Goal: Task Accomplishment & Management: Manage account settings

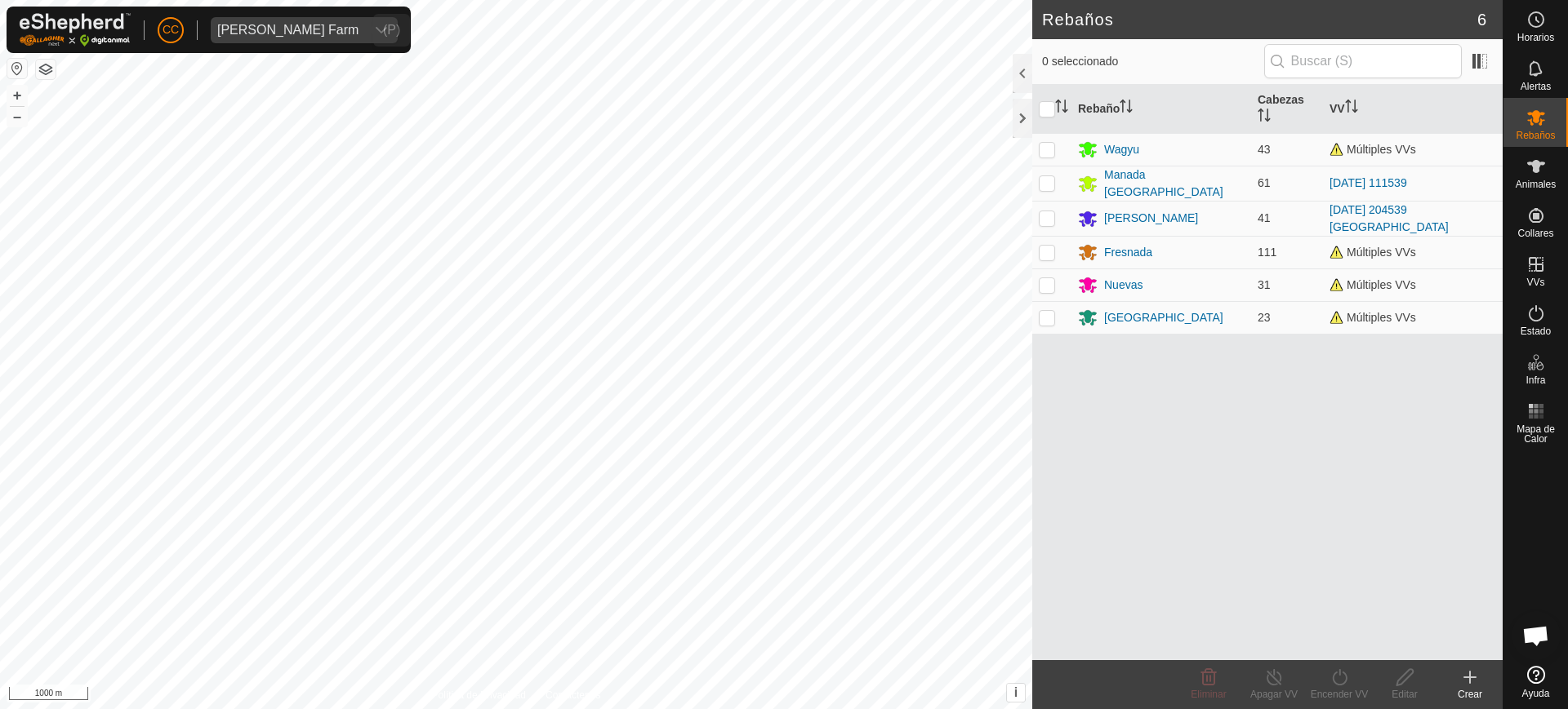
scroll to position [1242, 0]
click at [282, 28] on div "[PERSON_NAME] Farm" at bounding box center [288, 30] width 141 height 13
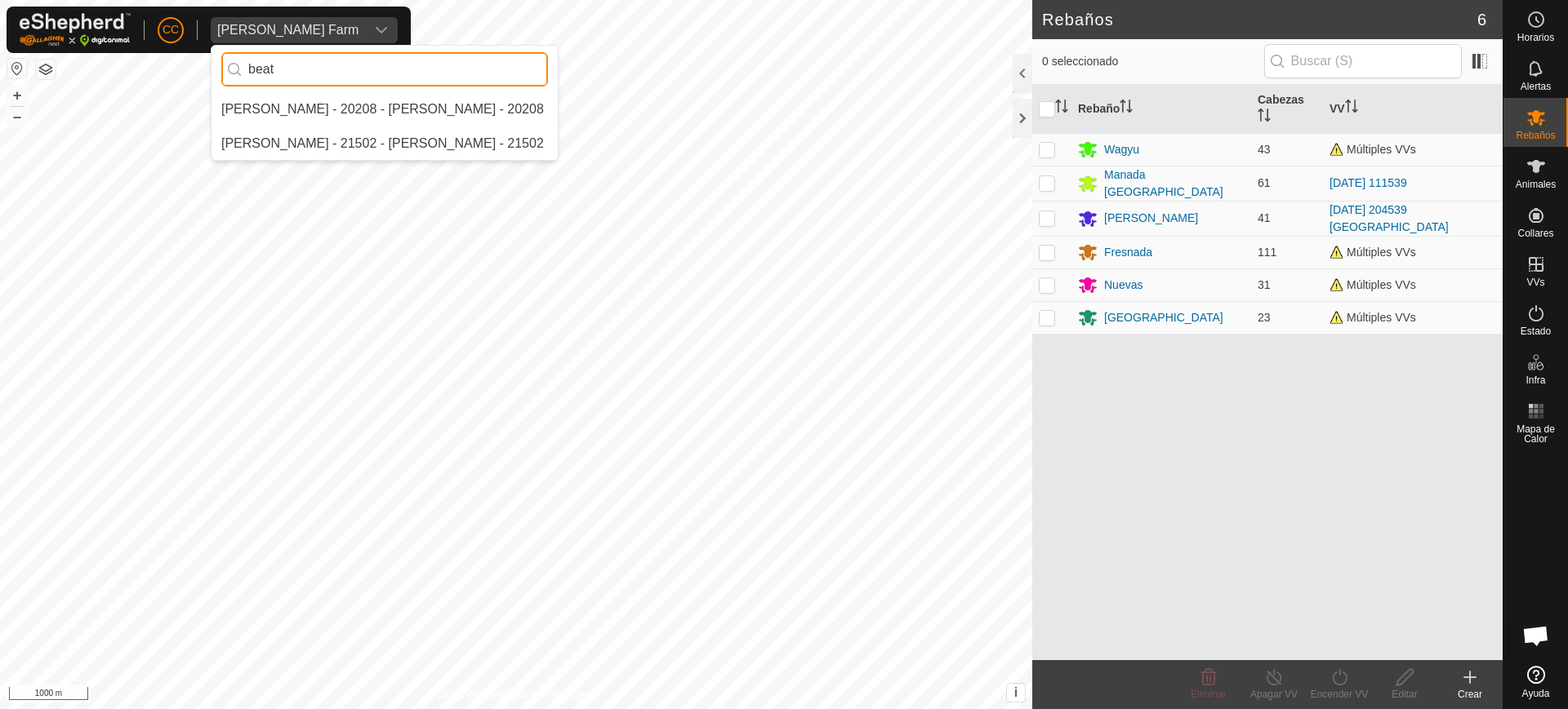
scroll to position [0, 0]
type input "beatr"
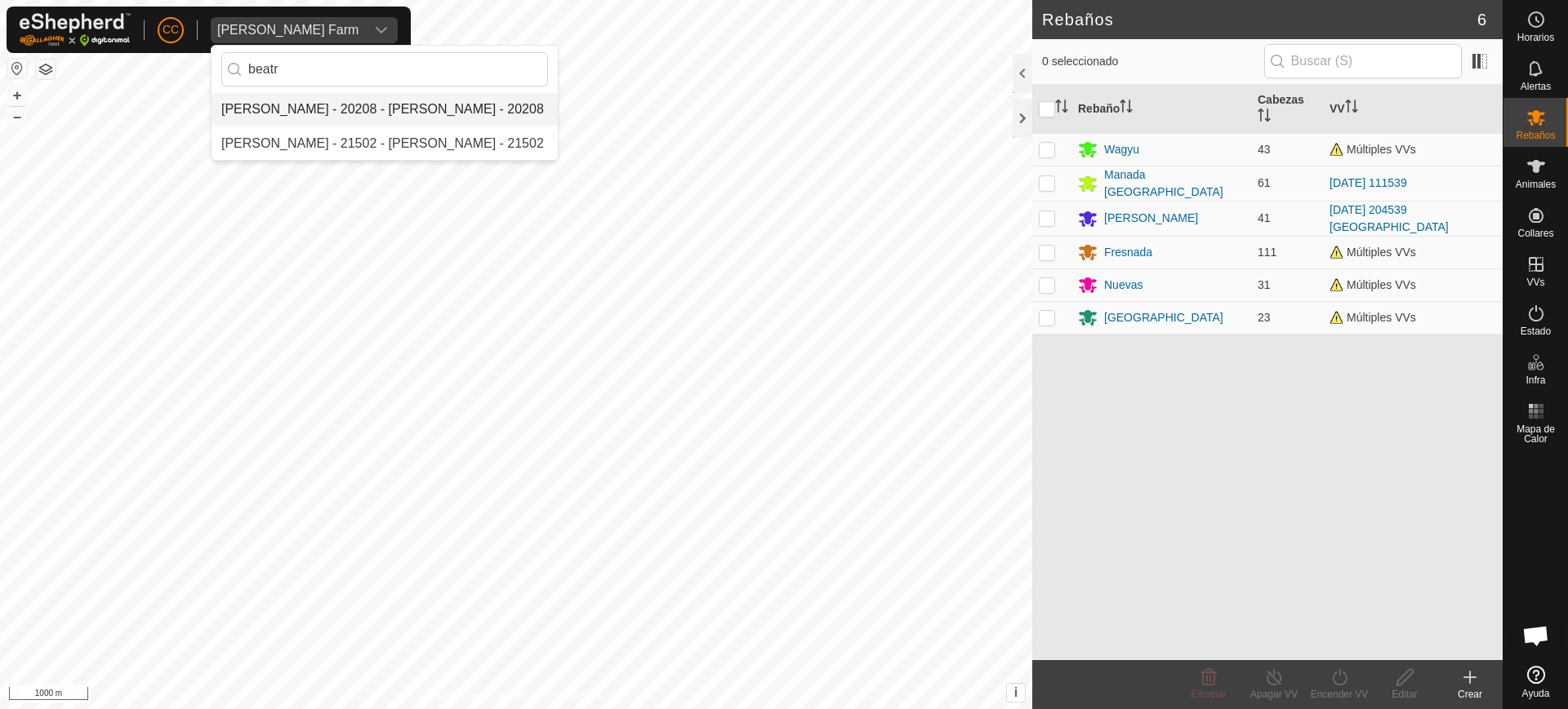
click at [340, 117] on li "[PERSON_NAME] - 20208 - [PERSON_NAME] - 20208" at bounding box center [385, 109] width 346 height 33
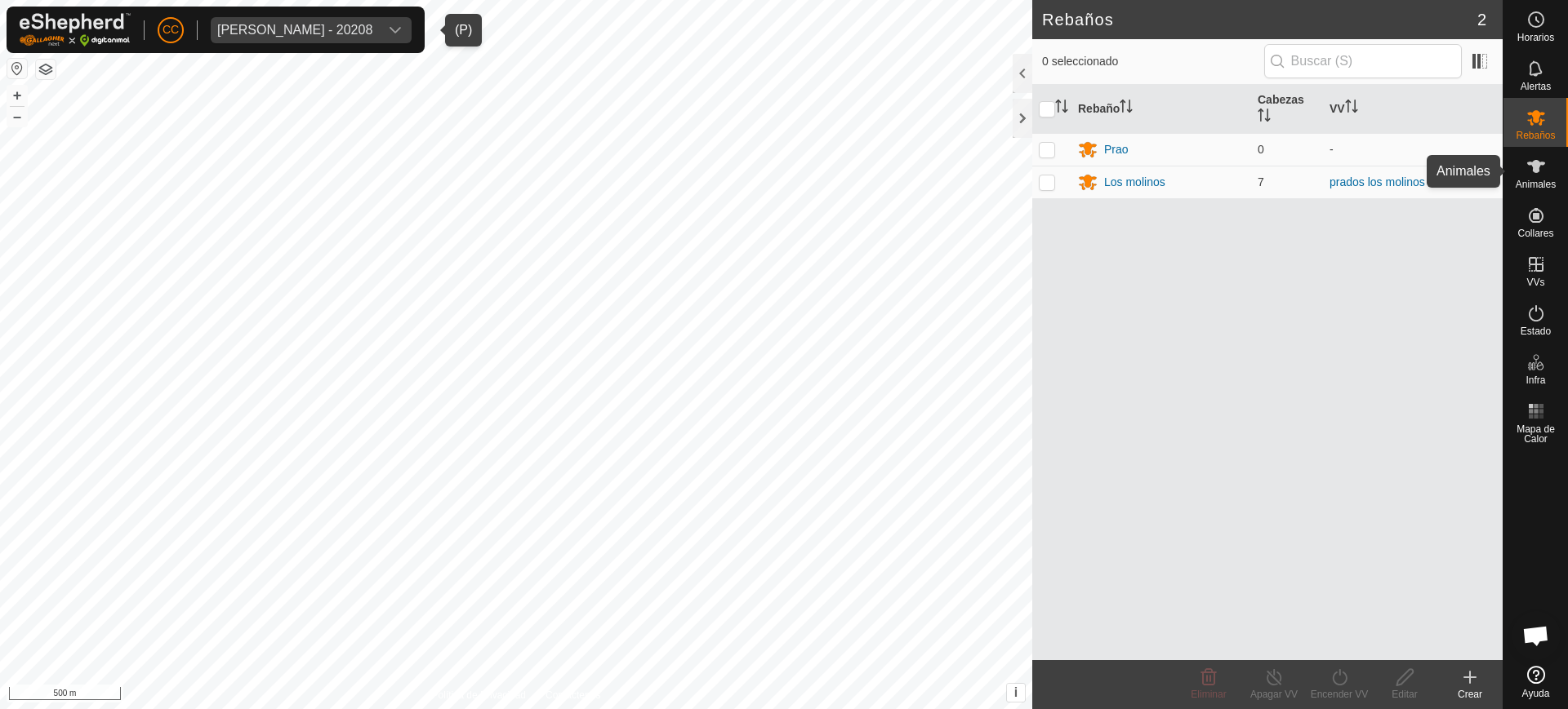
click at [1524, 186] on span "Animales" at bounding box center [1535, 185] width 40 height 10
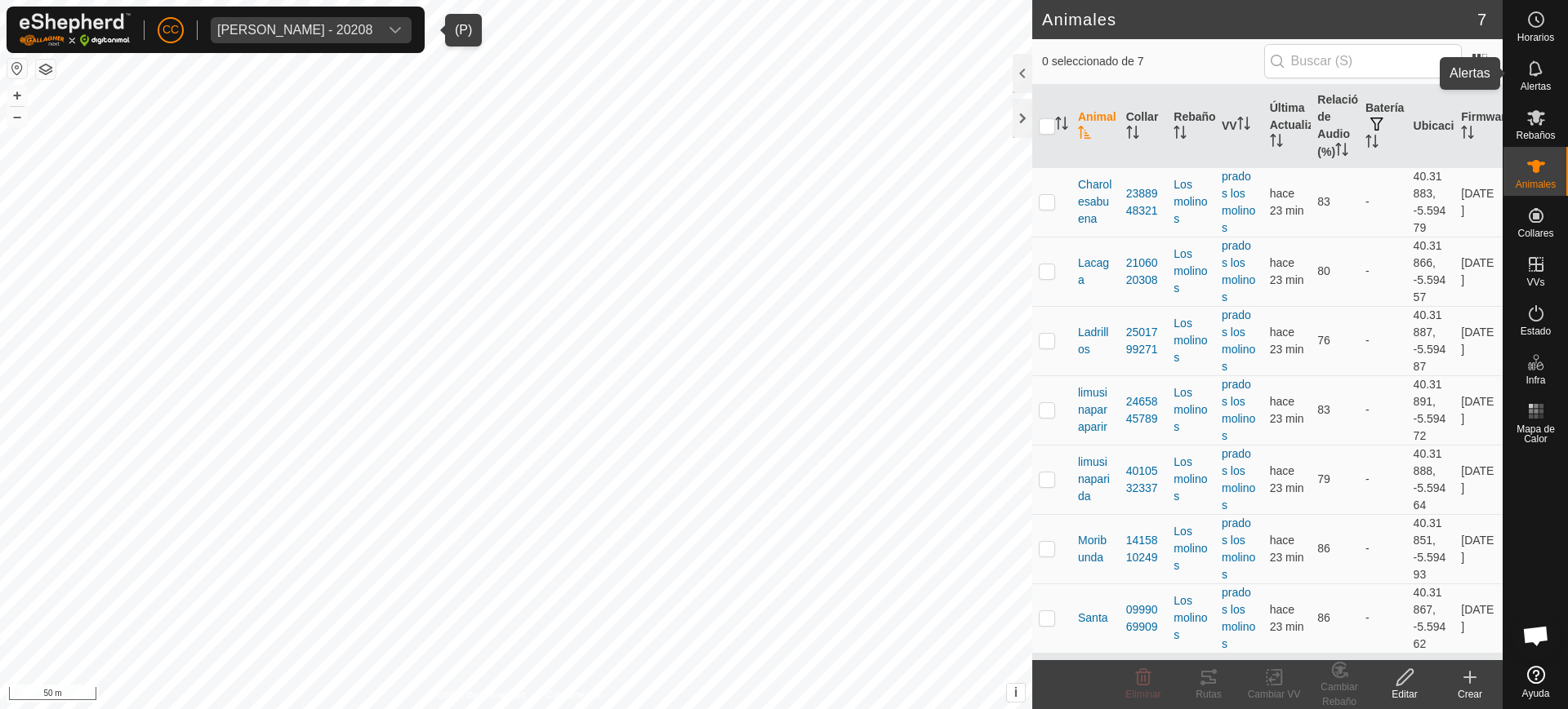
click at [1538, 75] on icon at bounding box center [1536, 69] width 20 height 20
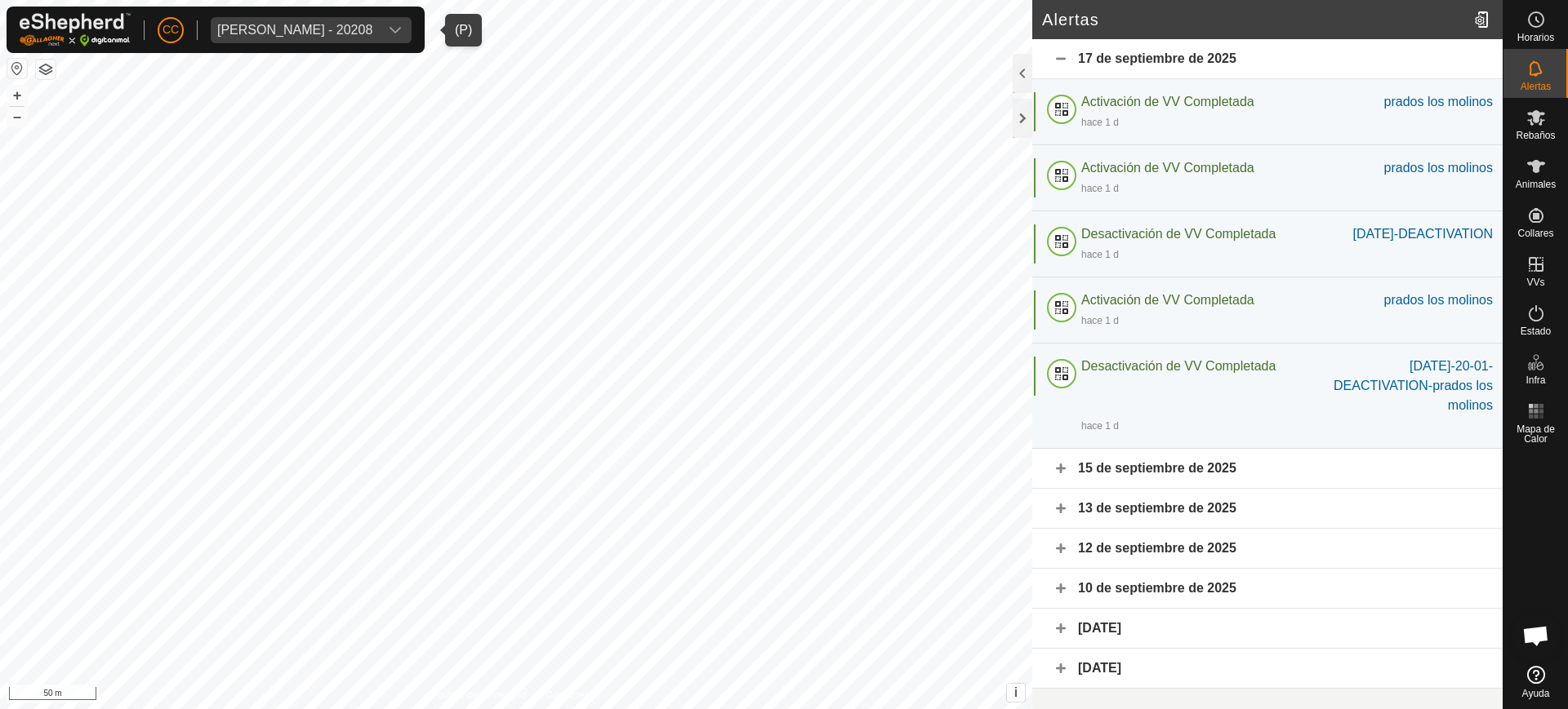
click at [1270, 487] on div "15 de septiembre de 2025" at bounding box center [1267, 469] width 470 height 40
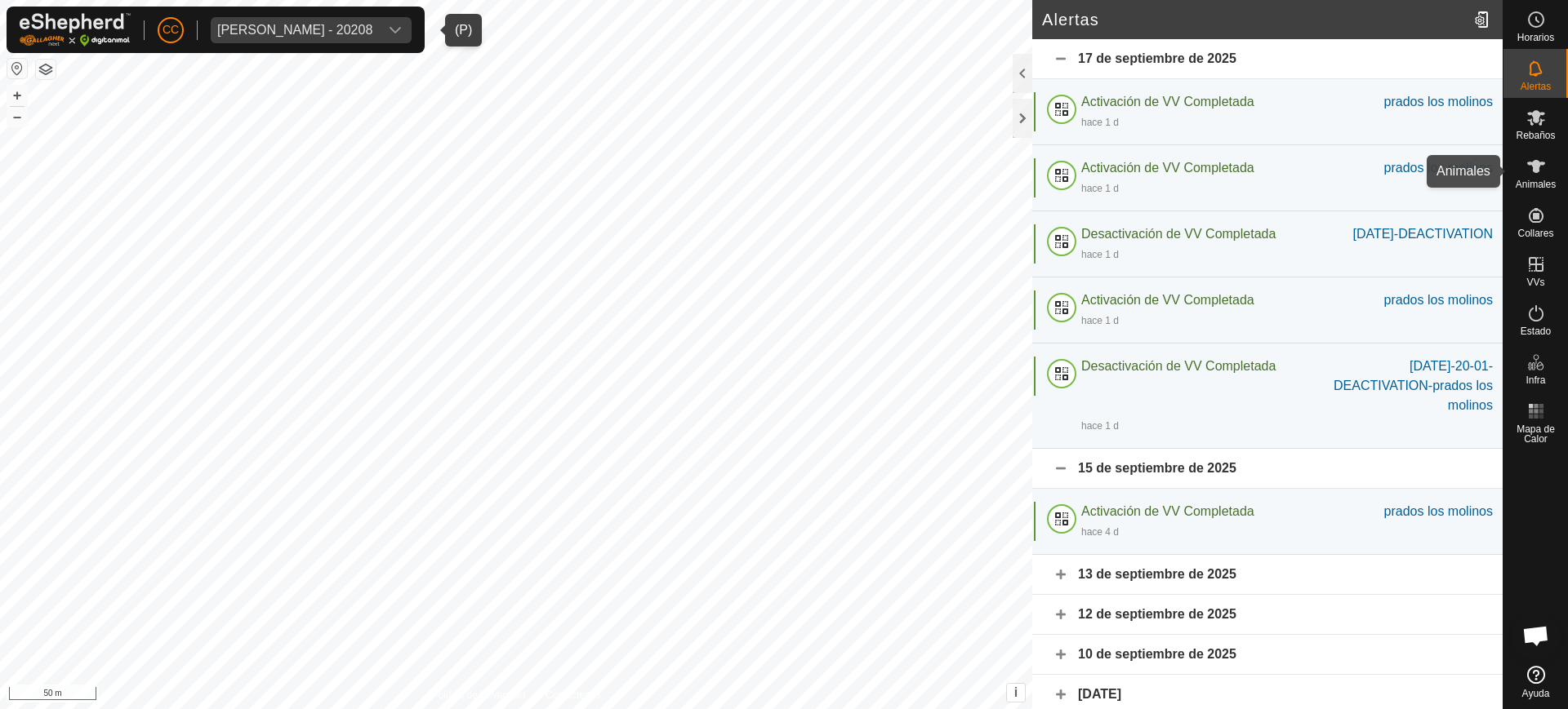
click at [1543, 167] on icon at bounding box center [1536, 167] width 20 height 20
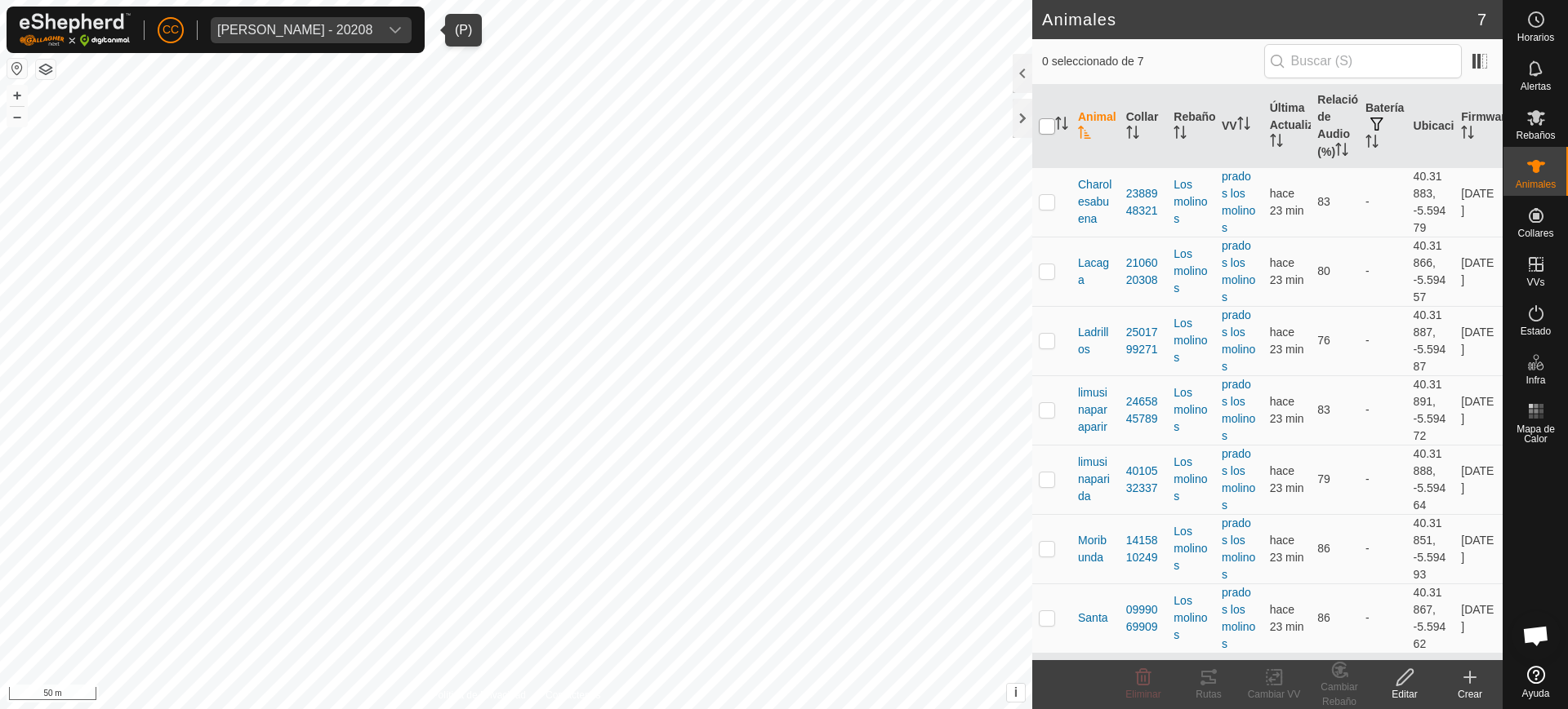
click at [1041, 128] on input "checkbox" at bounding box center [1047, 126] width 16 height 16
checkbox input "true"
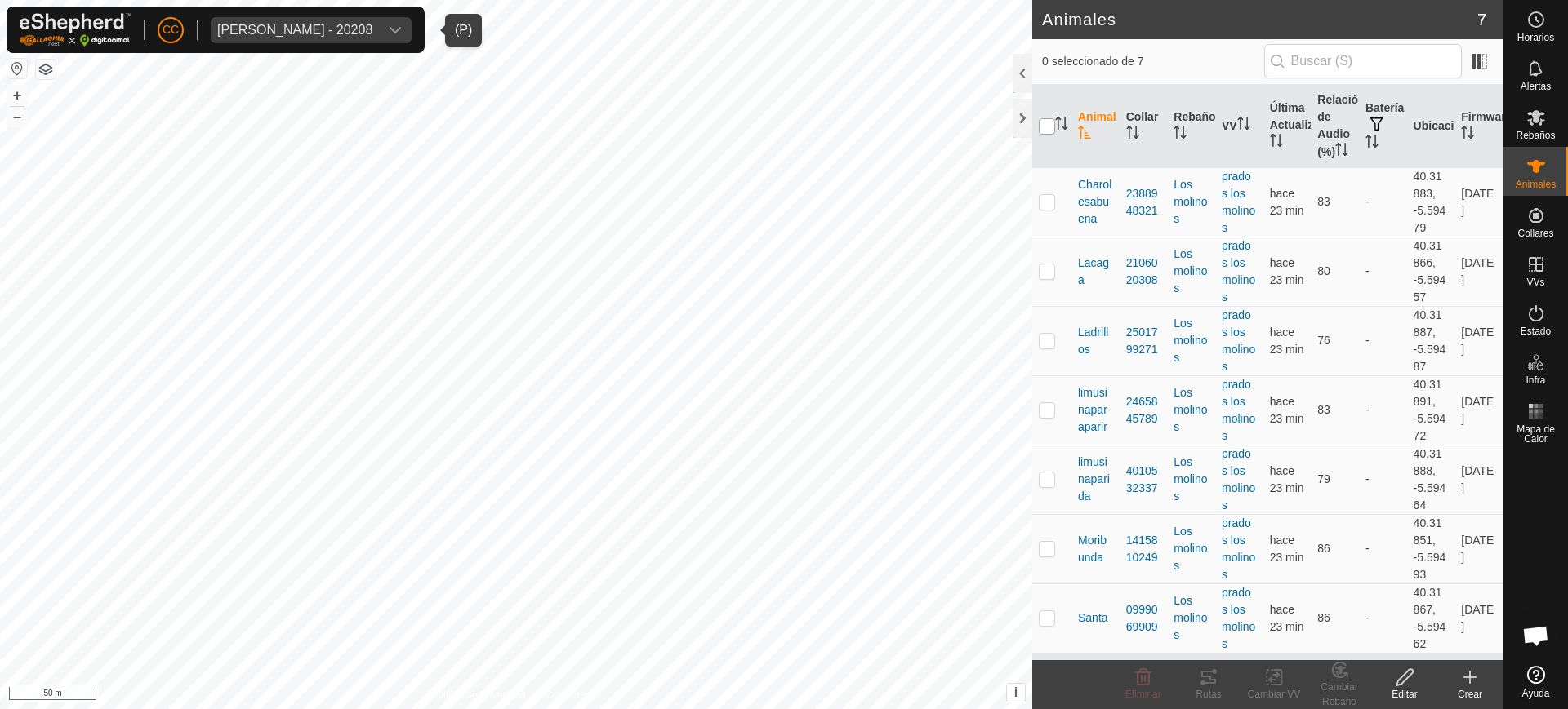
checkbox input "true"
click at [1212, 681] on icon at bounding box center [1208, 678] width 20 height 20
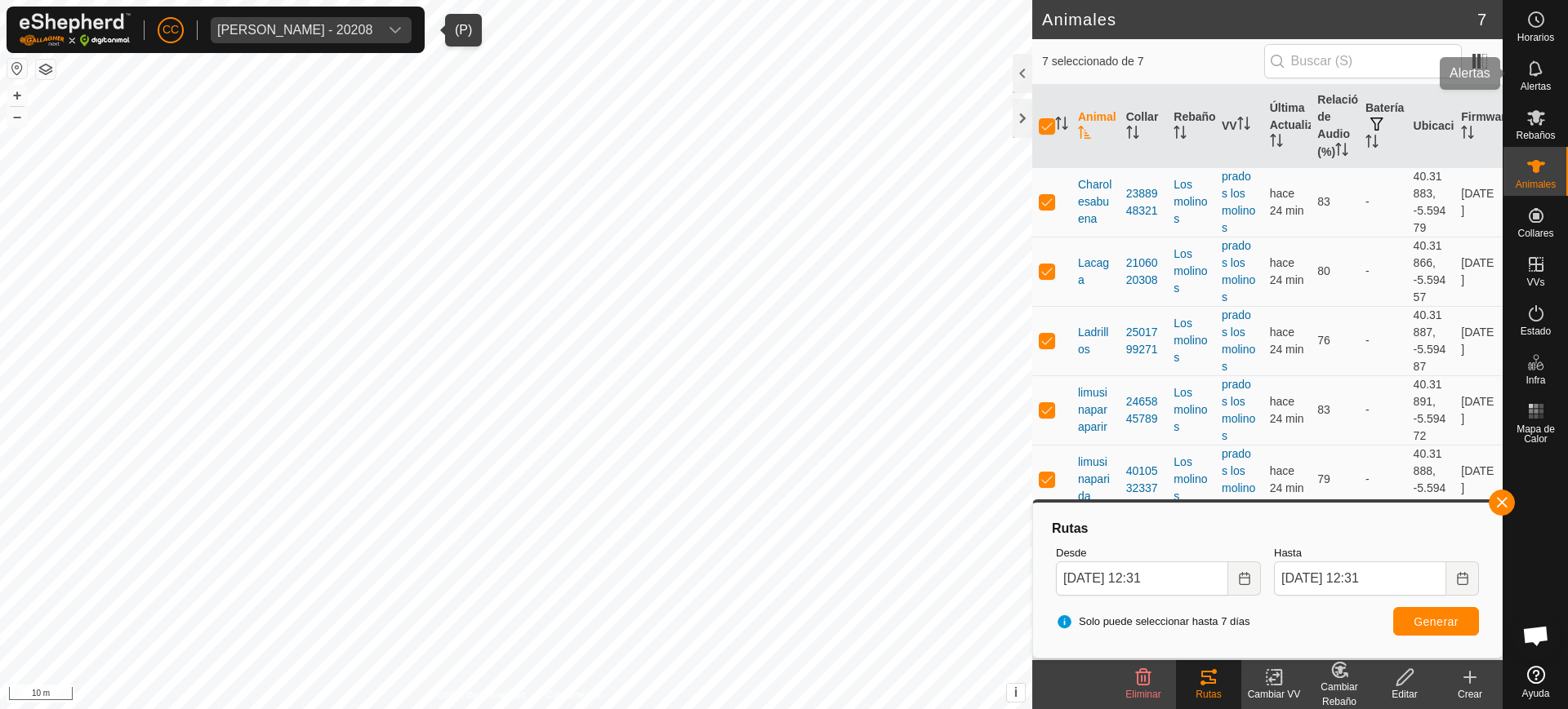
click at [1543, 72] on icon at bounding box center [1536, 69] width 20 height 20
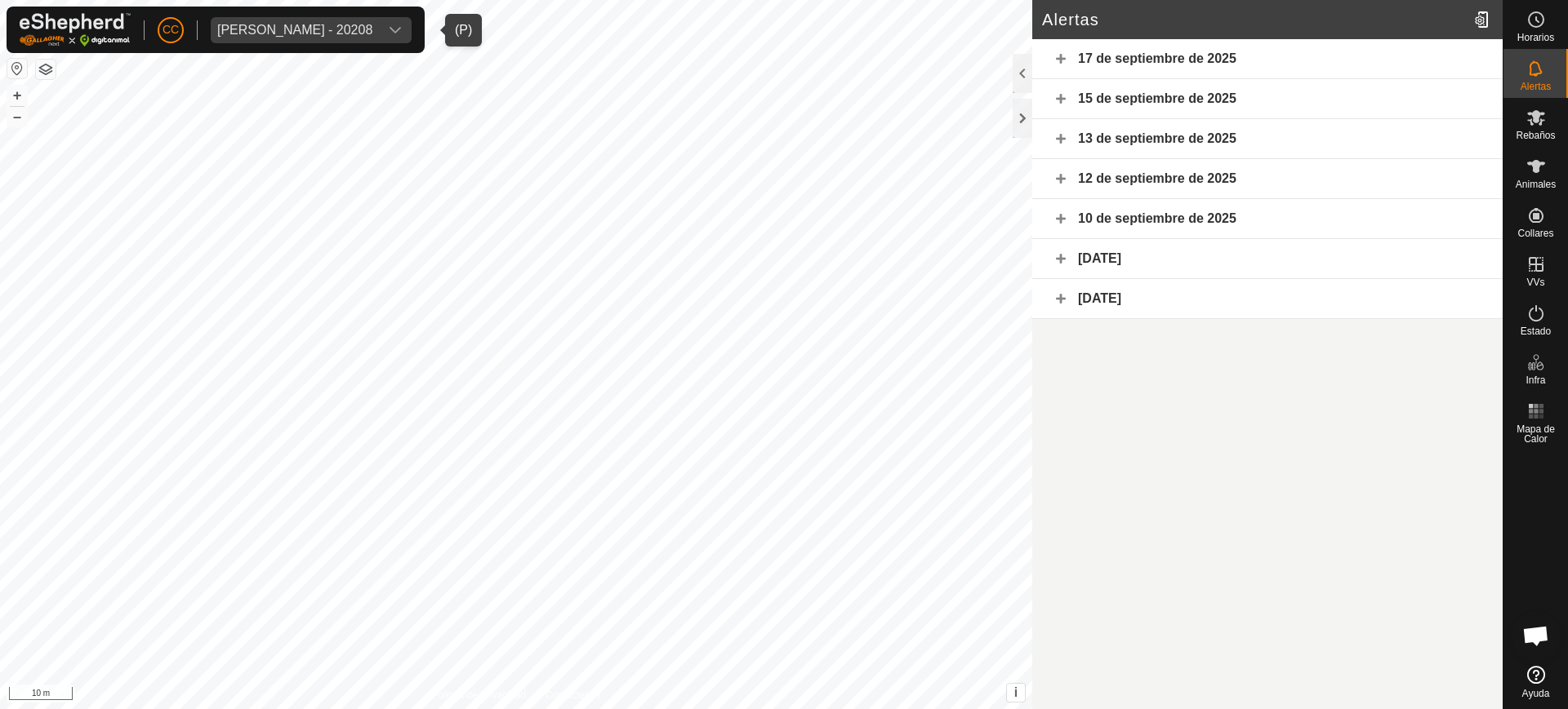
click at [1051, 53] on div "17 de septiembre de 2025" at bounding box center [1267, 59] width 470 height 40
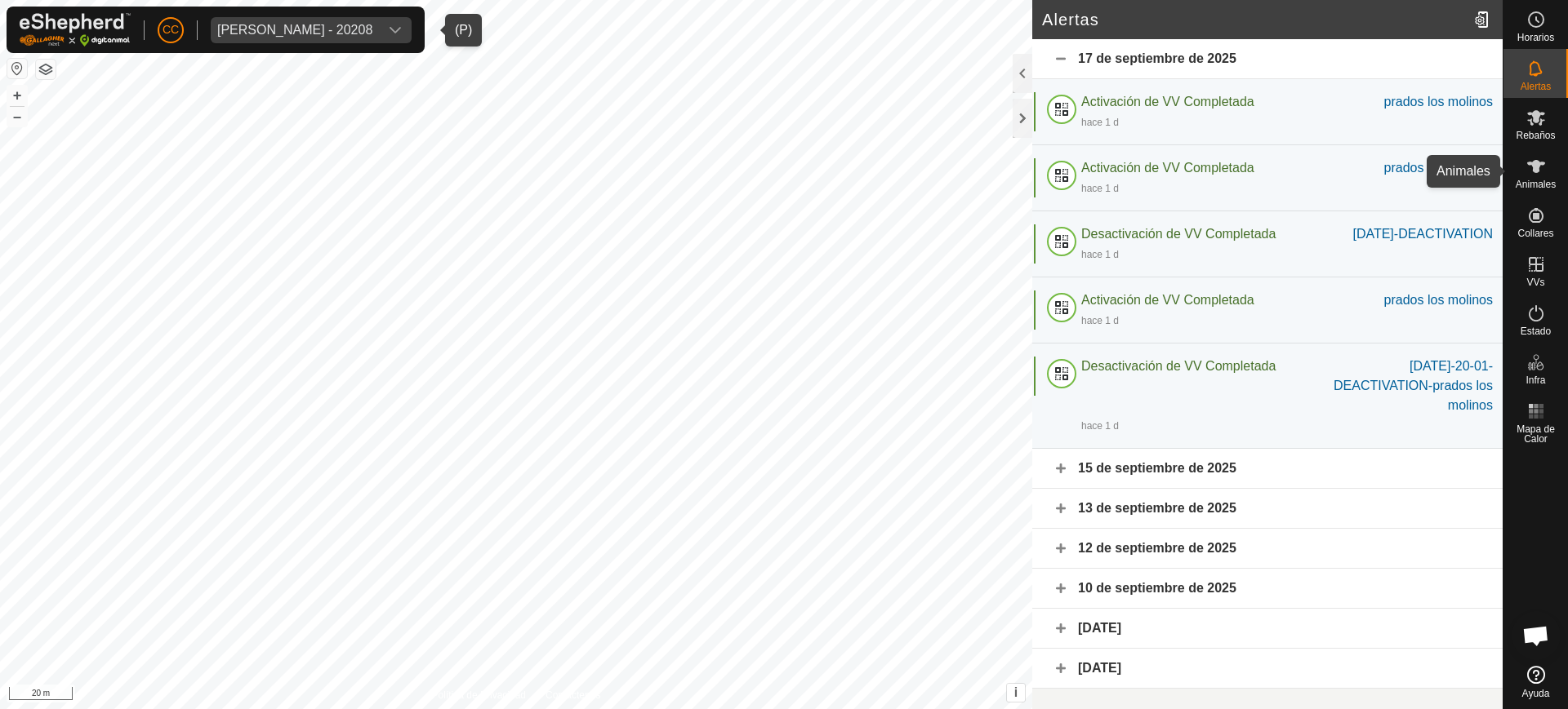
click at [1523, 171] on es-animals-svg-icon at bounding box center [1536, 167] width 30 height 26
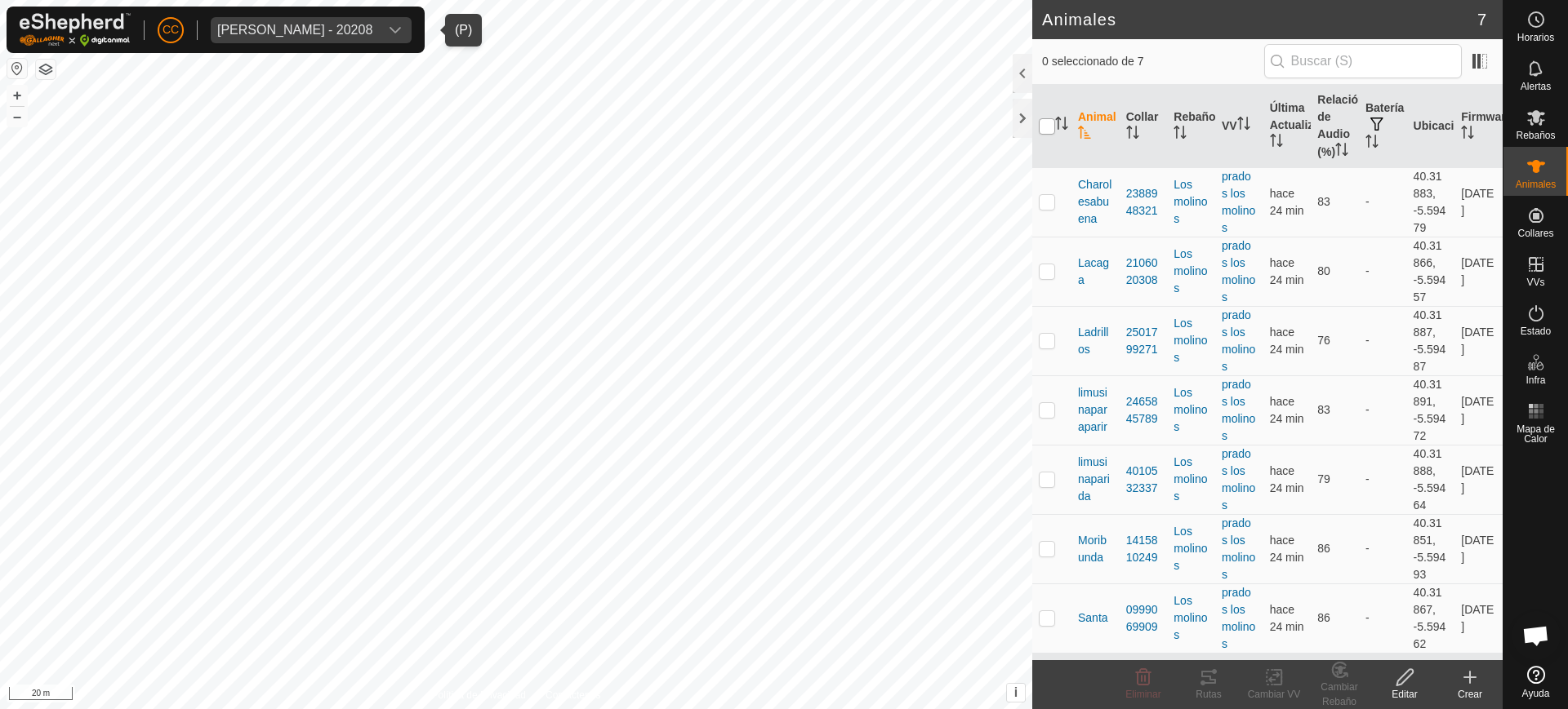
click at [1041, 134] on input "checkbox" at bounding box center [1047, 126] width 16 height 16
checkbox input "true"
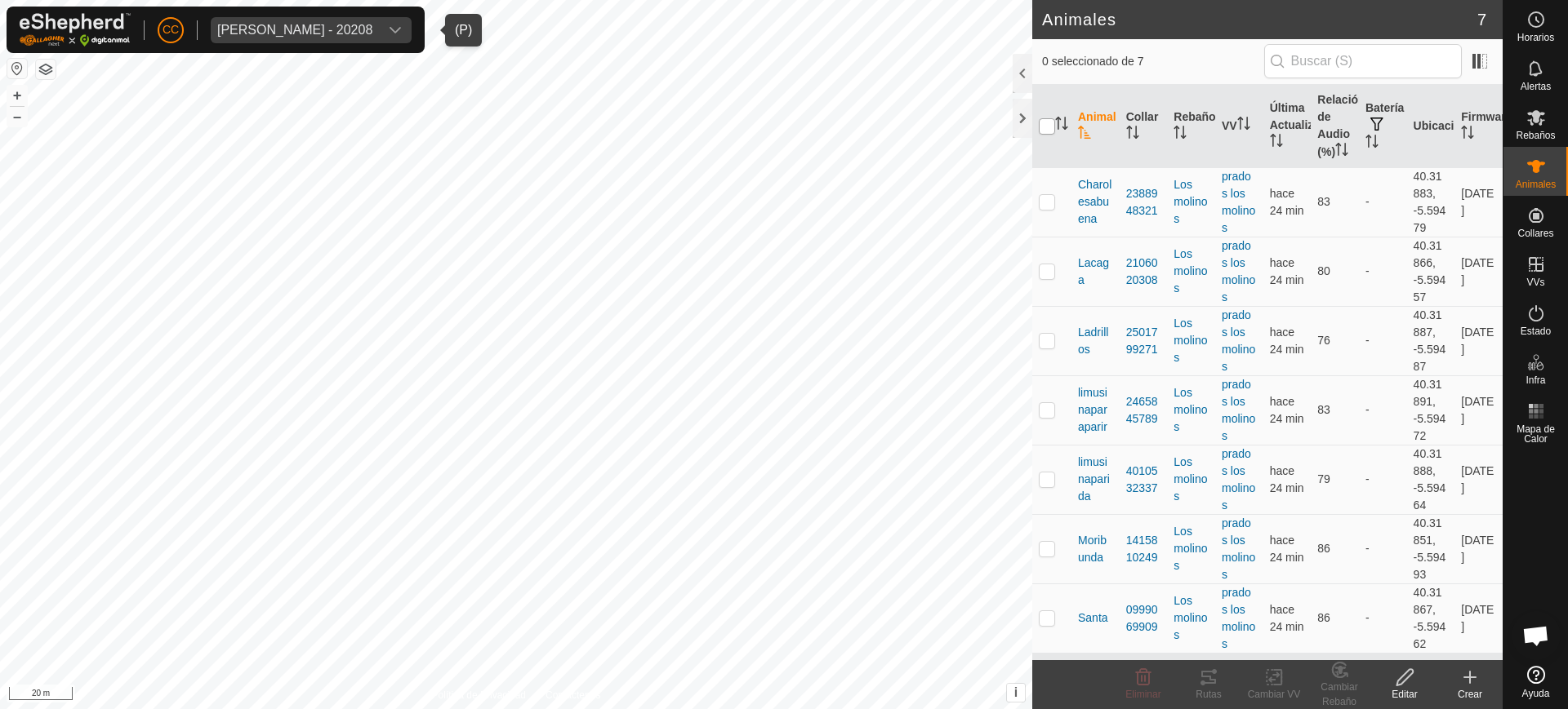
checkbox input "true"
click at [1212, 684] on icon at bounding box center [1208, 678] width 20 height 20
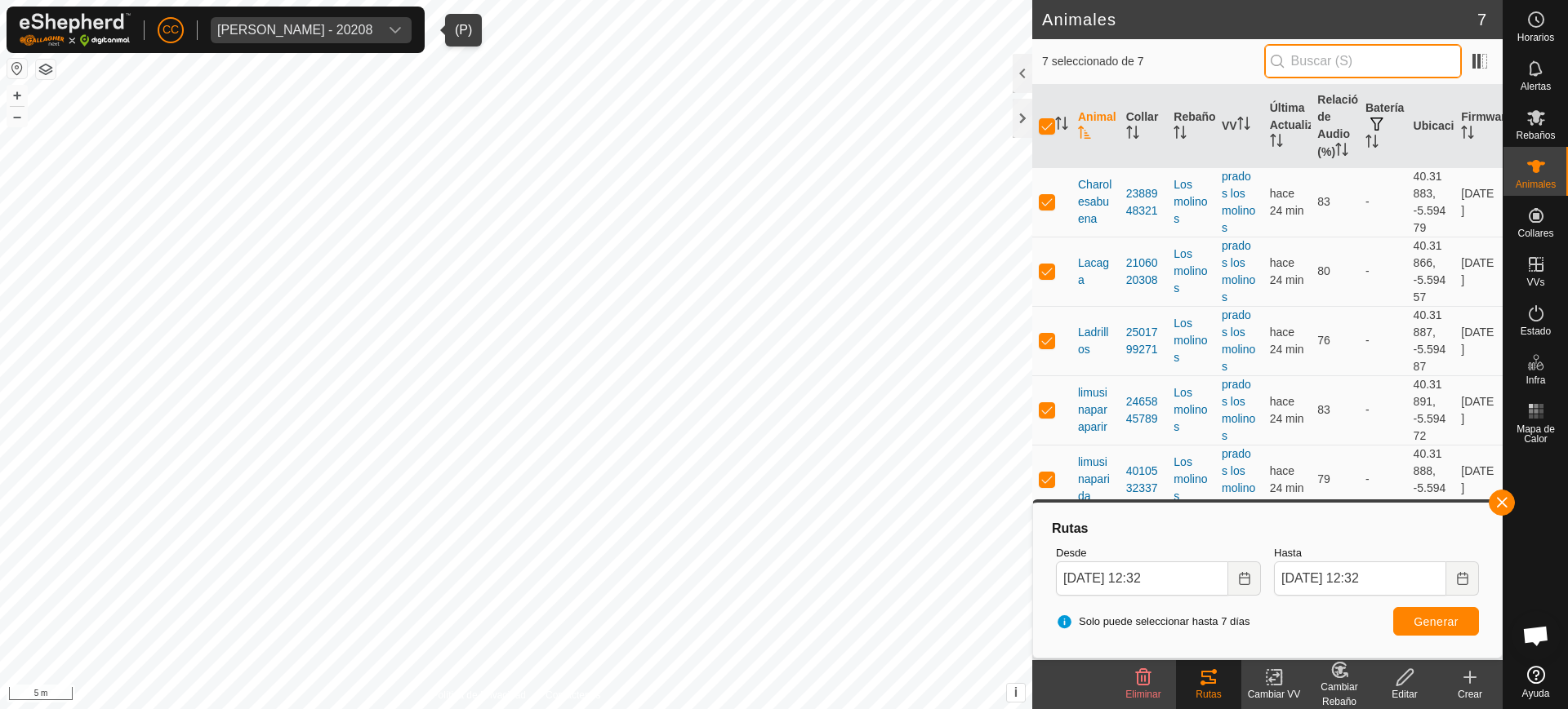
click at [1412, 47] on input "text" at bounding box center [1363, 62] width 198 height 34
type input "3233"
checkbox input "false"
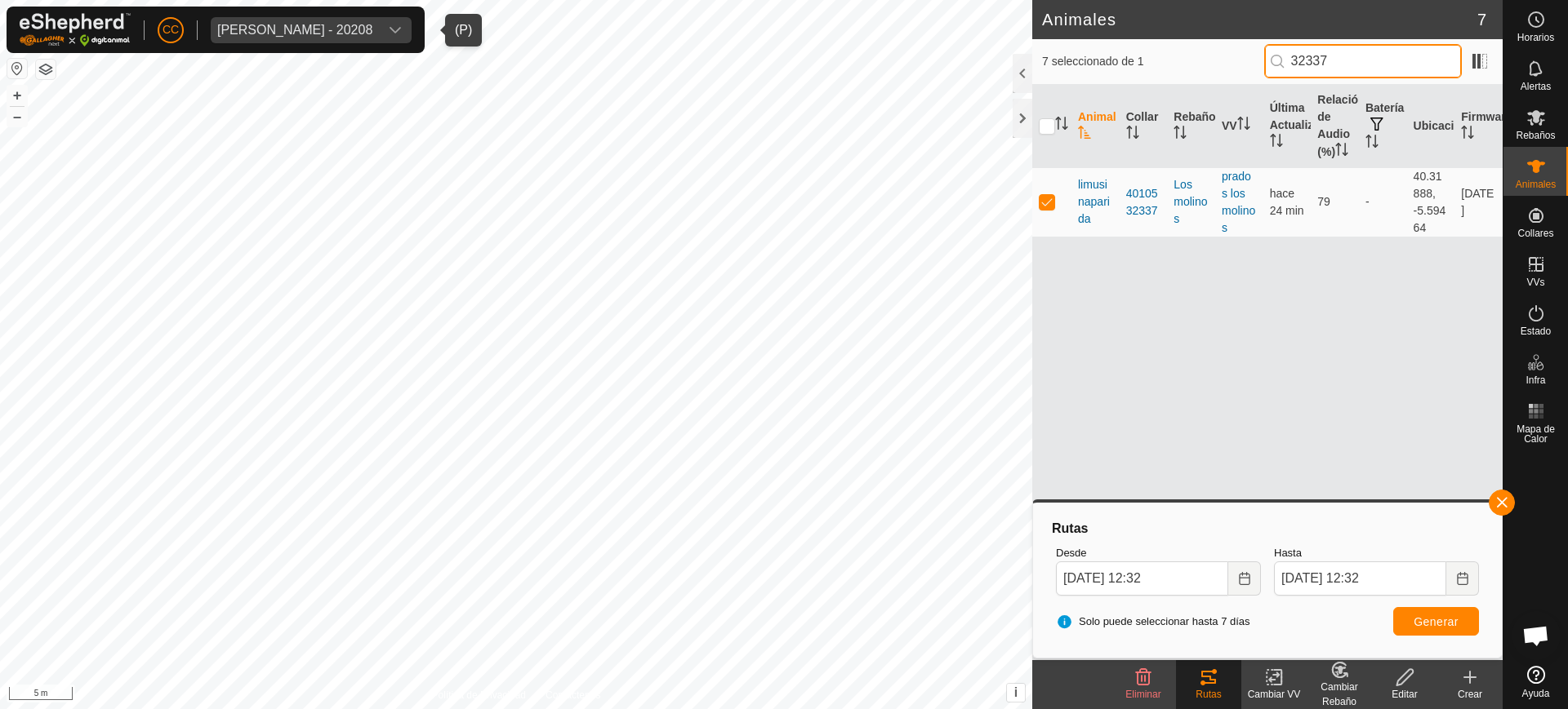
type input "32337"
click at [1436, 629] on button "Generar" at bounding box center [1436, 621] width 85 height 29
drag, startPoint x: 1355, startPoint y: 50, endPoint x: 1204, endPoint y: 73, distance: 152.7
click at [1217, 54] on div "7 seleccionado de 1 32337" at bounding box center [1267, 62] width 451 height 34
checkbox input "true"
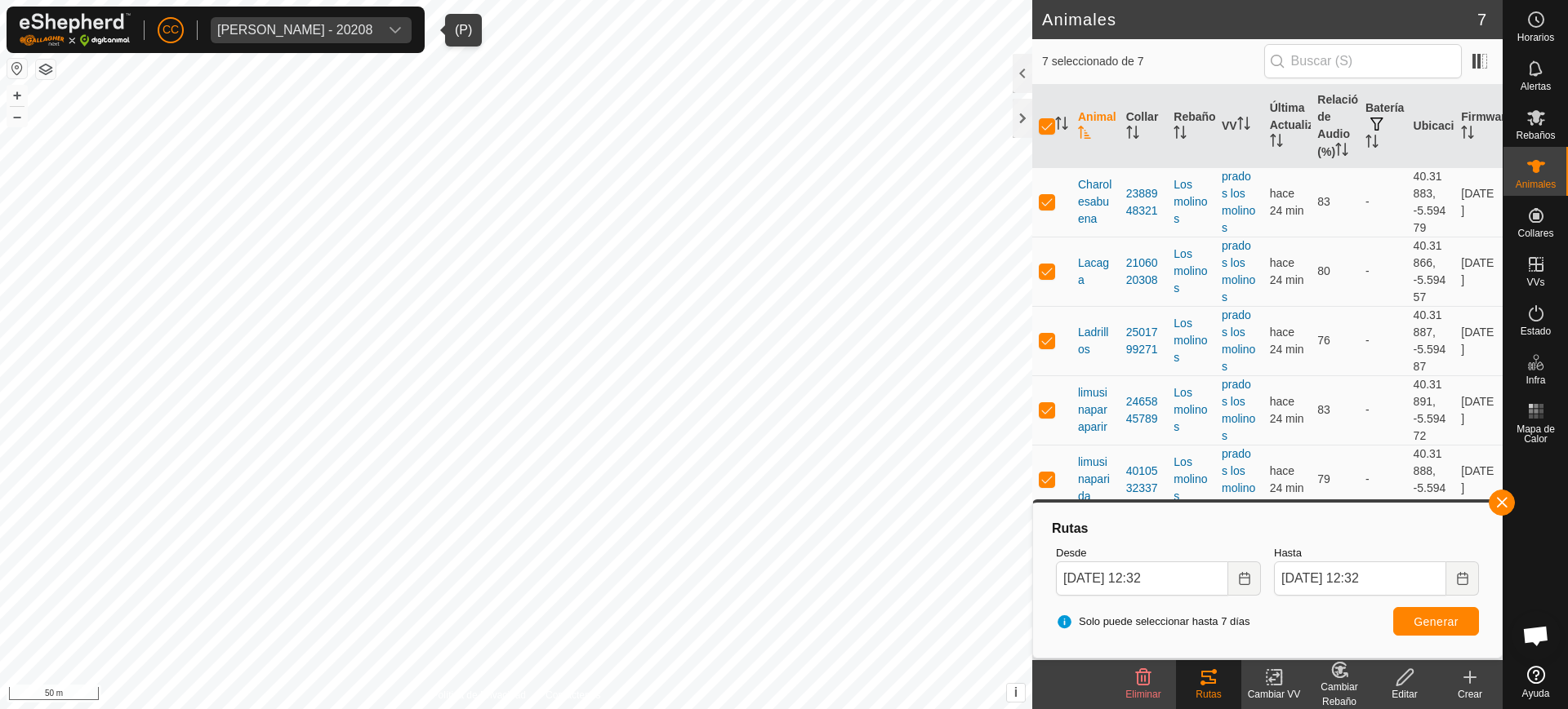
click at [1047, 111] on th at bounding box center [1052, 126] width 39 height 83
click at [1048, 131] on input "checkbox" at bounding box center [1047, 126] width 16 height 16
checkbox input "false"
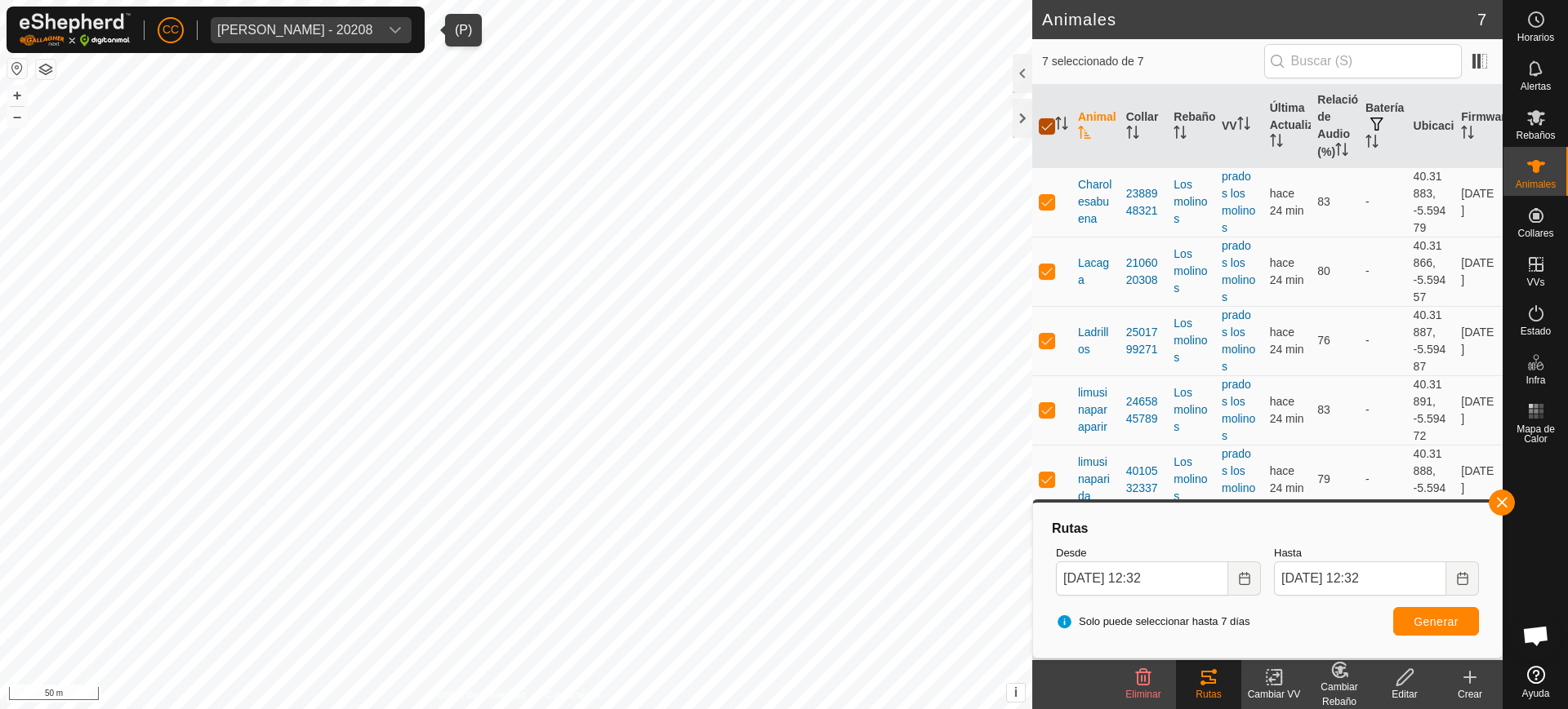
checkbox input "false"
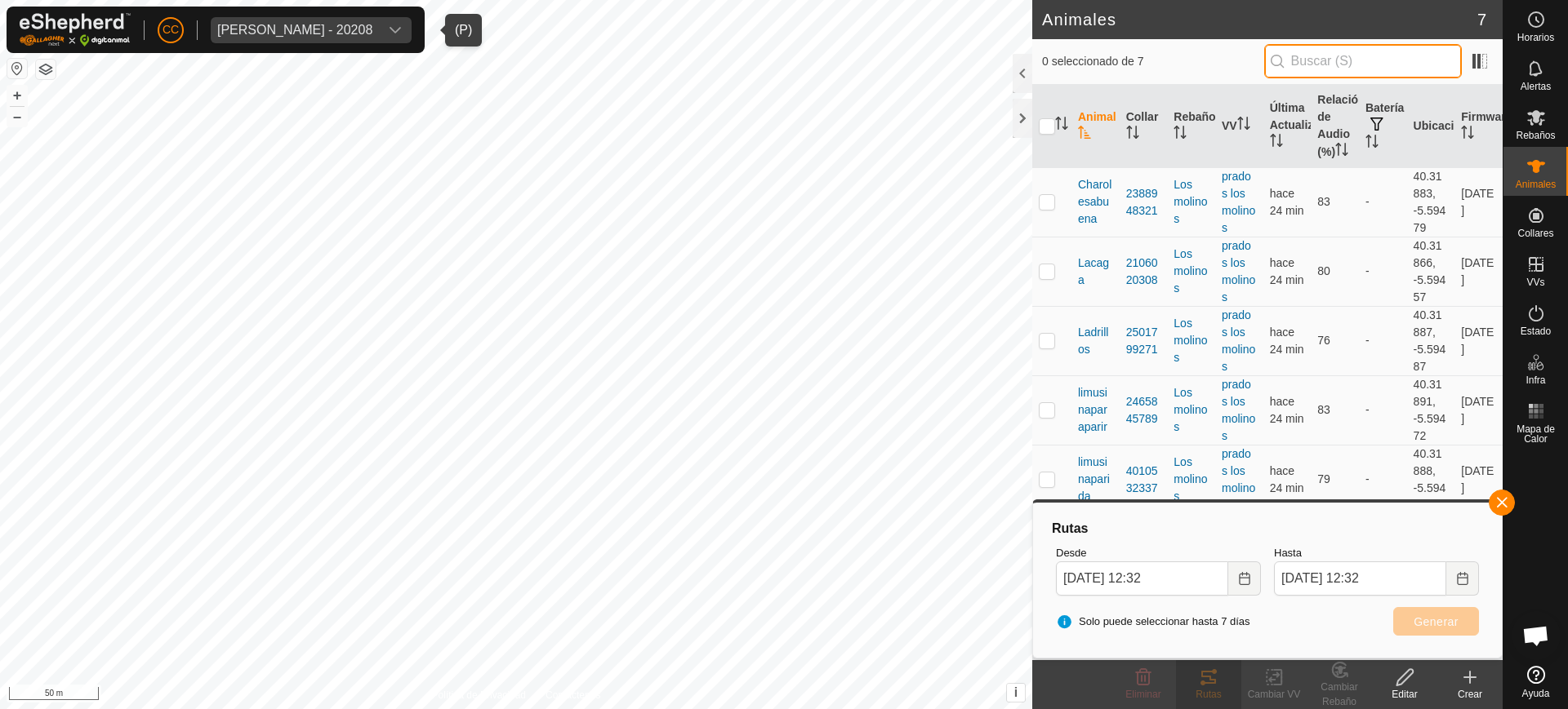
click at [1323, 57] on input "text" at bounding box center [1363, 62] width 198 height 34
paste input "32337"
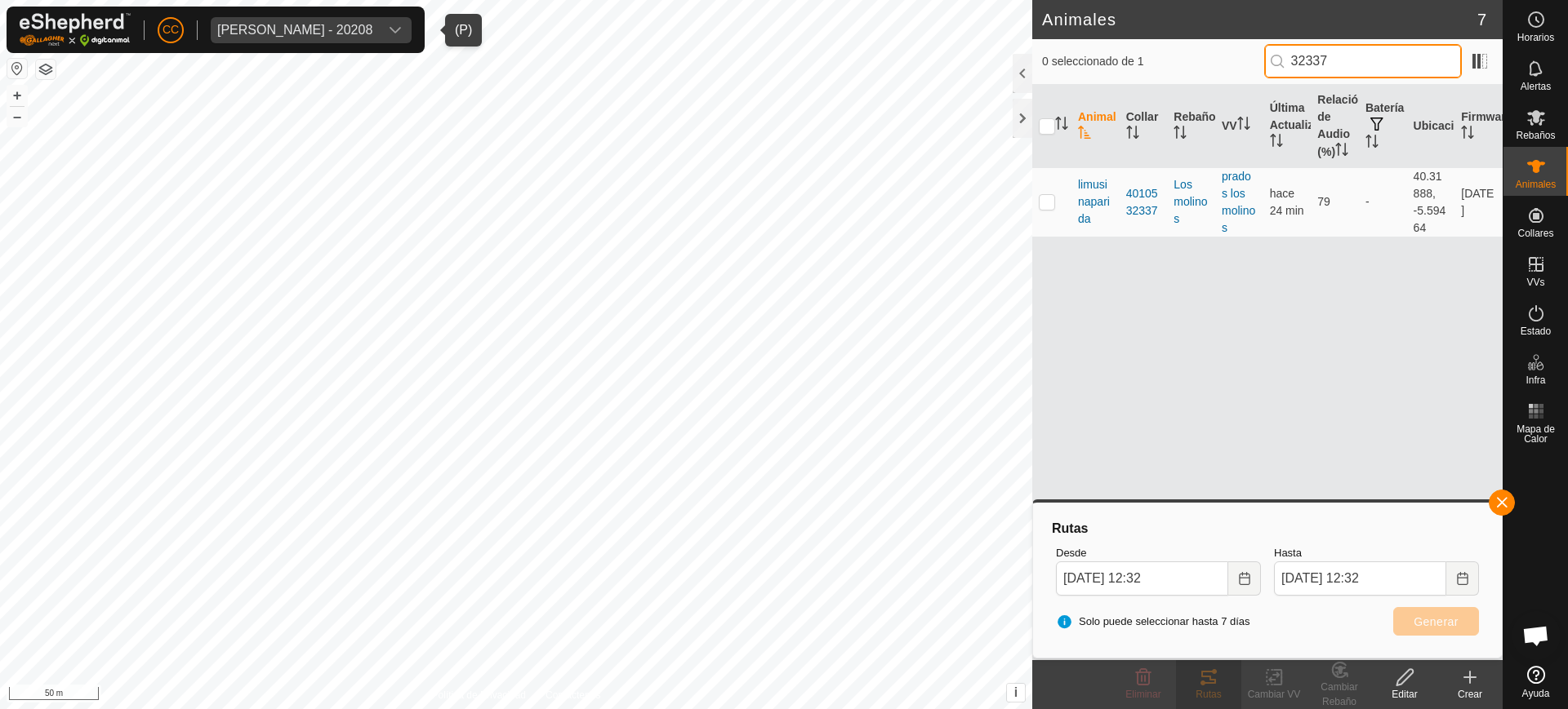
type input "32337"
click at [1038, 135] on th at bounding box center [1052, 126] width 39 height 83
click at [1045, 125] on input "checkbox" at bounding box center [1047, 126] width 16 height 16
checkbox input "true"
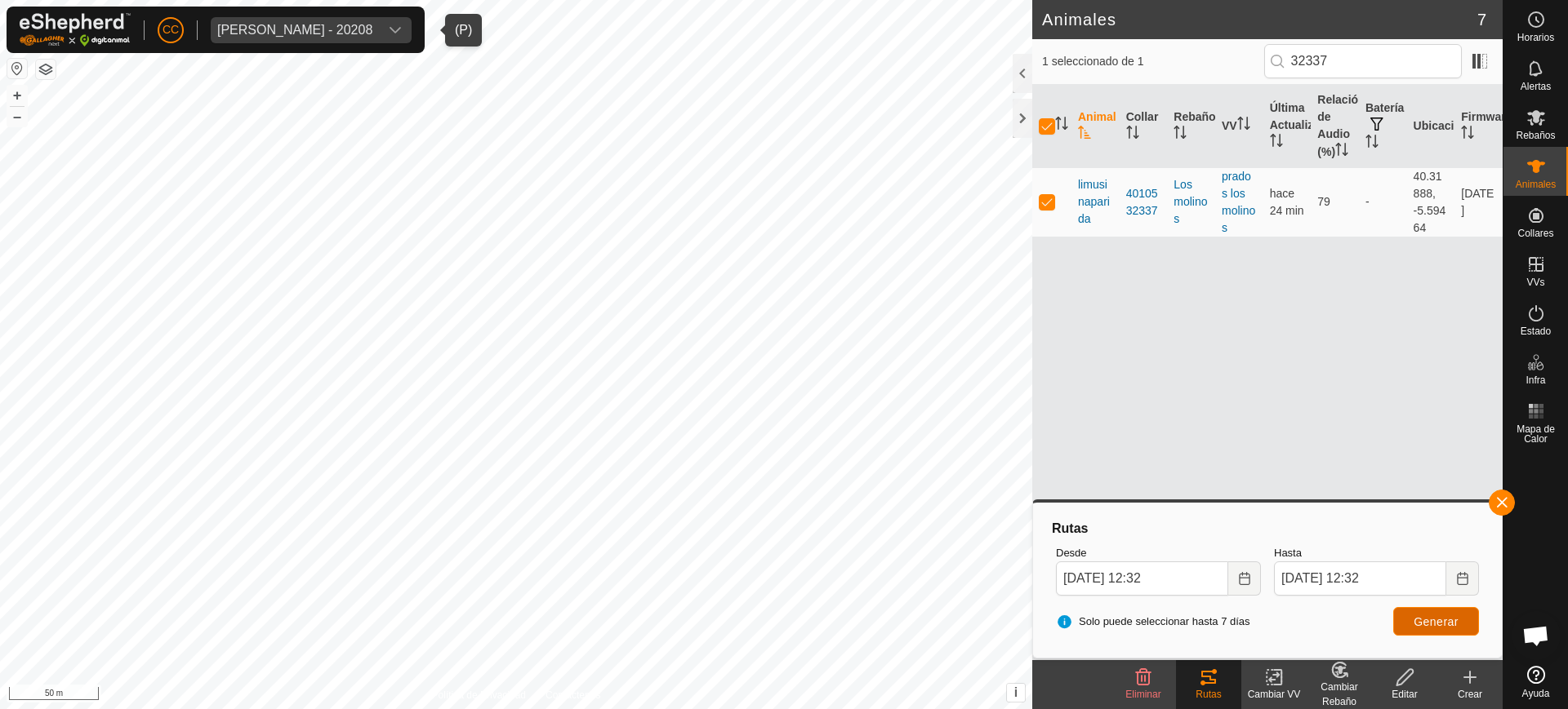
click at [1413, 615] on button "Generar" at bounding box center [1436, 621] width 85 height 29
click at [1547, 65] on es-notification-svg-icon at bounding box center [1536, 69] width 30 height 26
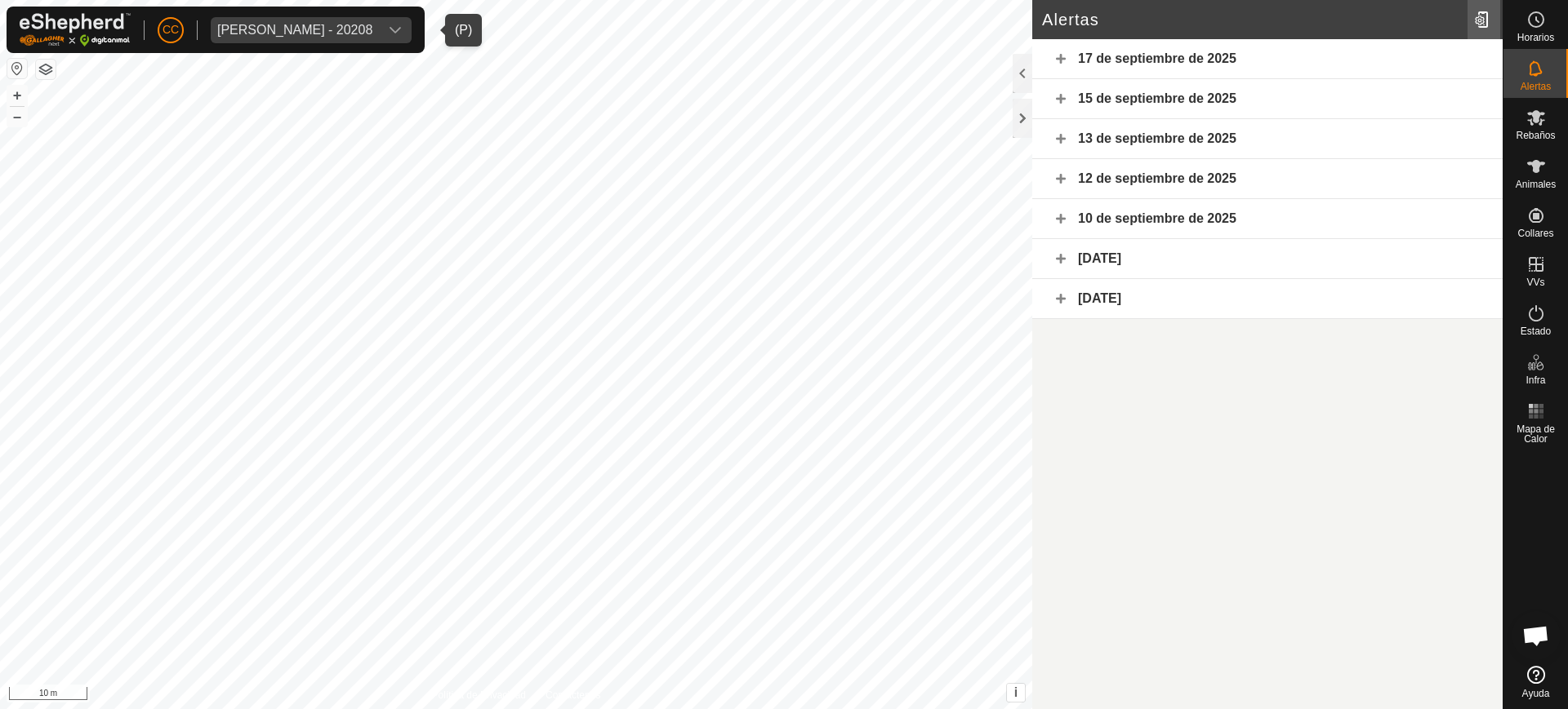
click at [1475, 22] on div at bounding box center [1484, 20] width 33 height 46
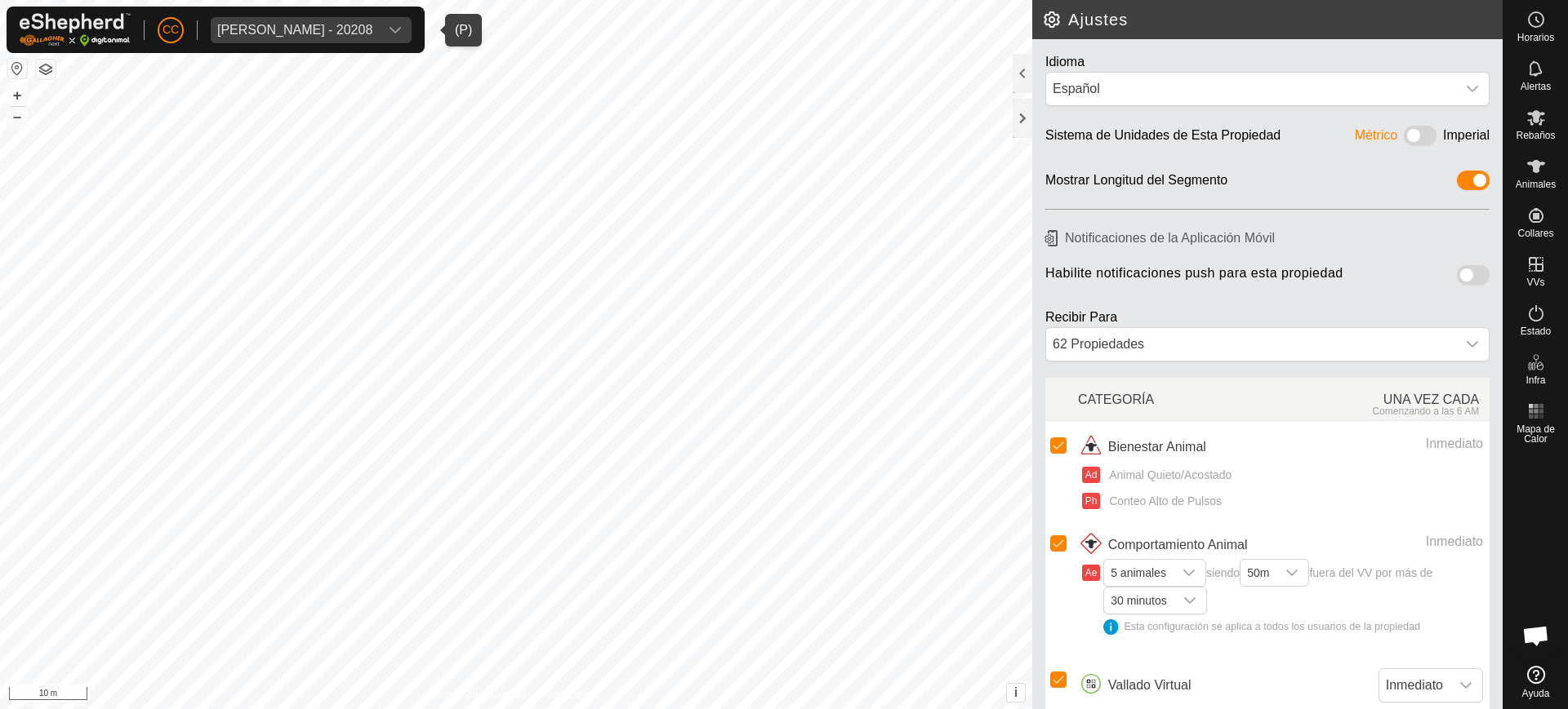
click at [1457, 272] on span at bounding box center [1474, 275] width 33 height 20
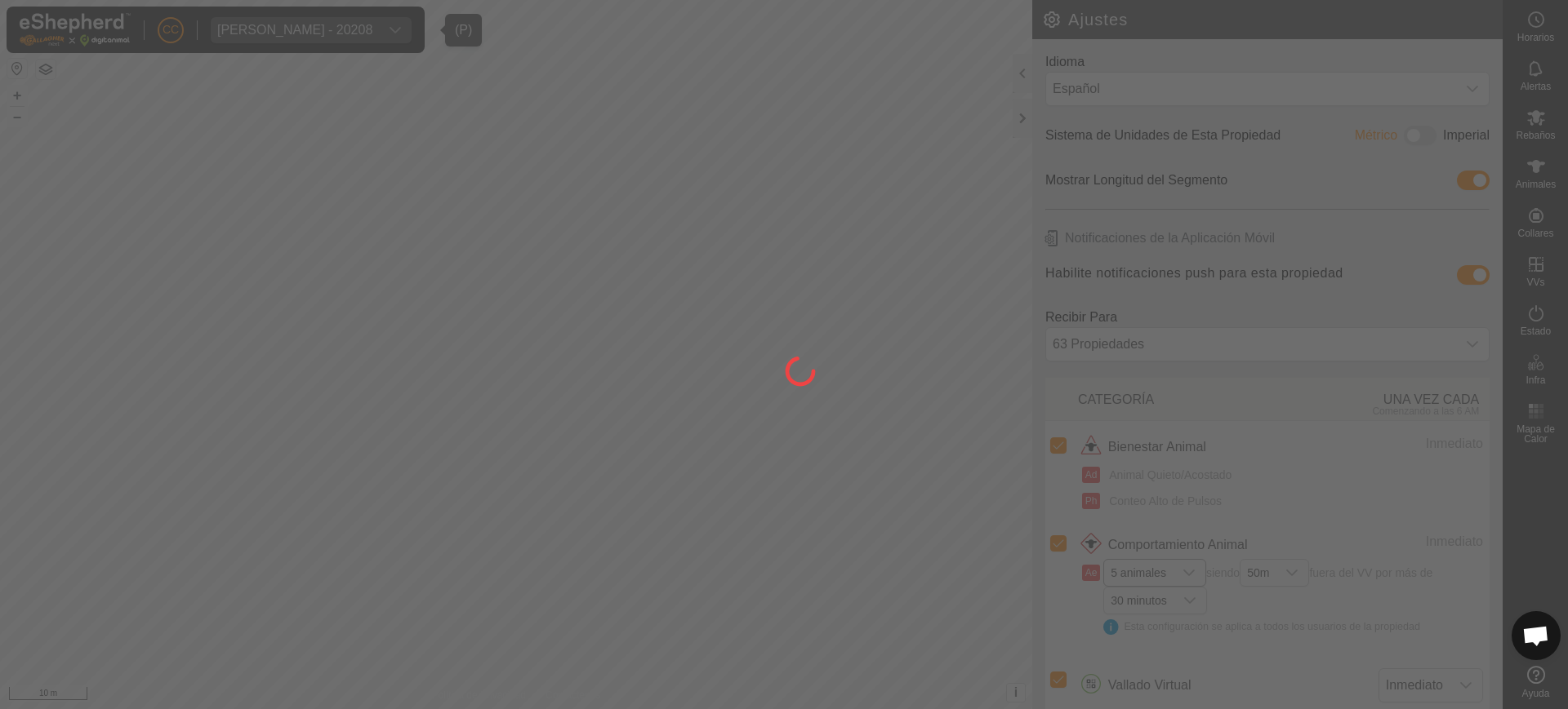
click at [1136, 571] on div at bounding box center [784, 354] width 1568 height 709
click at [1166, 566] on span "5 animales" at bounding box center [1139, 573] width 69 height 26
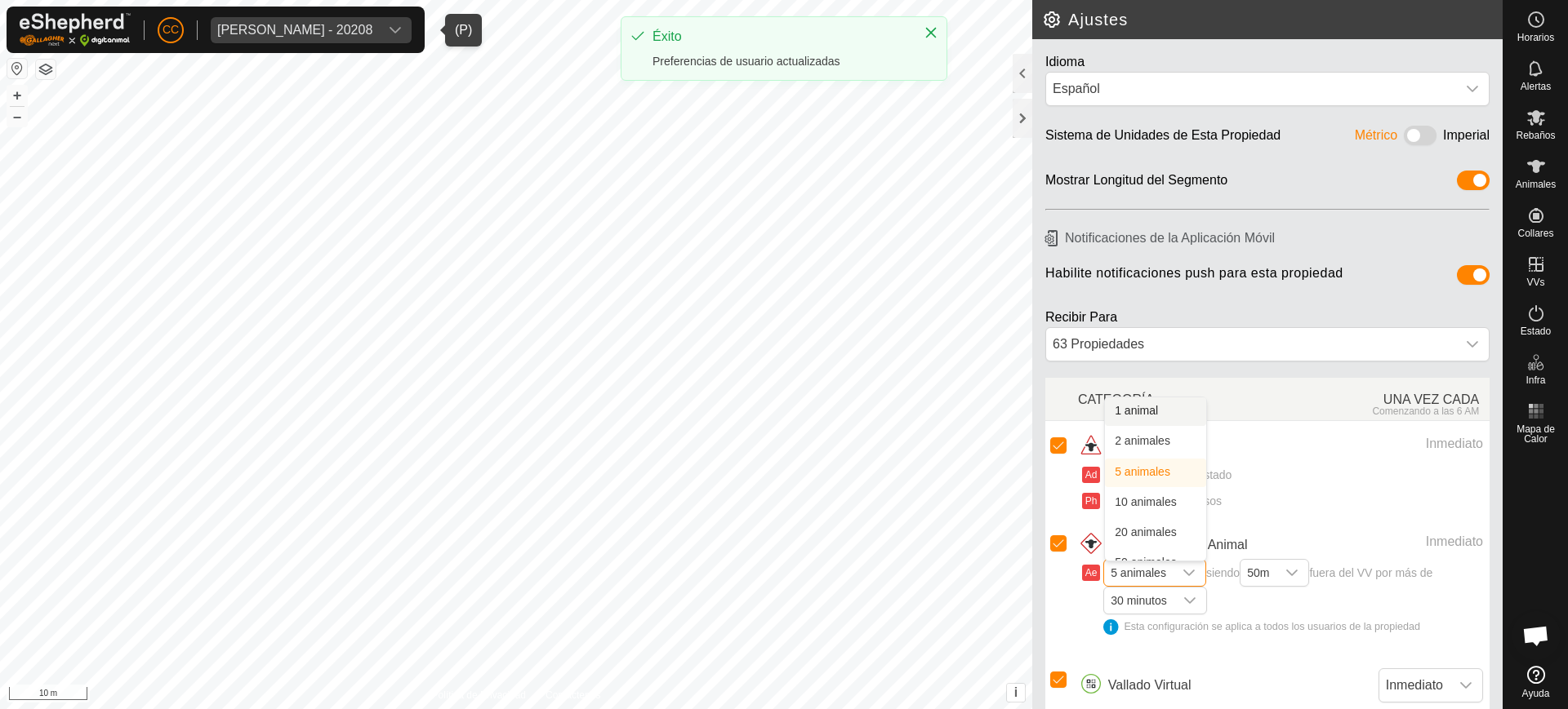
click at [1156, 408] on li "1 animal" at bounding box center [1155, 411] width 101 height 29
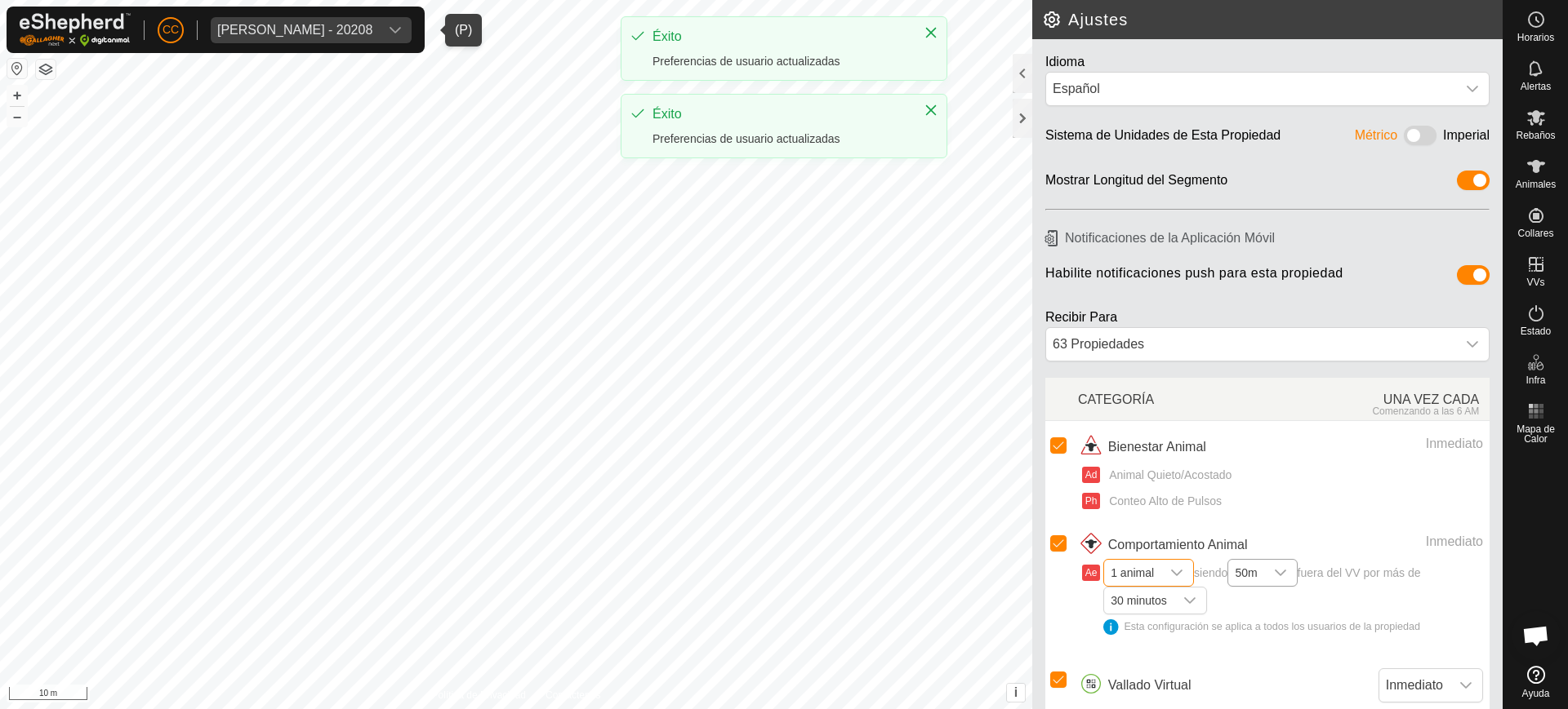
click at [1279, 562] on div "dropdown trigger" at bounding box center [1281, 573] width 33 height 26
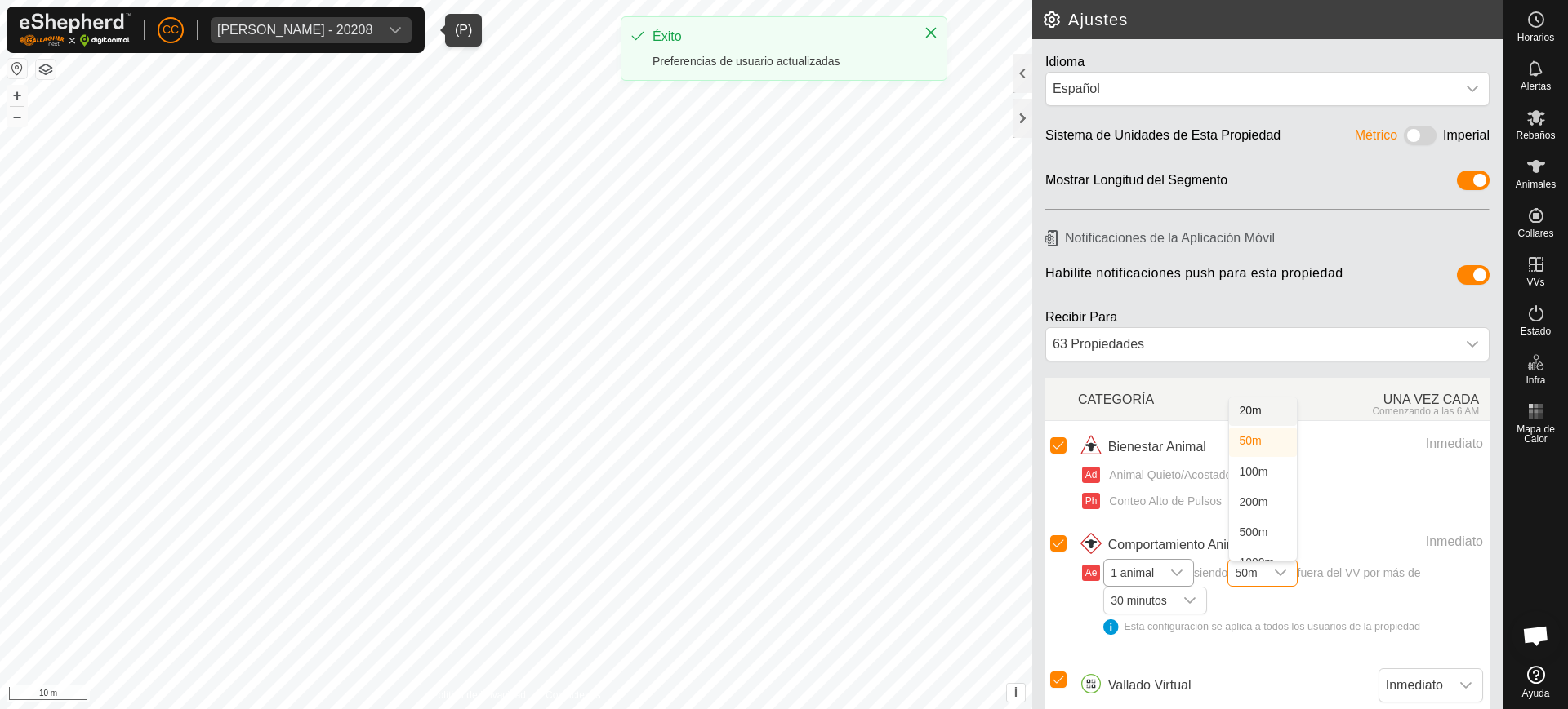
click at [1255, 413] on li "20m" at bounding box center [1263, 411] width 68 height 29
click at [1148, 598] on span "30 minutos" at bounding box center [1139, 601] width 69 height 26
click at [1152, 441] on li "10 minutos" at bounding box center [1155, 439] width 101 height 29
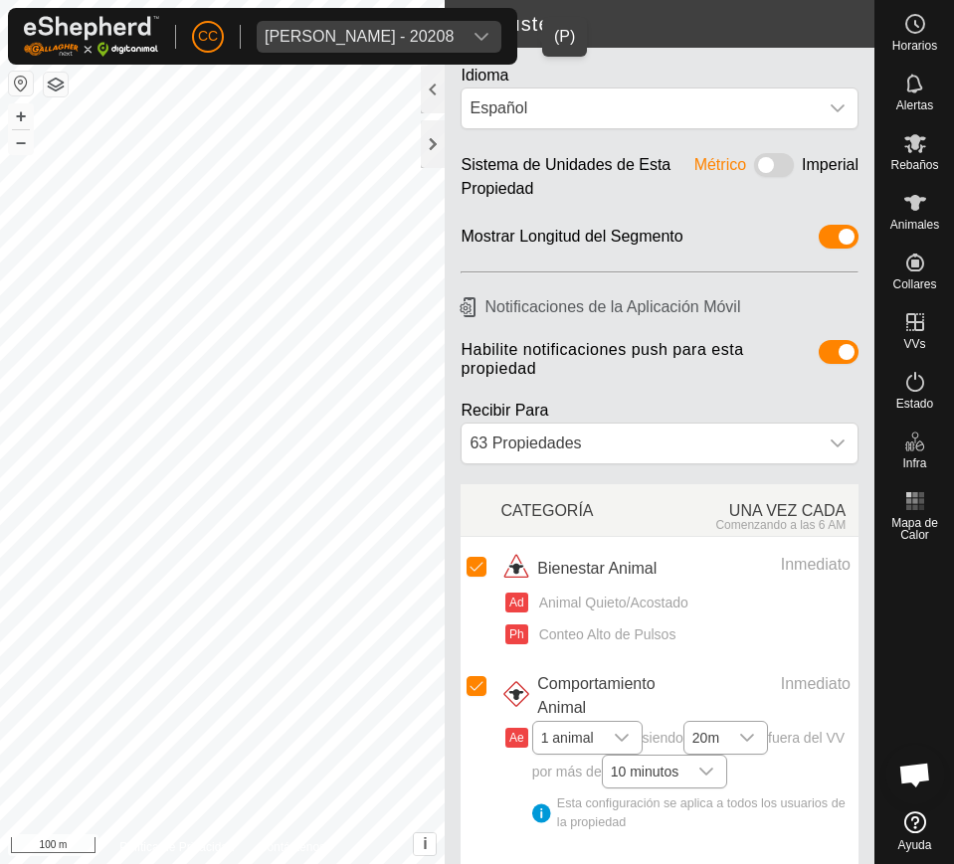
click at [405, 30] on div "[PERSON_NAME] - 20208" at bounding box center [359, 37] width 189 height 16
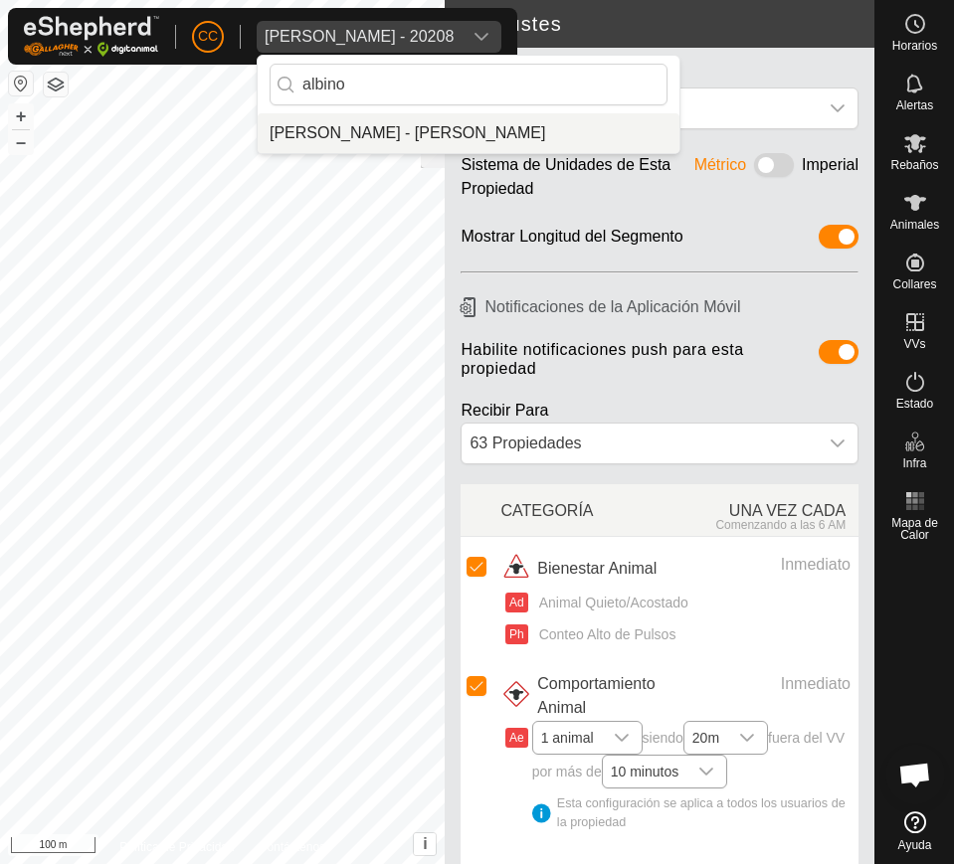
type input "albino"
click at [445, 121] on li "[PERSON_NAME] - [PERSON_NAME]" at bounding box center [469, 133] width 422 height 40
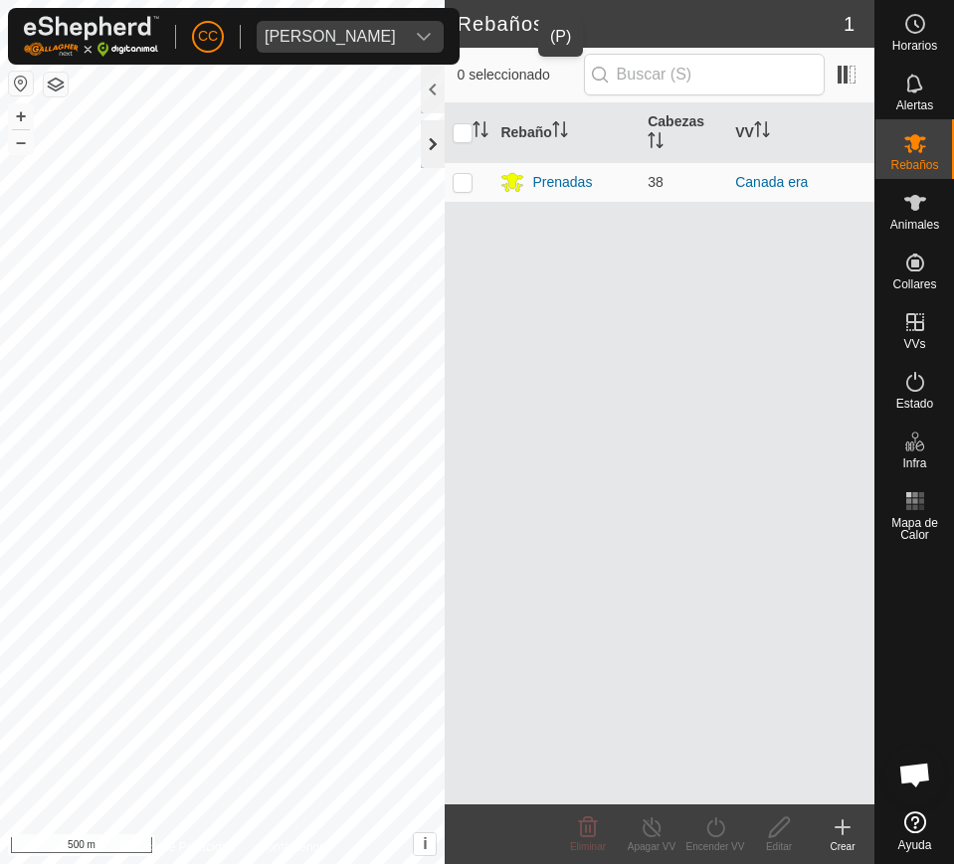
click at [428, 150] on div at bounding box center [433, 144] width 24 height 48
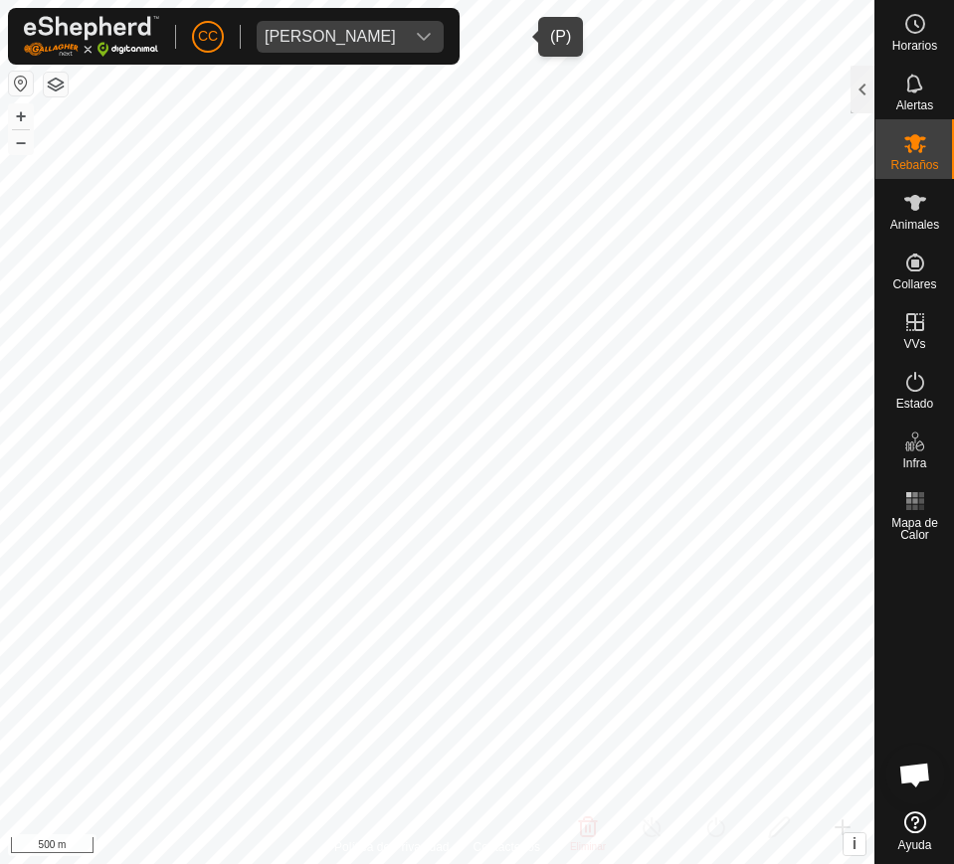
click at [396, 42] on div "[PERSON_NAME]" at bounding box center [330, 37] width 131 height 16
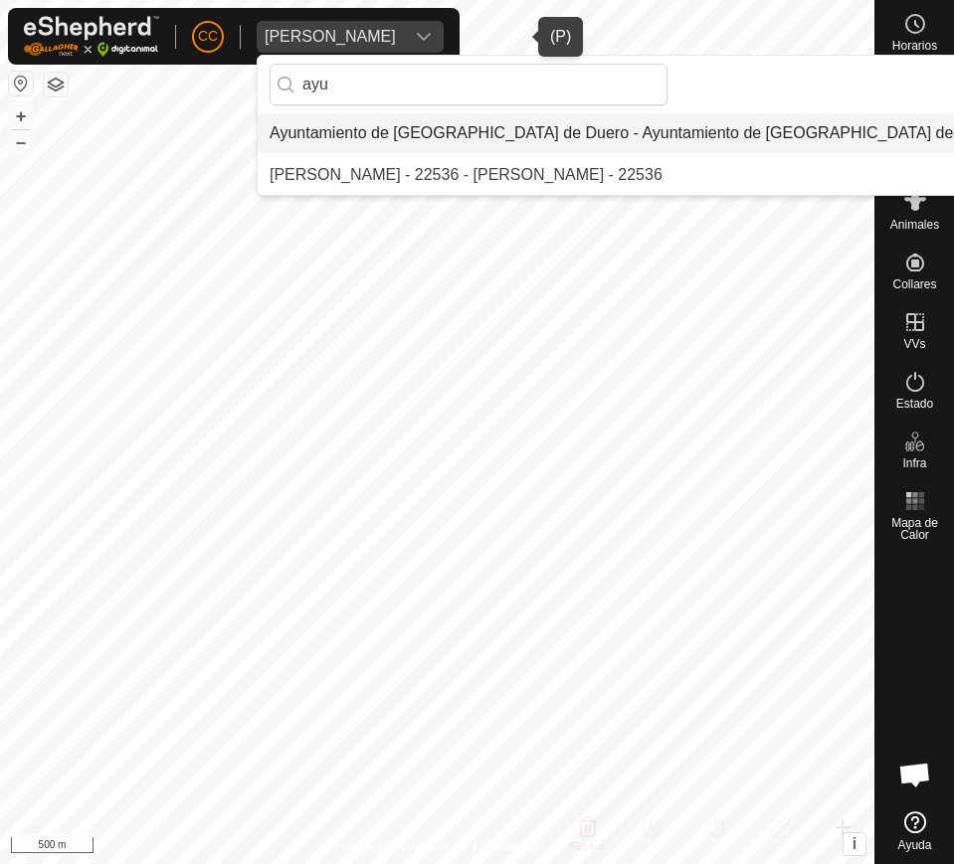
type input "ayu"
click at [438, 136] on li "Ayuntamiento de [GEOGRAPHIC_DATA] de Duero - Ayuntamiento de [GEOGRAPHIC_DATA] …" at bounding box center [660, 133] width 804 height 40
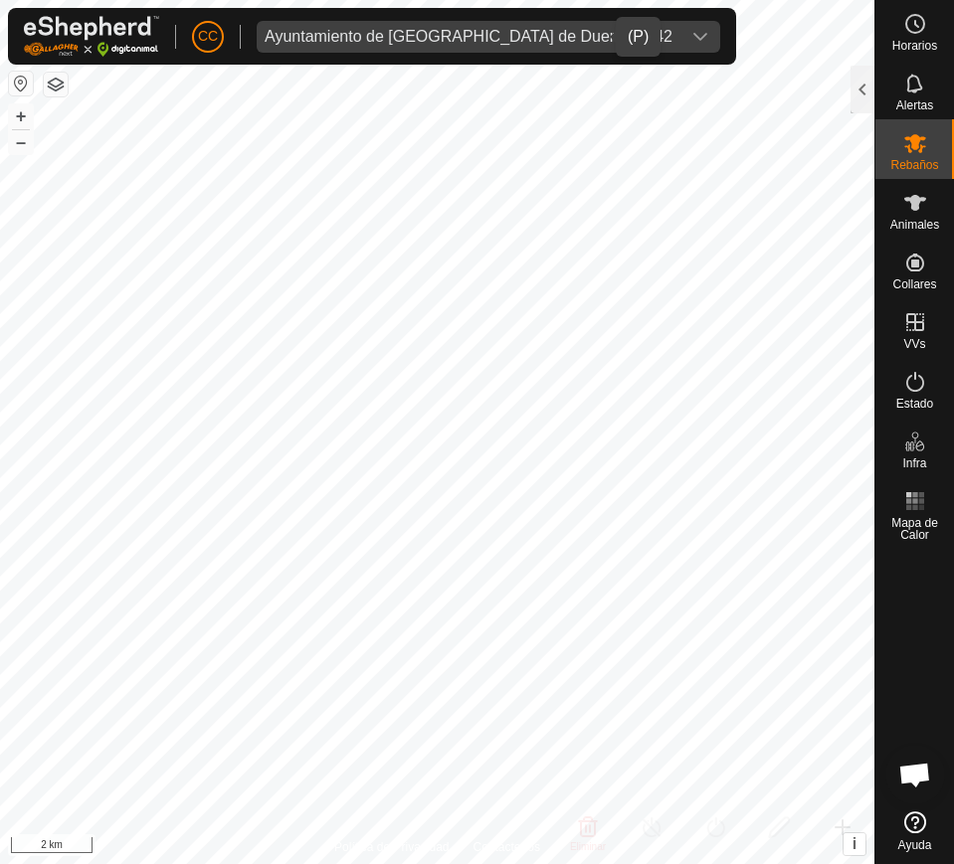
click at [382, 41] on div "Ayuntamiento de [GEOGRAPHIC_DATA] de Duero 19542" at bounding box center [469, 37] width 408 height 16
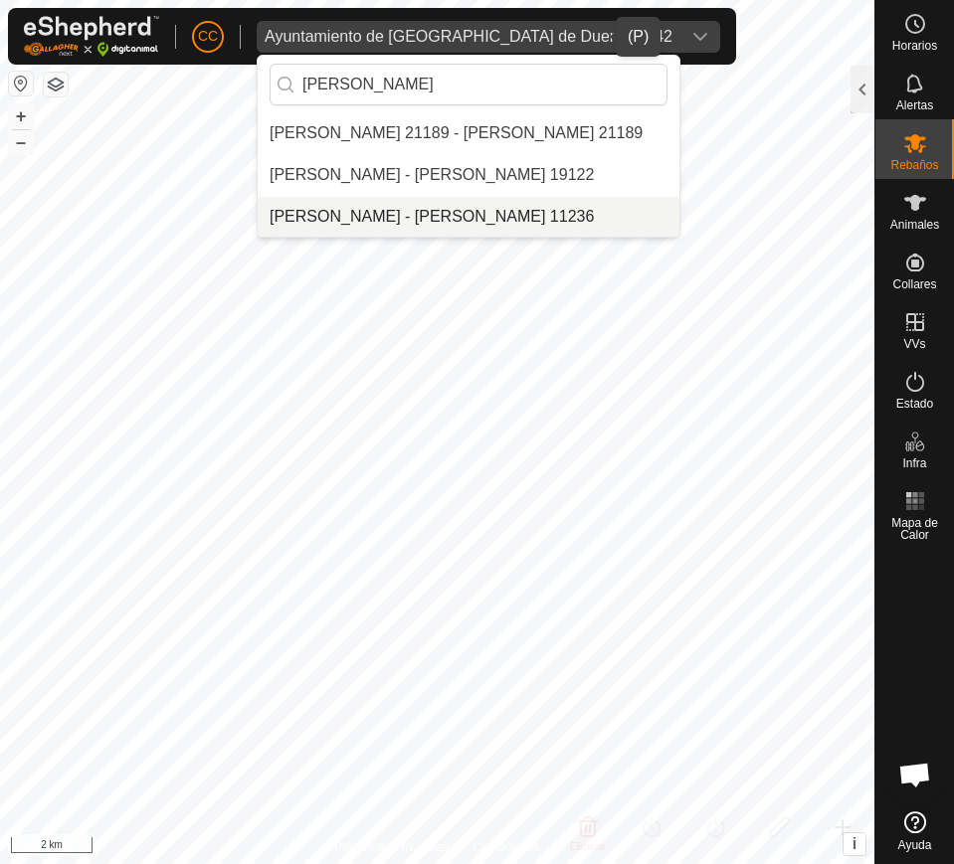
type input "[PERSON_NAME]"
click at [426, 214] on li "[PERSON_NAME] - [PERSON_NAME] 11236" at bounding box center [469, 217] width 422 height 40
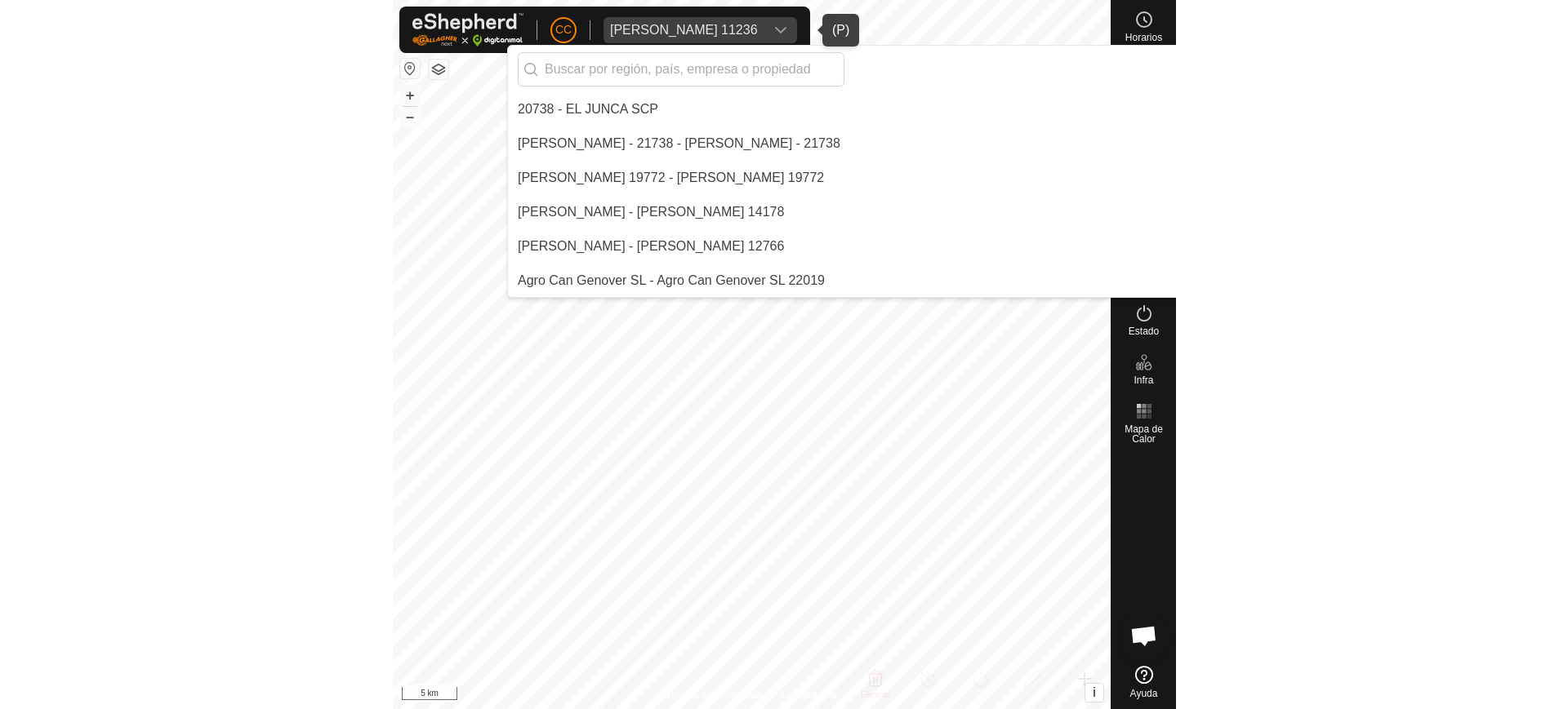
scroll to position [3600, 0]
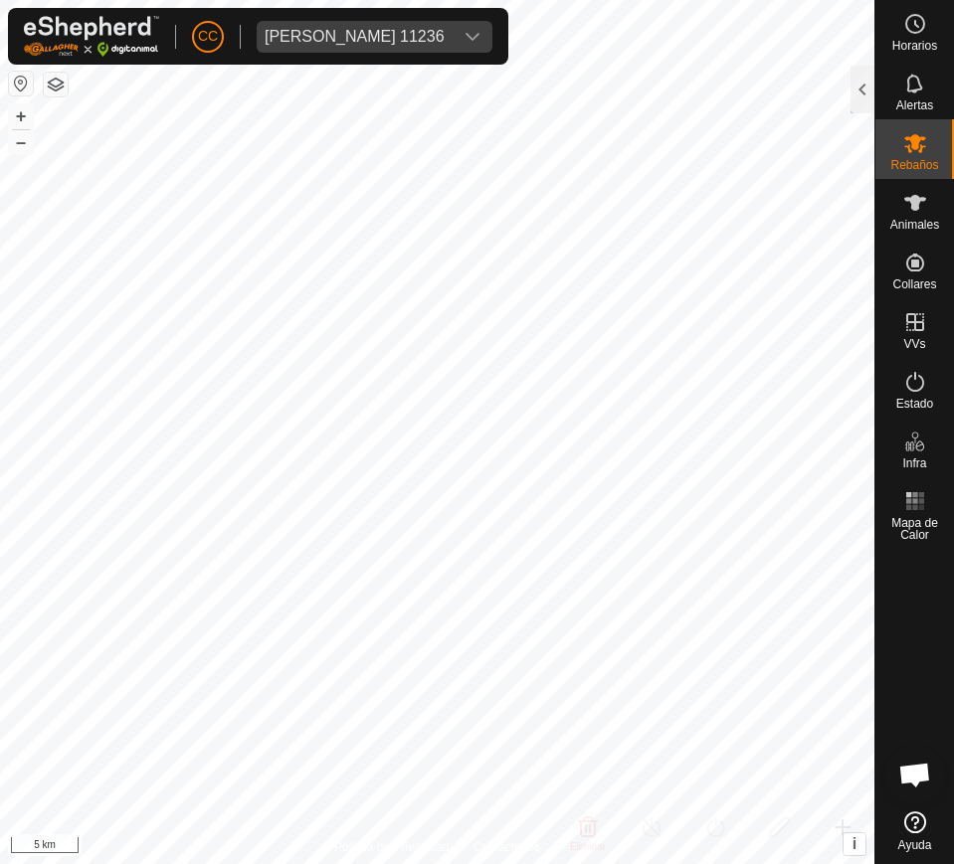
click at [25, 86] on button "button" at bounding box center [21, 84] width 24 height 24
click at [24, 85] on button "button" at bounding box center [21, 84] width 24 height 24
click at [907, 161] on span "Rebaños" at bounding box center [914, 165] width 48 height 12
click at [865, 95] on div at bounding box center [863, 90] width 24 height 48
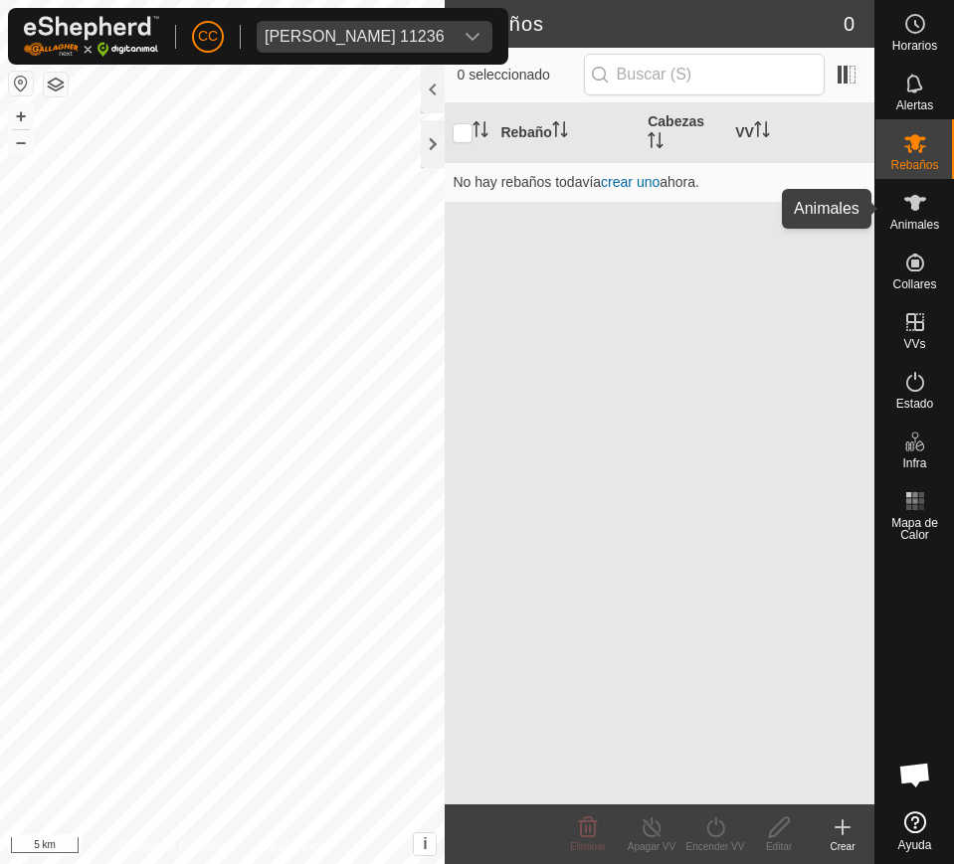
click at [911, 215] on es-animals-svg-icon at bounding box center [915, 203] width 36 height 32
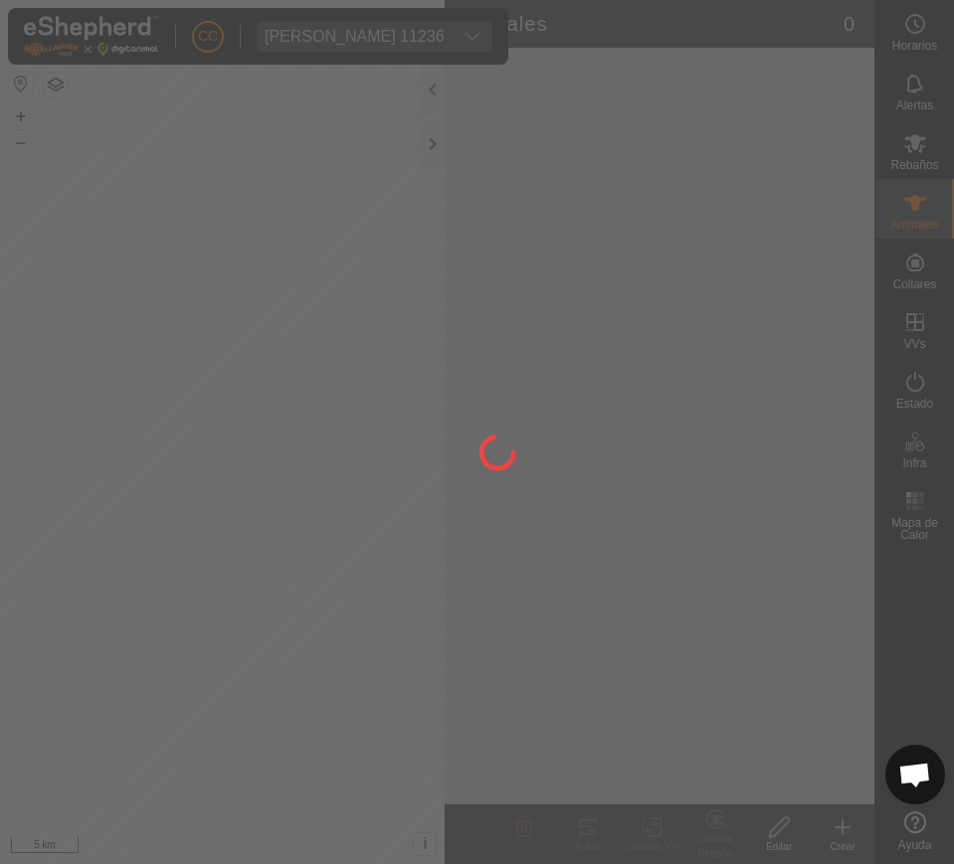
click at [15, 79] on div at bounding box center [477, 432] width 954 height 864
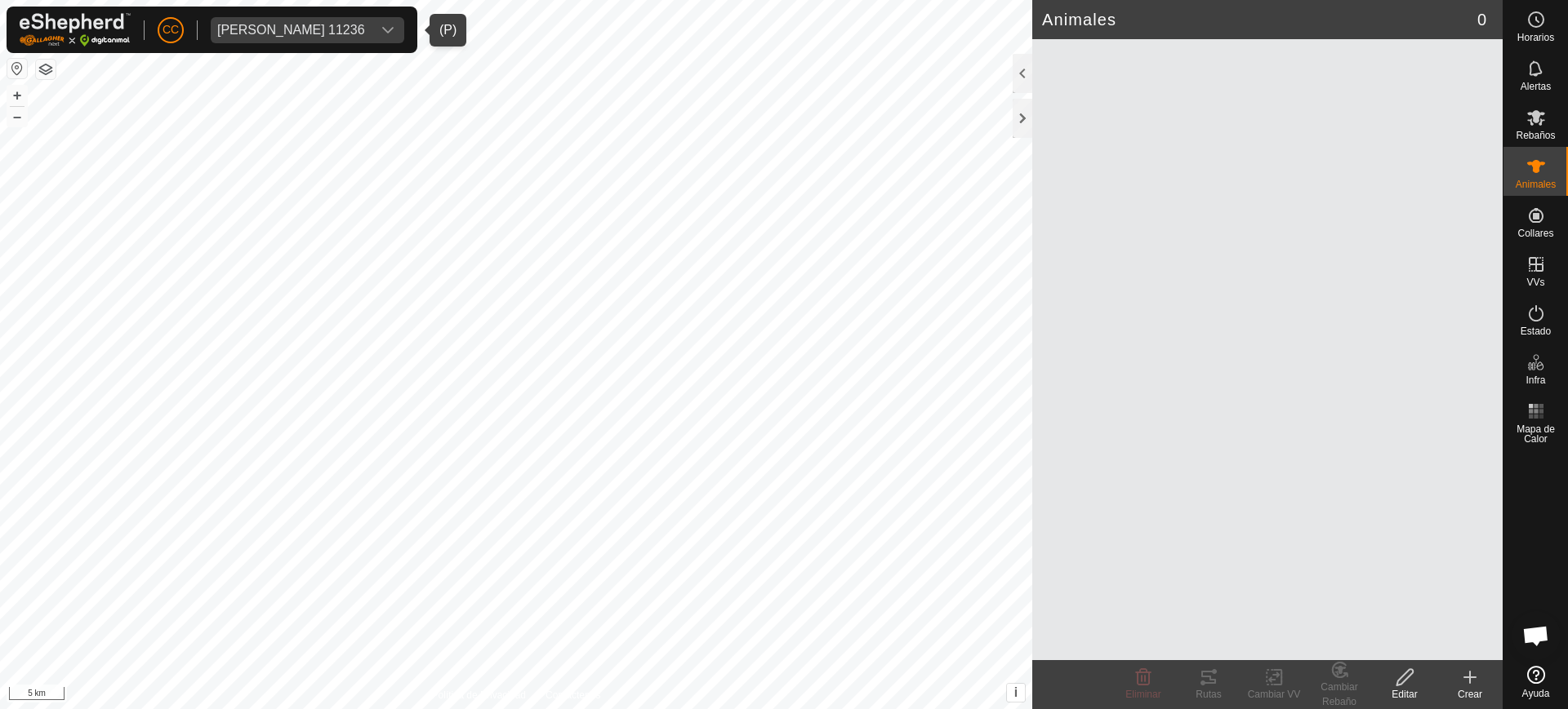
click at [238, 24] on div "[PERSON_NAME] 11236" at bounding box center [291, 30] width 148 height 13
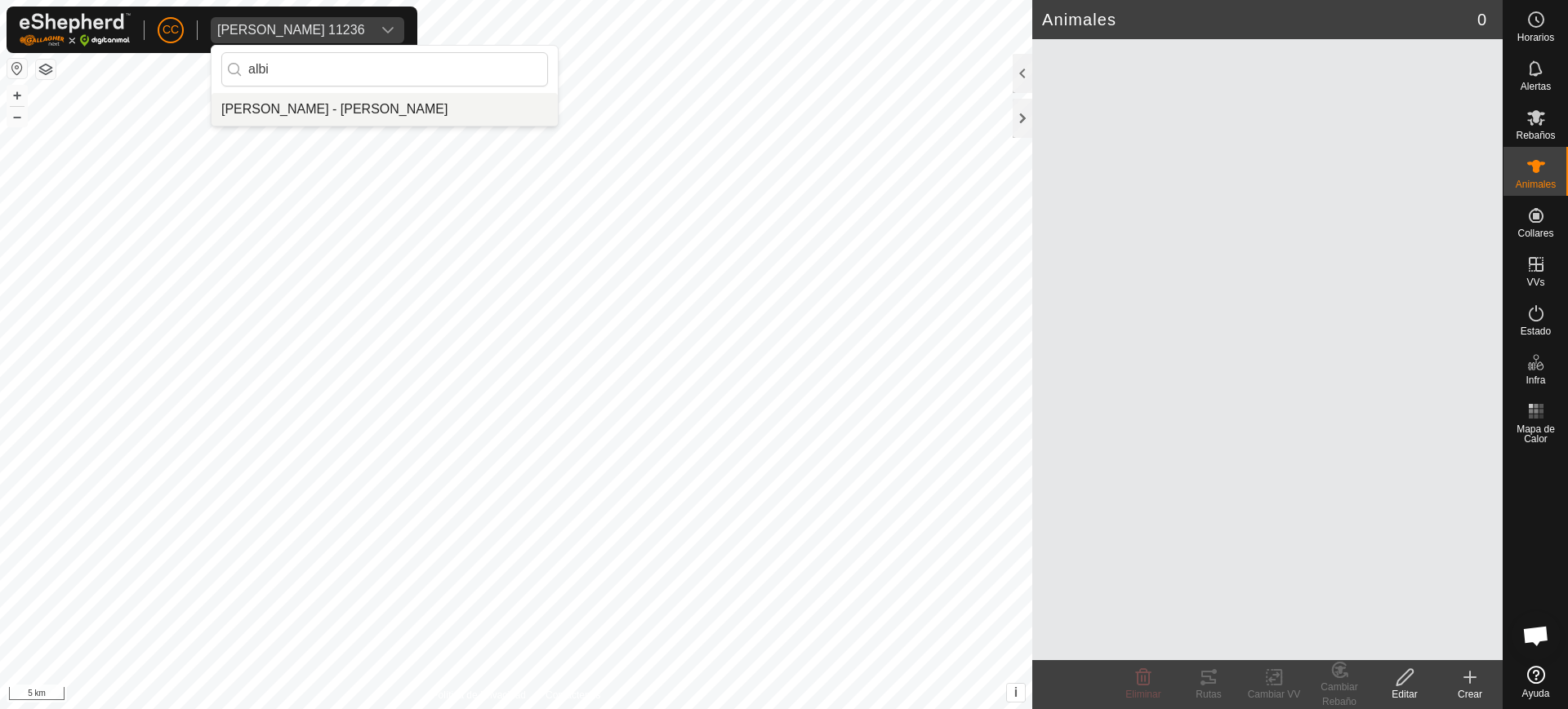
type input "albi"
click at [306, 118] on li "[PERSON_NAME] - [PERSON_NAME]" at bounding box center [385, 109] width 346 height 33
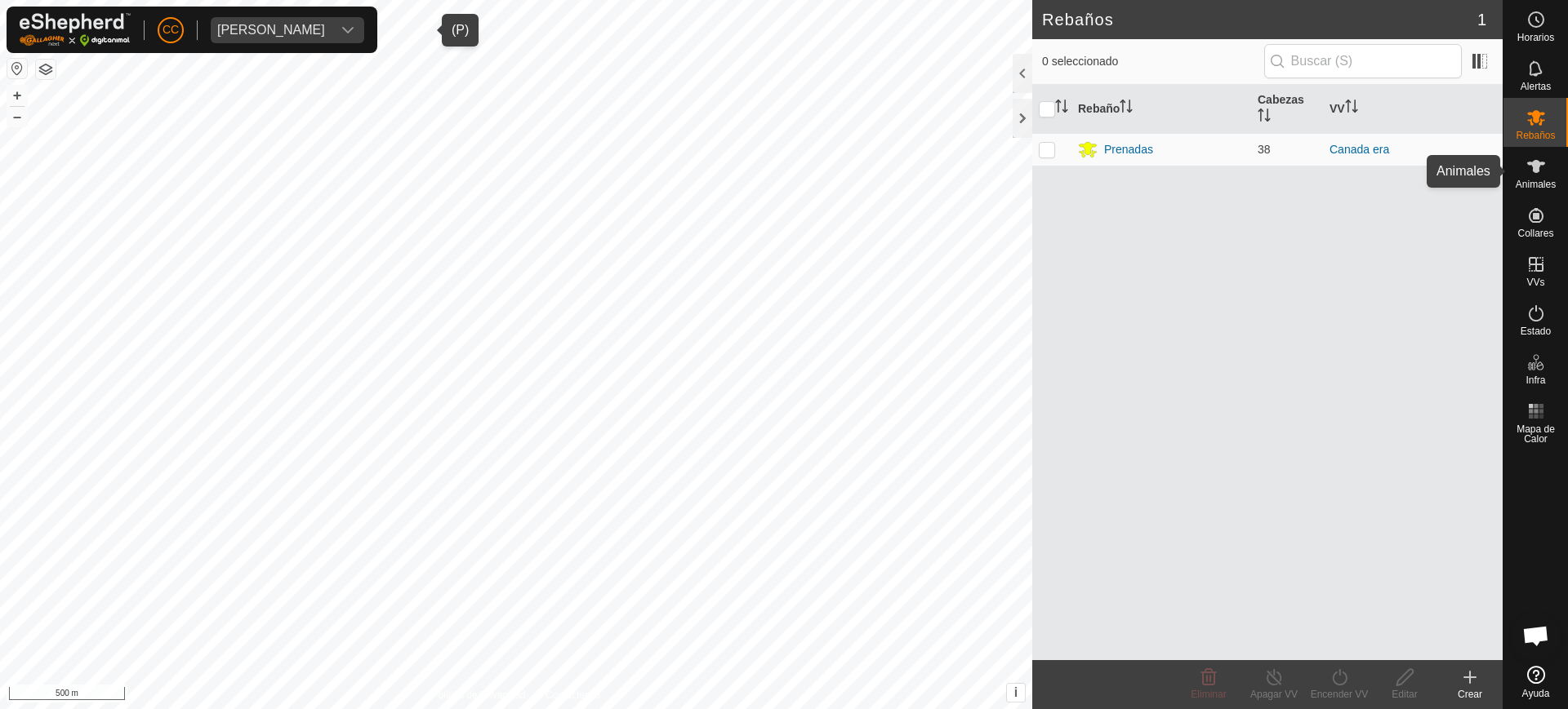
click at [1557, 185] on div "Animales" at bounding box center [1535, 172] width 65 height 49
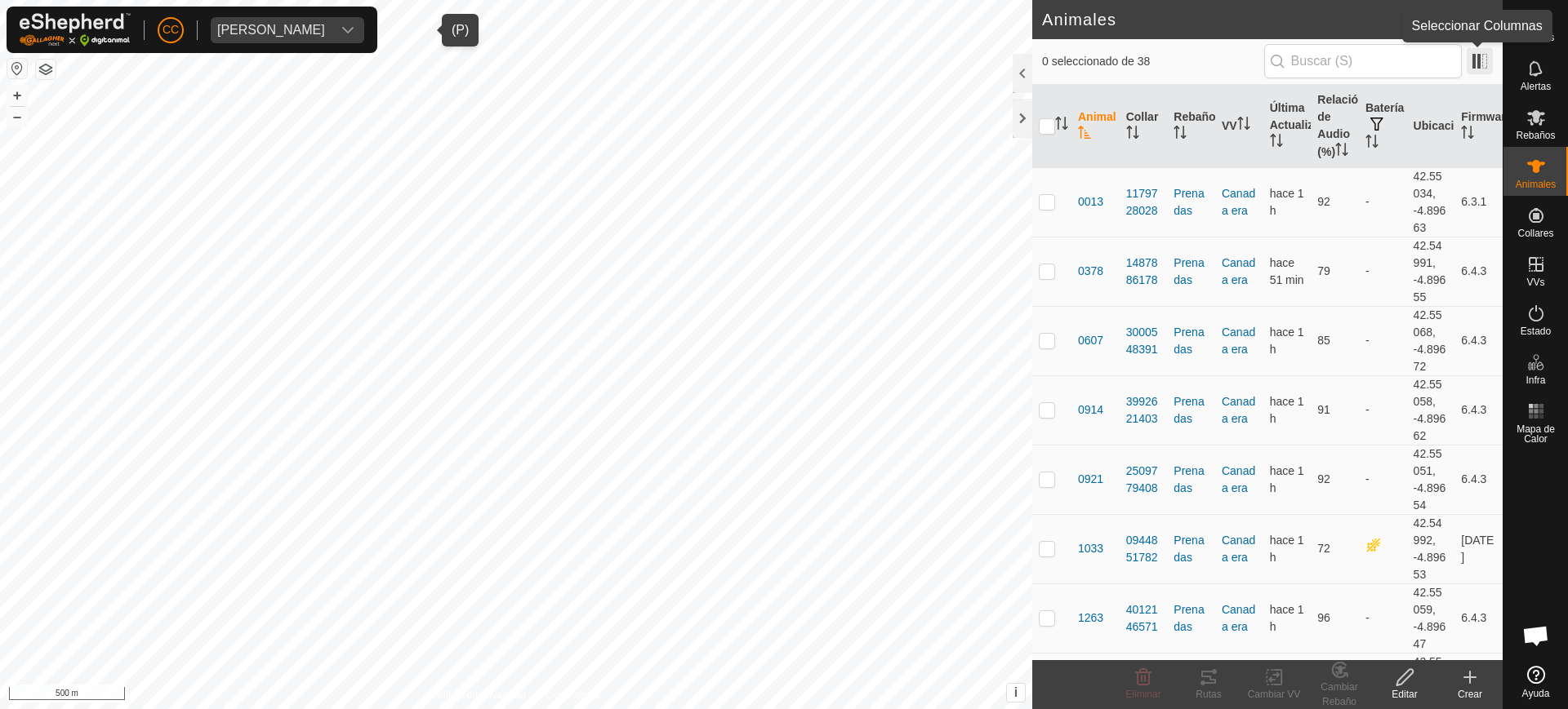
click at [1479, 70] on span at bounding box center [1480, 62] width 26 height 26
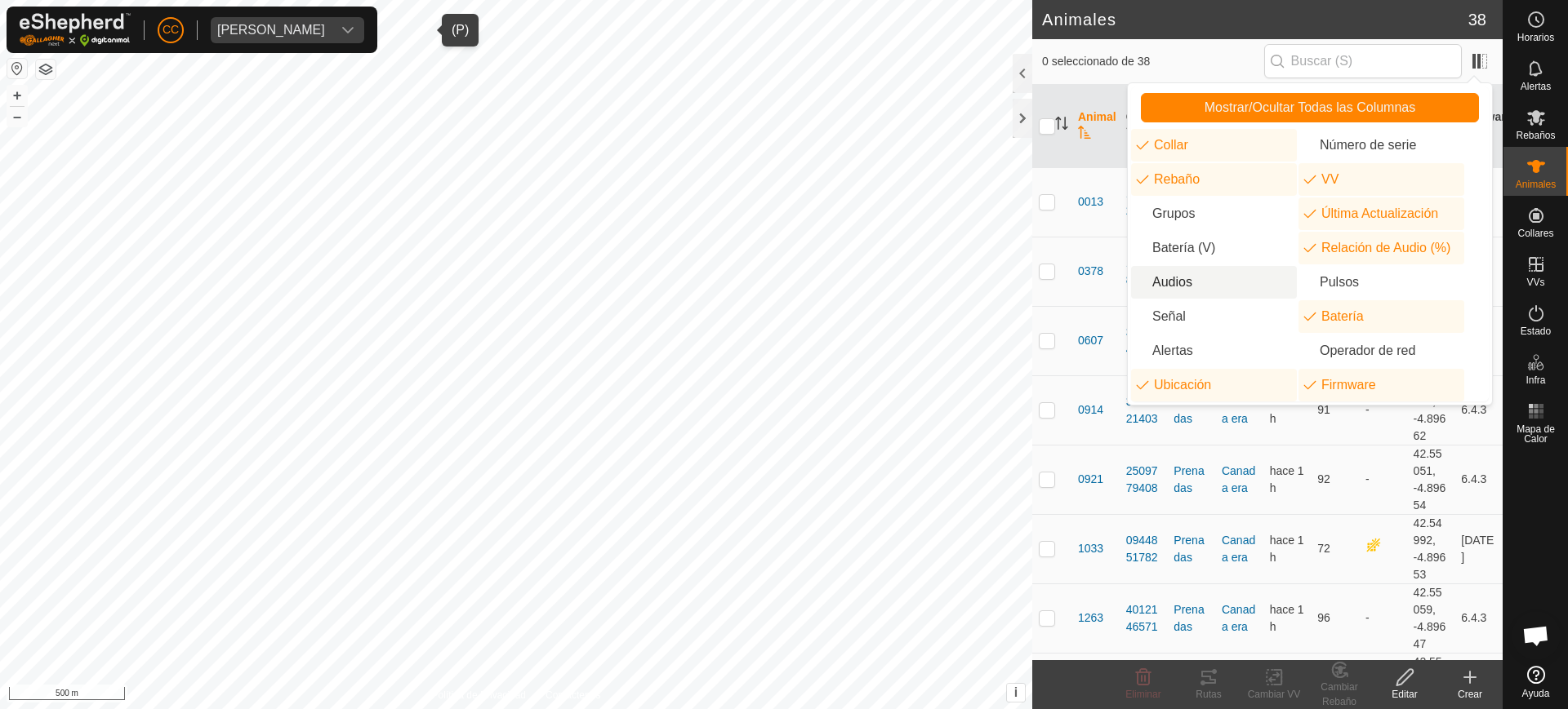
click at [1161, 286] on li "Audios" at bounding box center [1214, 282] width 166 height 33
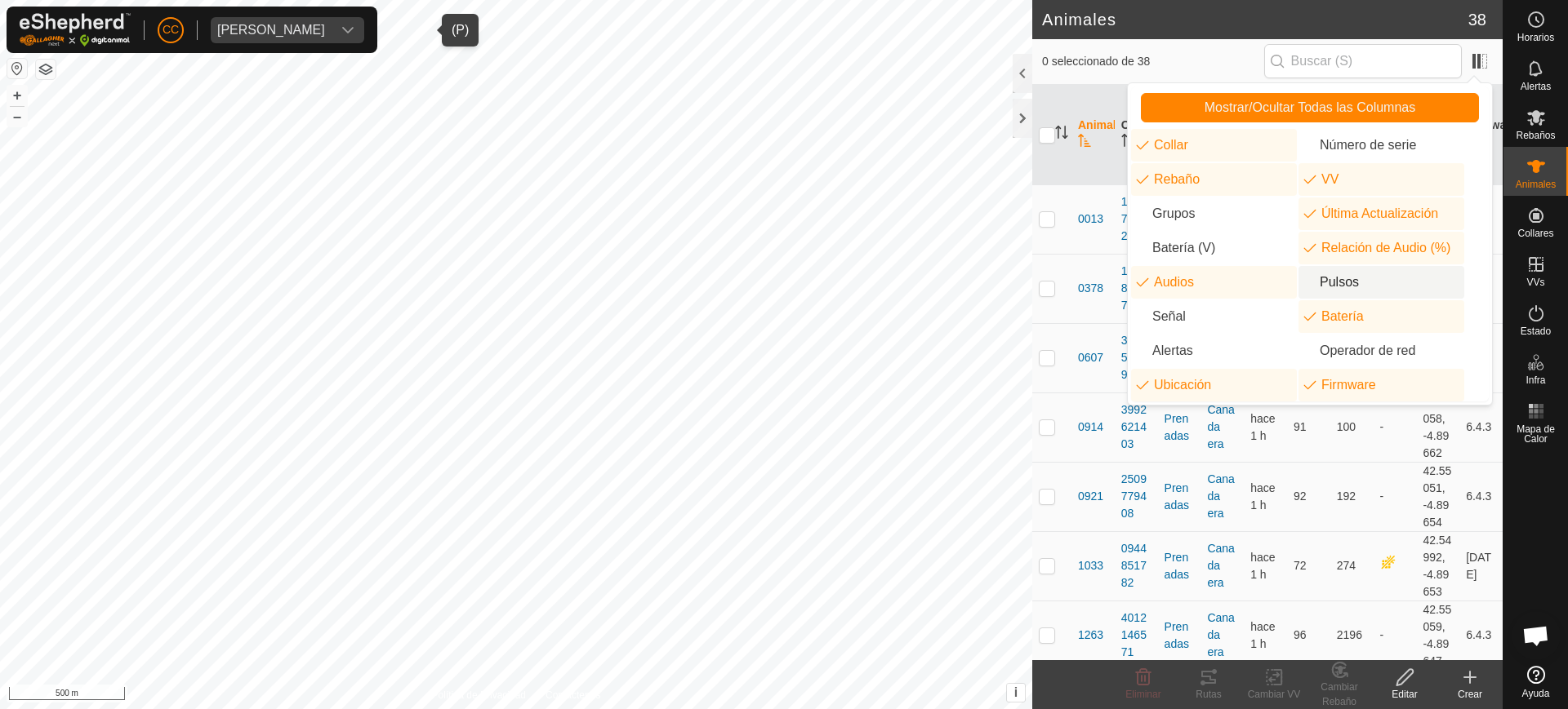
click at [1363, 277] on li "Pulsos" at bounding box center [1382, 282] width 166 height 33
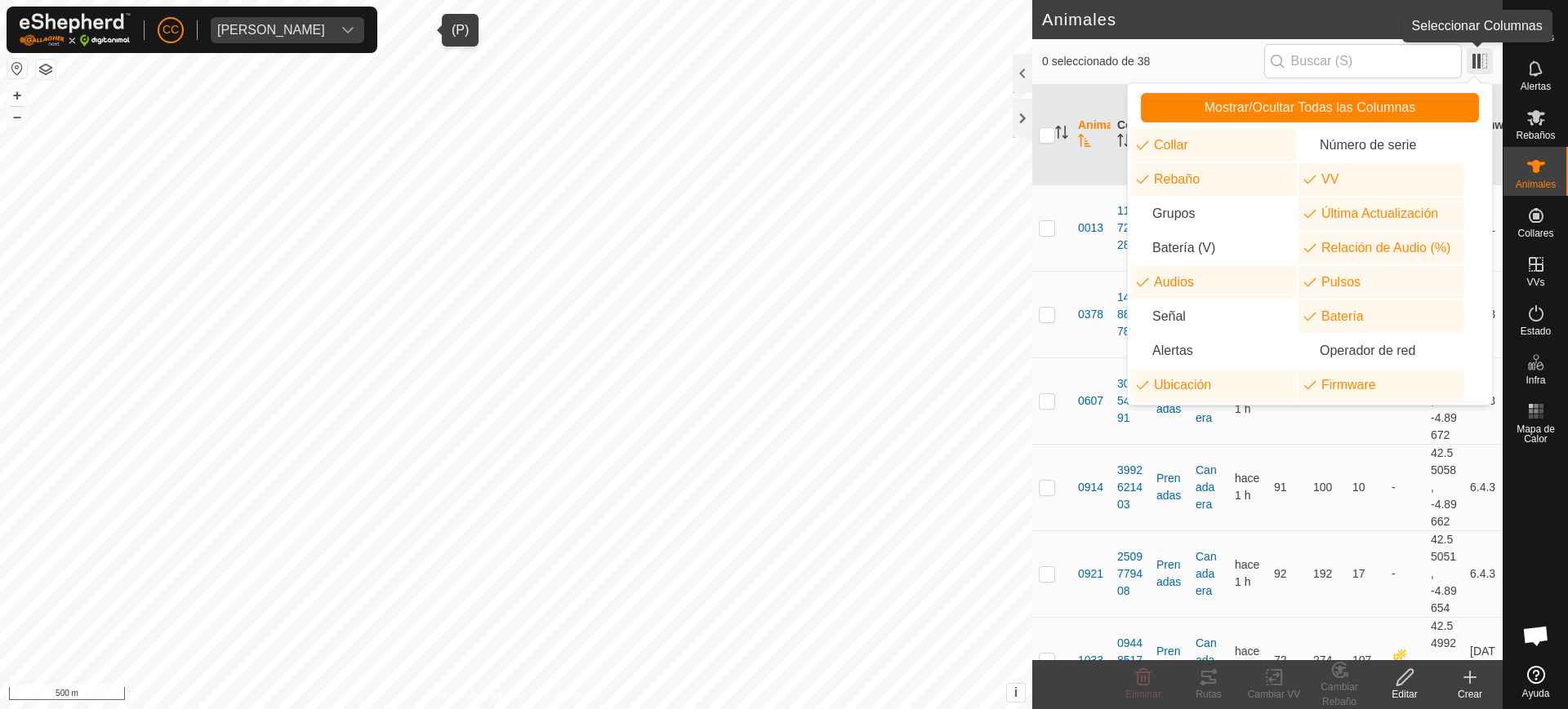
click at [1475, 62] on span at bounding box center [1480, 62] width 26 height 26
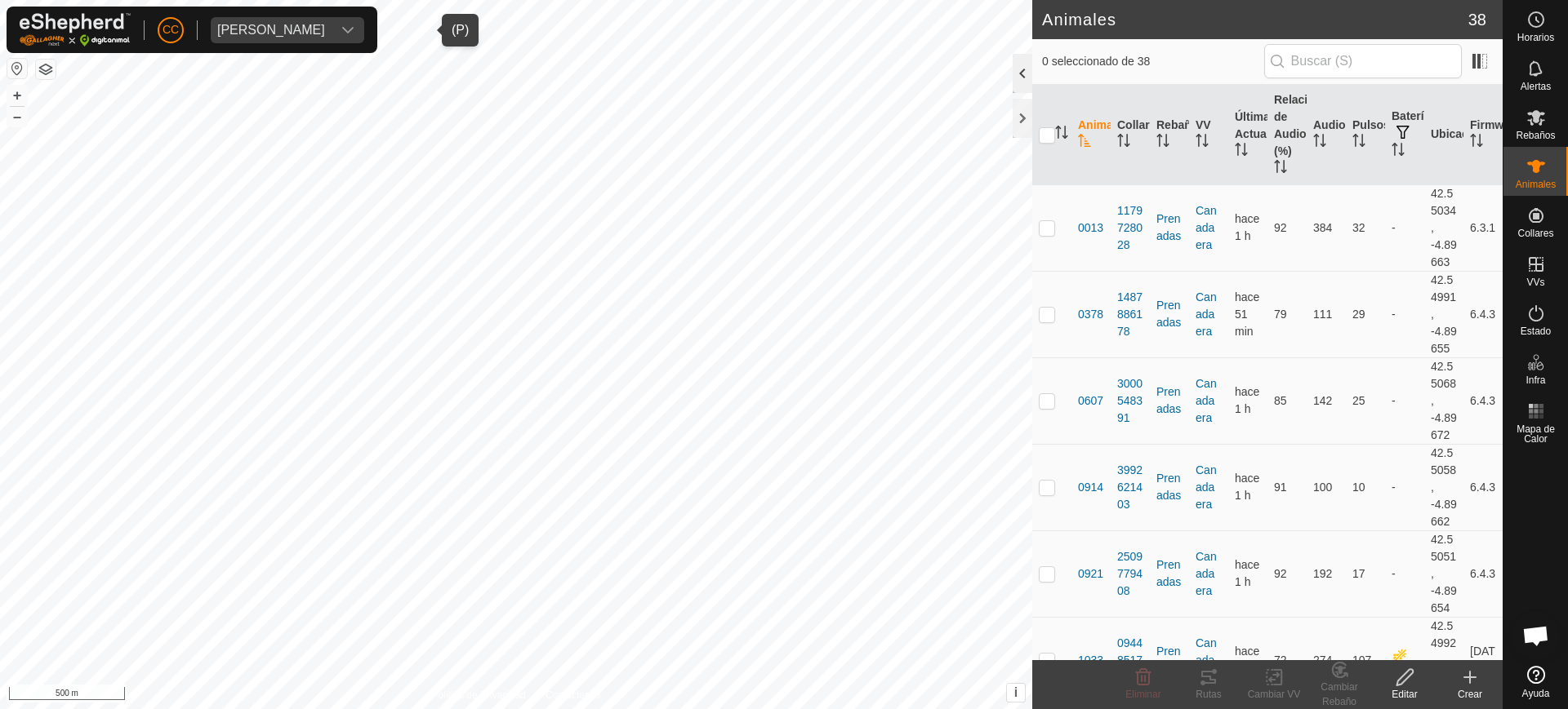
click at [1023, 69] on div at bounding box center [1023, 74] width 20 height 39
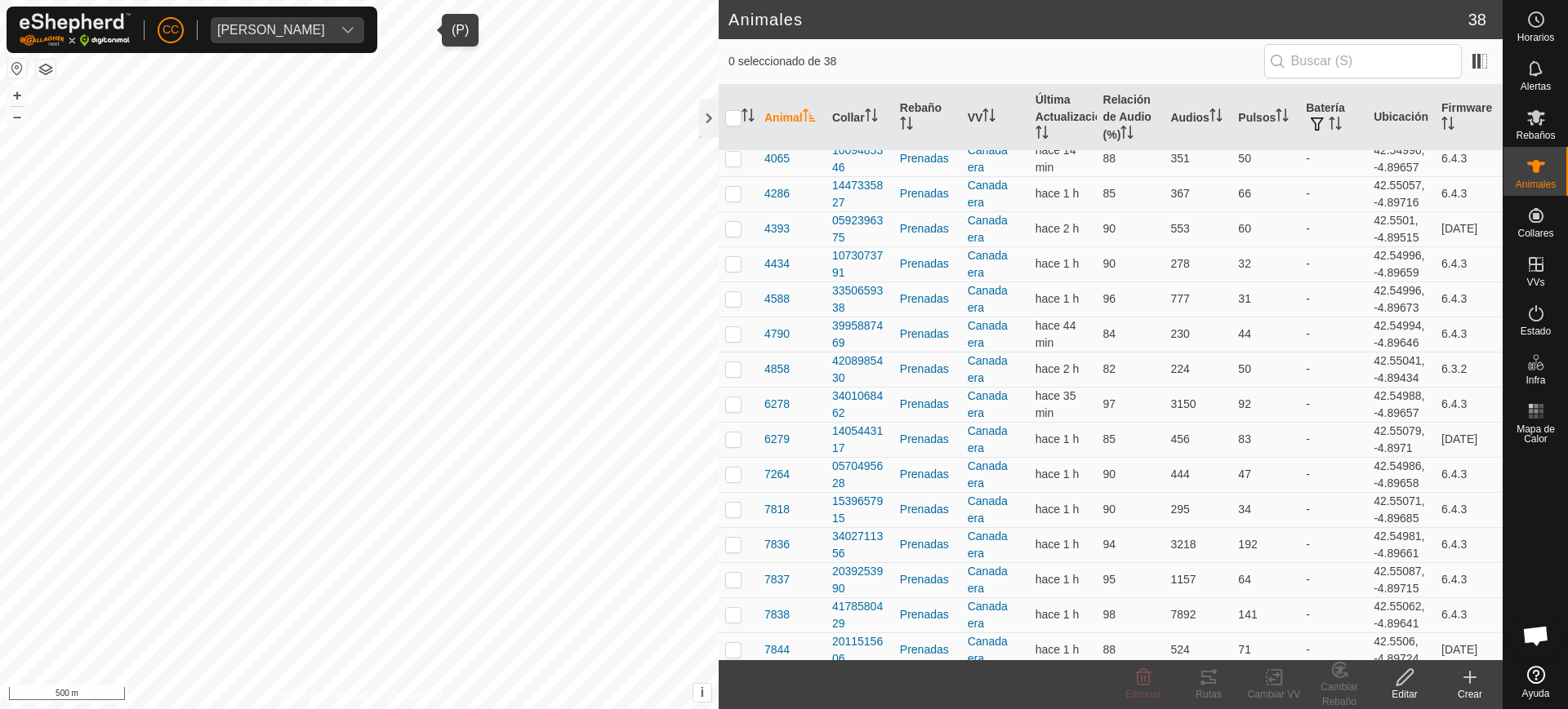
scroll to position [825, 0]
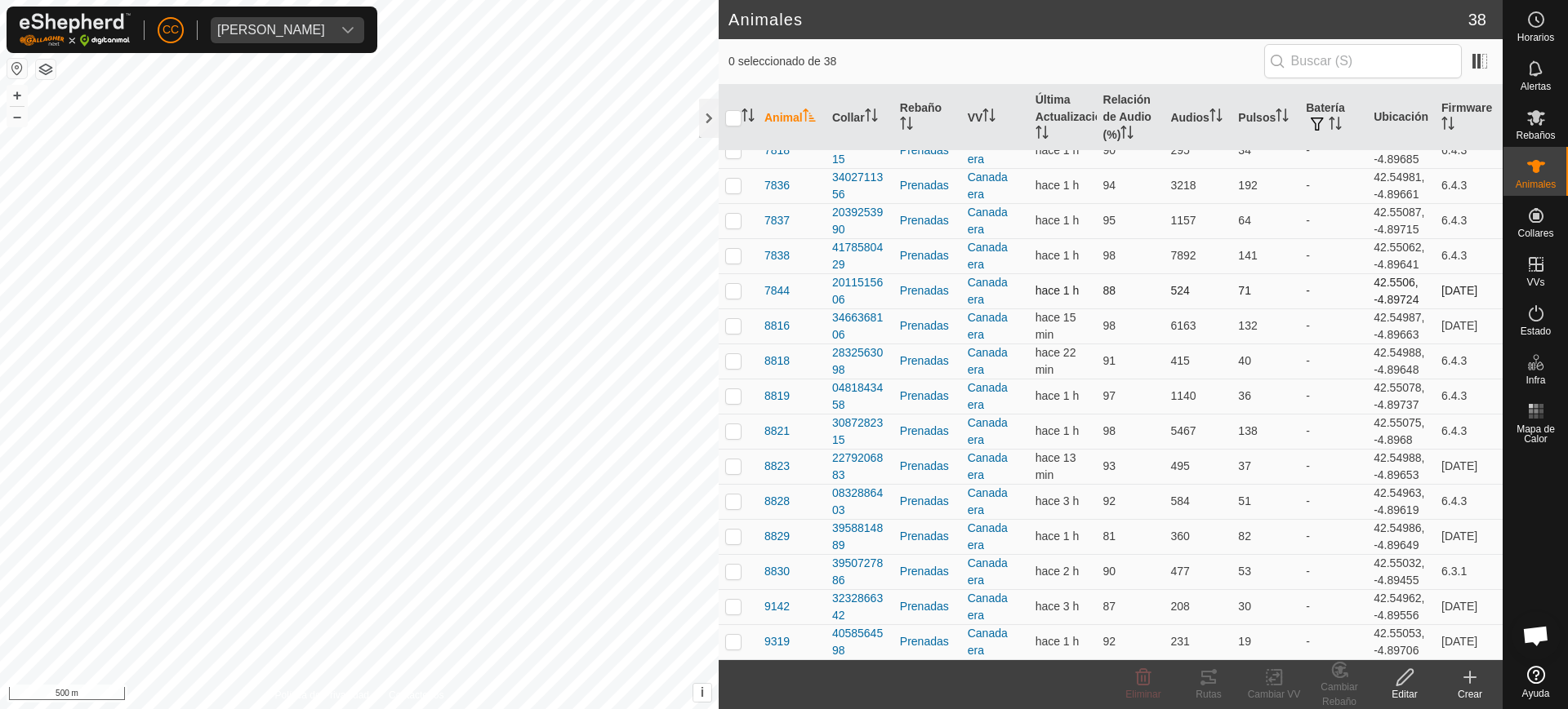
click at [735, 289] on p-checkbox at bounding box center [733, 290] width 16 height 13
checkbox input "true"
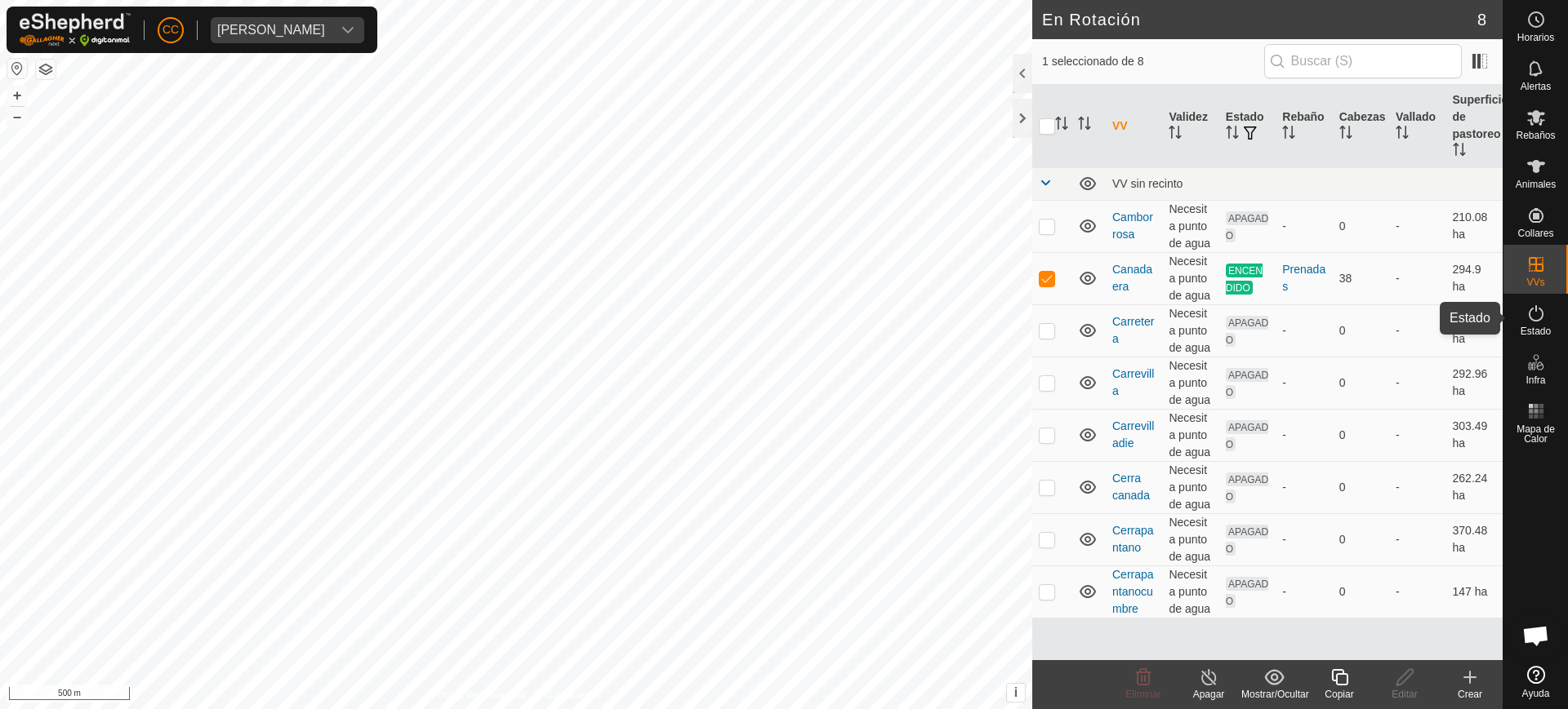
click at [1530, 318] on icon at bounding box center [1536, 313] width 15 height 16
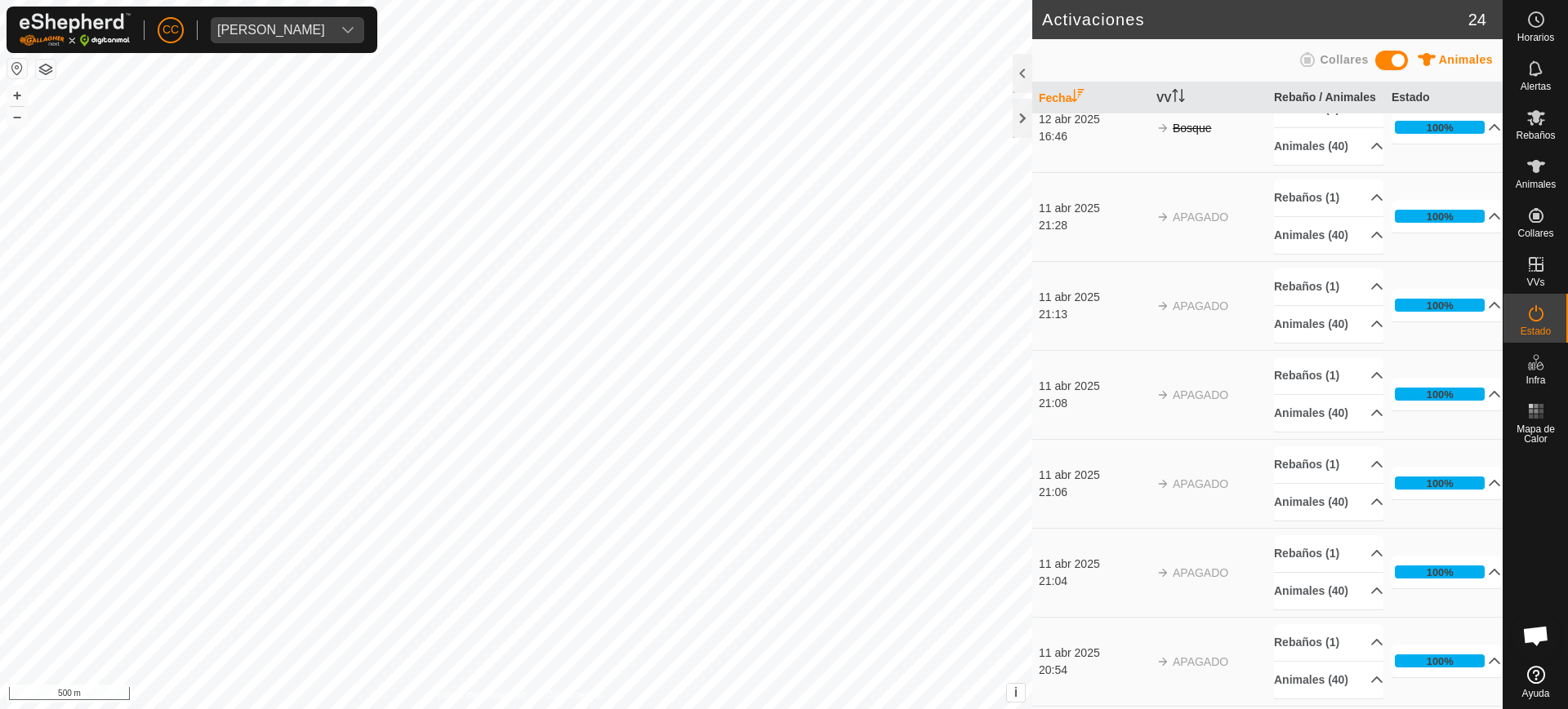
scroll to position [1804, 0]
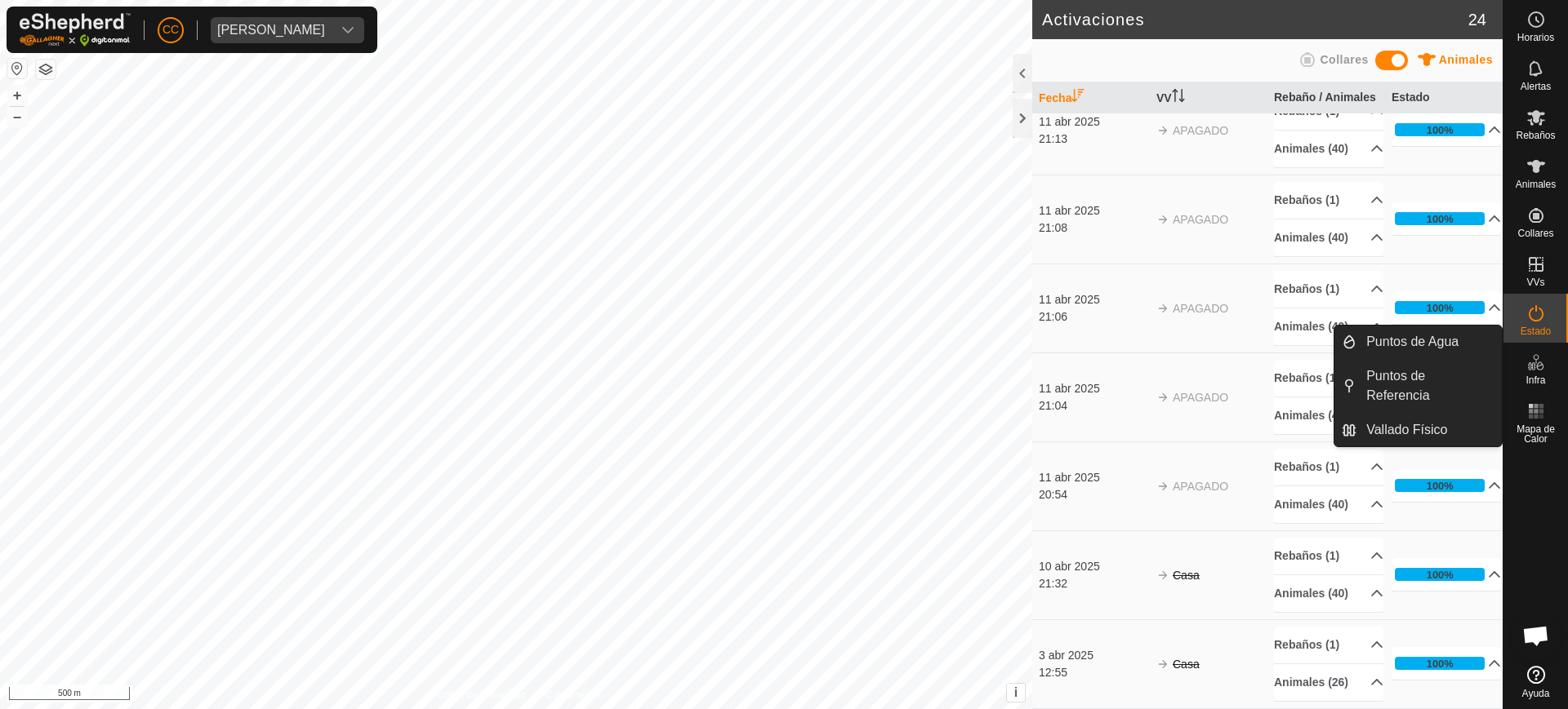
click at [1531, 373] on es-infrastructure-svg-icon at bounding box center [1536, 363] width 30 height 26
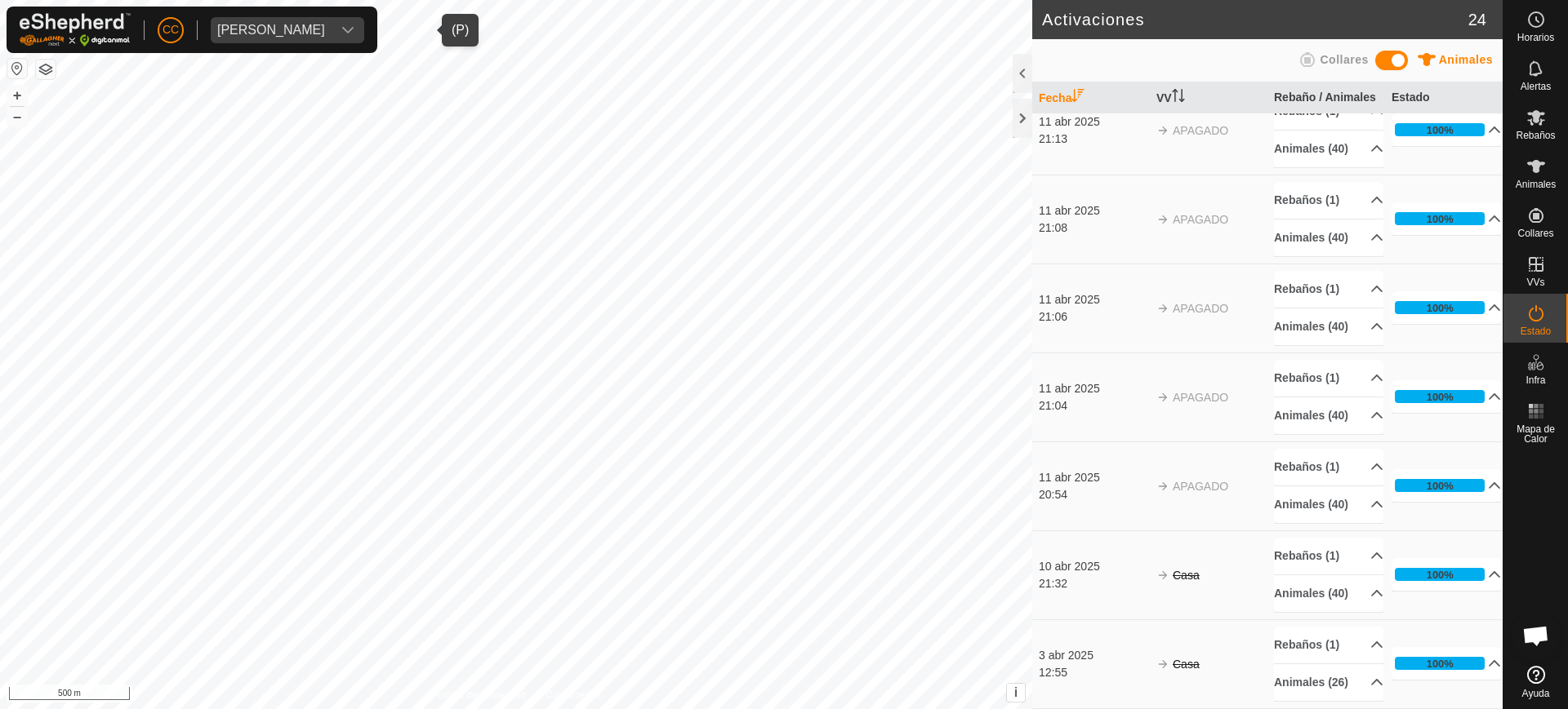
click at [282, 39] on span "[PERSON_NAME]" at bounding box center [271, 30] width 121 height 26
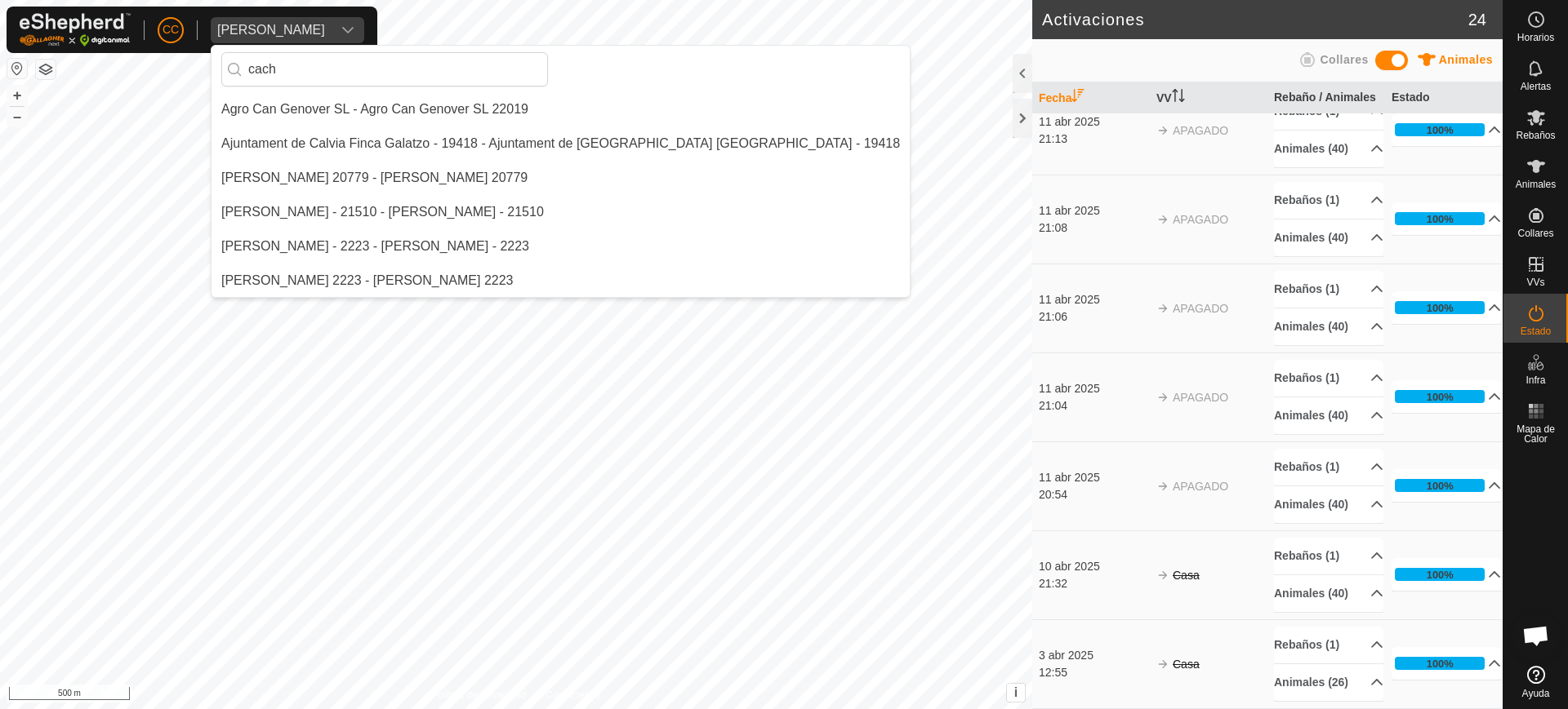
scroll to position [0, 0]
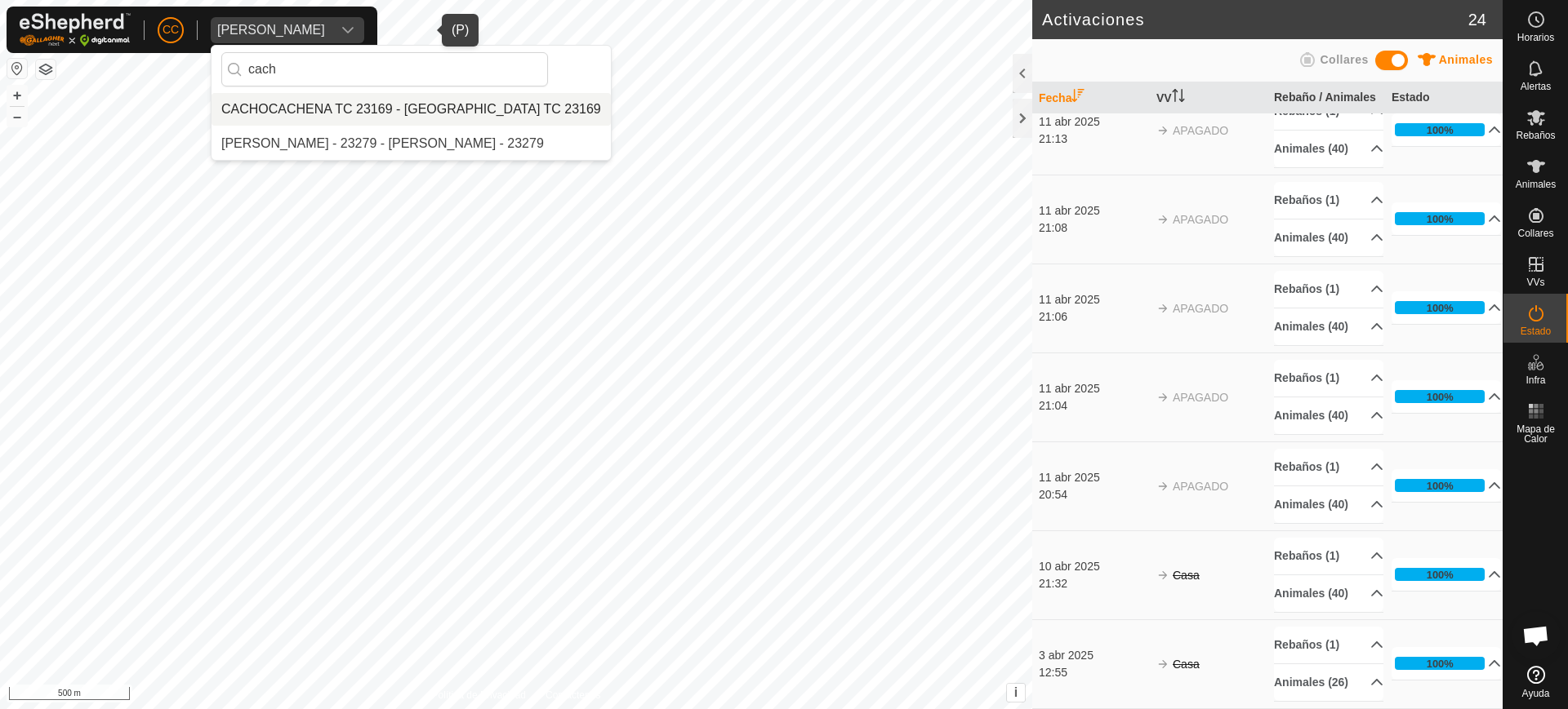
type input "cach"
click at [341, 109] on li "CACHOCACHENA TC 23169 - [GEOGRAPHIC_DATA] TC 23169" at bounding box center [411, 109] width 399 height 33
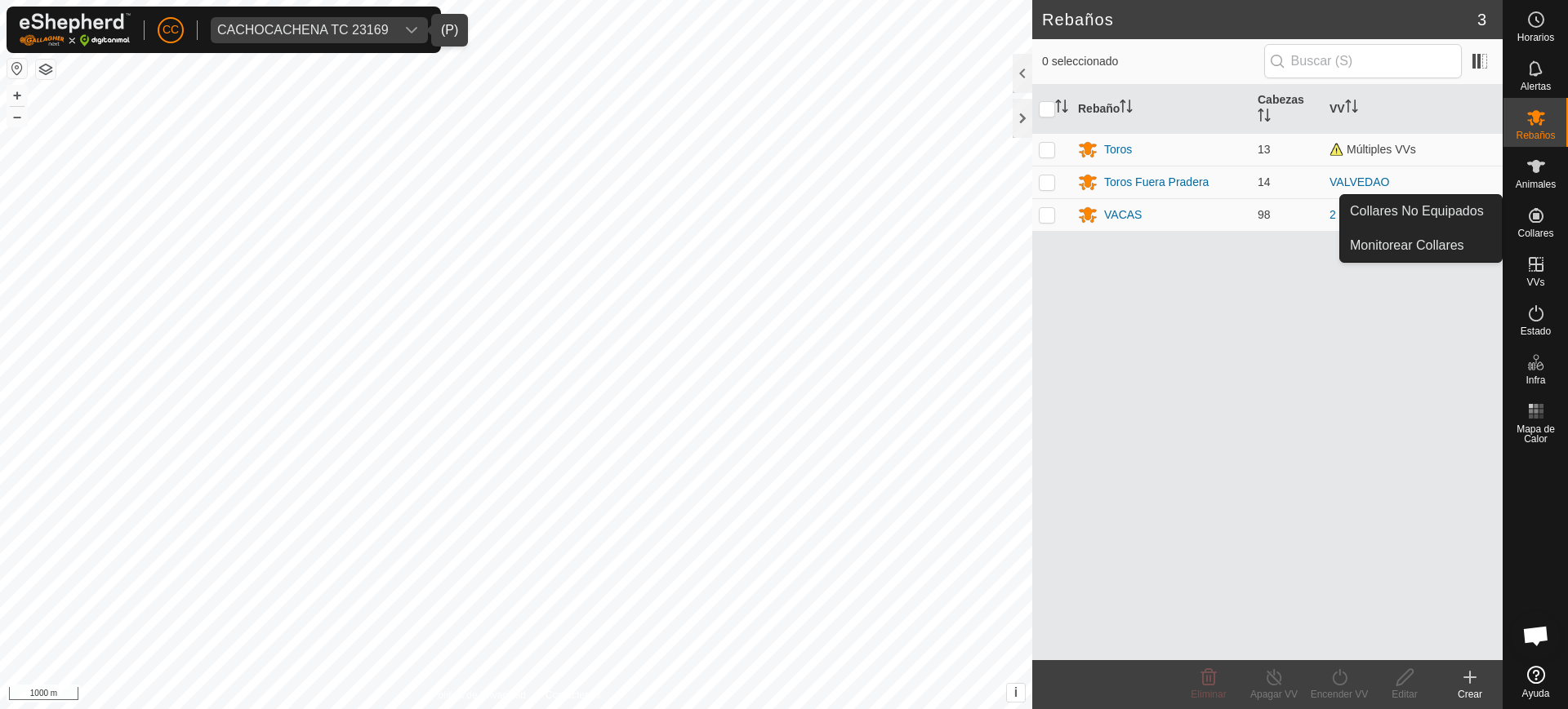
click at [1533, 215] on icon at bounding box center [1536, 216] width 15 height 15
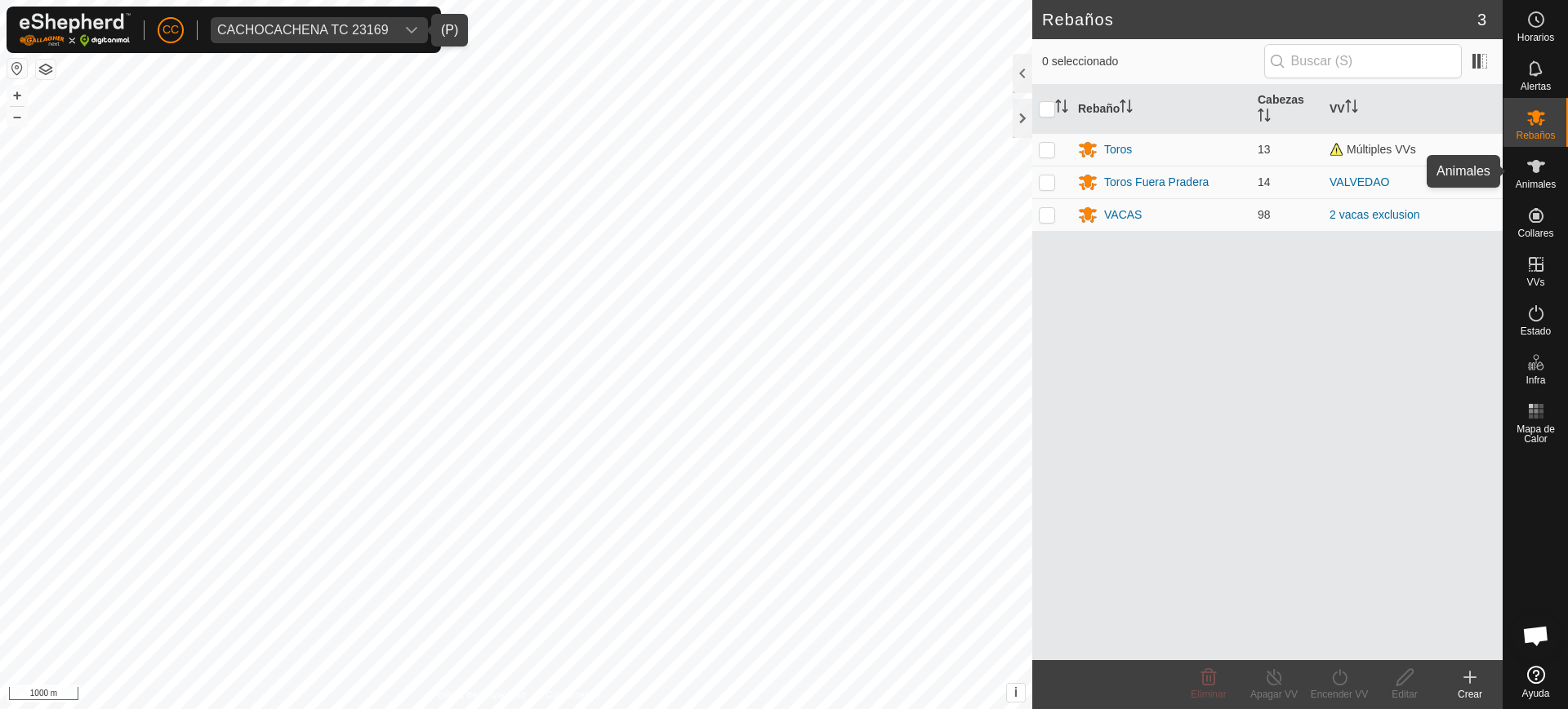
click at [1531, 171] on icon at bounding box center [1536, 167] width 20 height 20
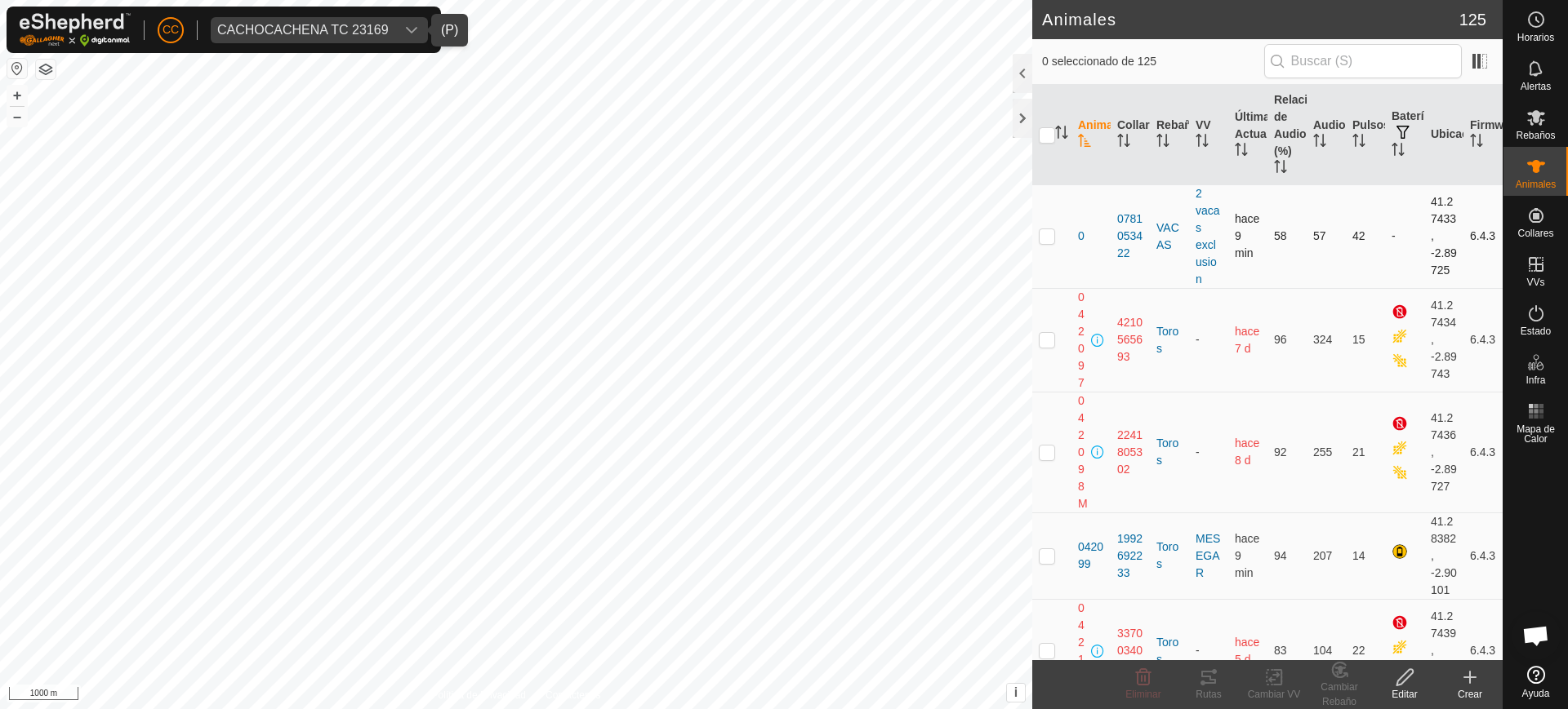
click at [1037, 231] on td at bounding box center [1052, 236] width 39 height 103
checkbox input "true"
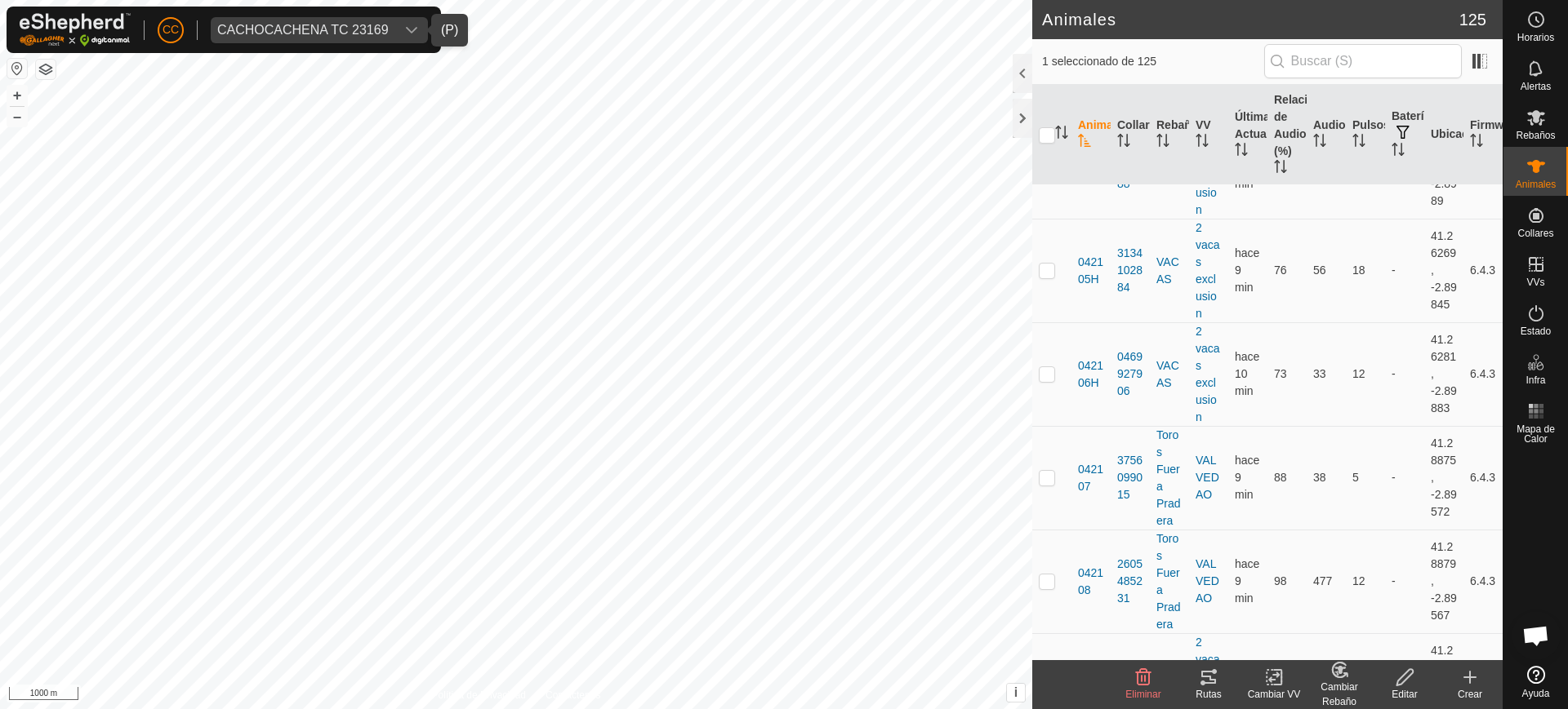
scroll to position [813, 0]
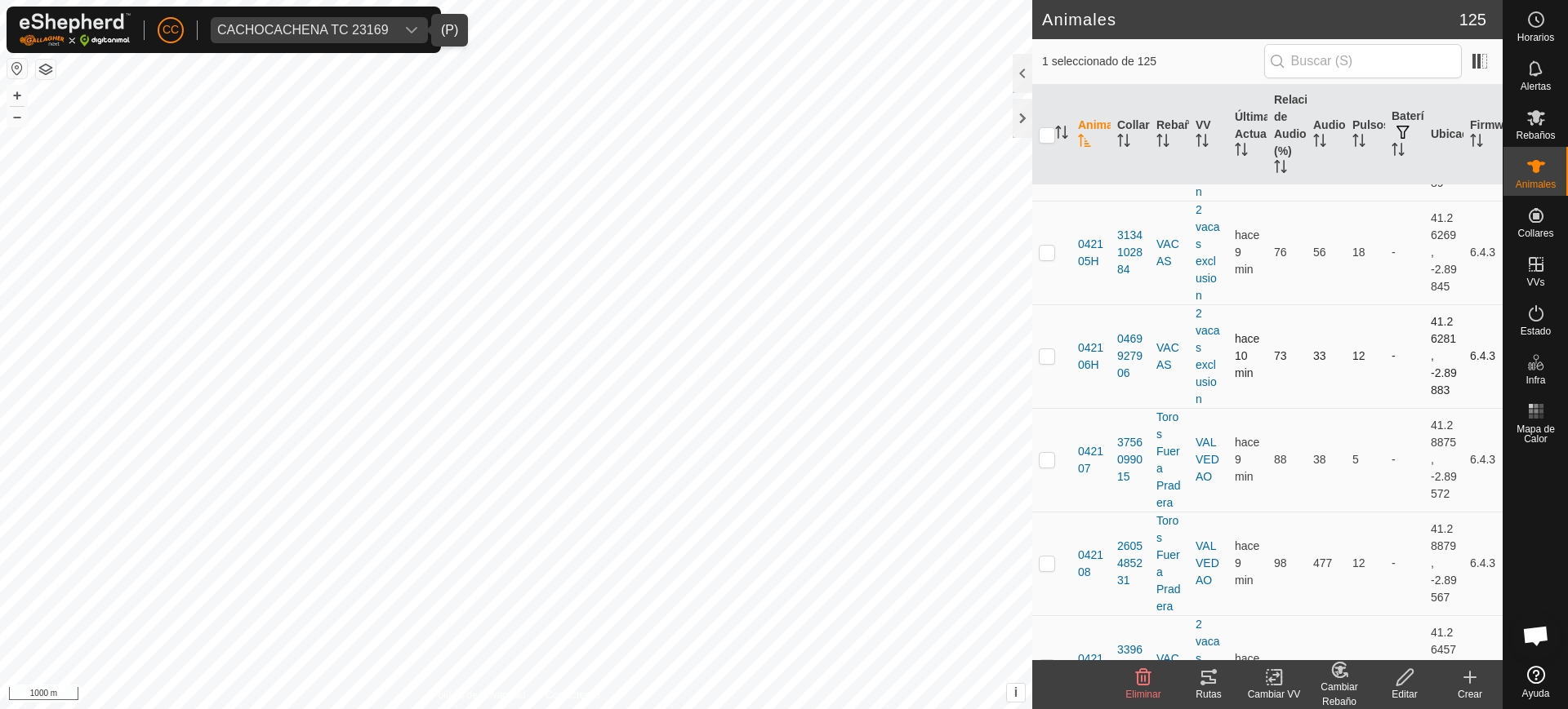
click at [1039, 381] on td at bounding box center [1052, 356] width 39 height 103
checkbox input "true"
click at [1208, 698] on div "Rutas" at bounding box center [1208, 695] width 66 height 15
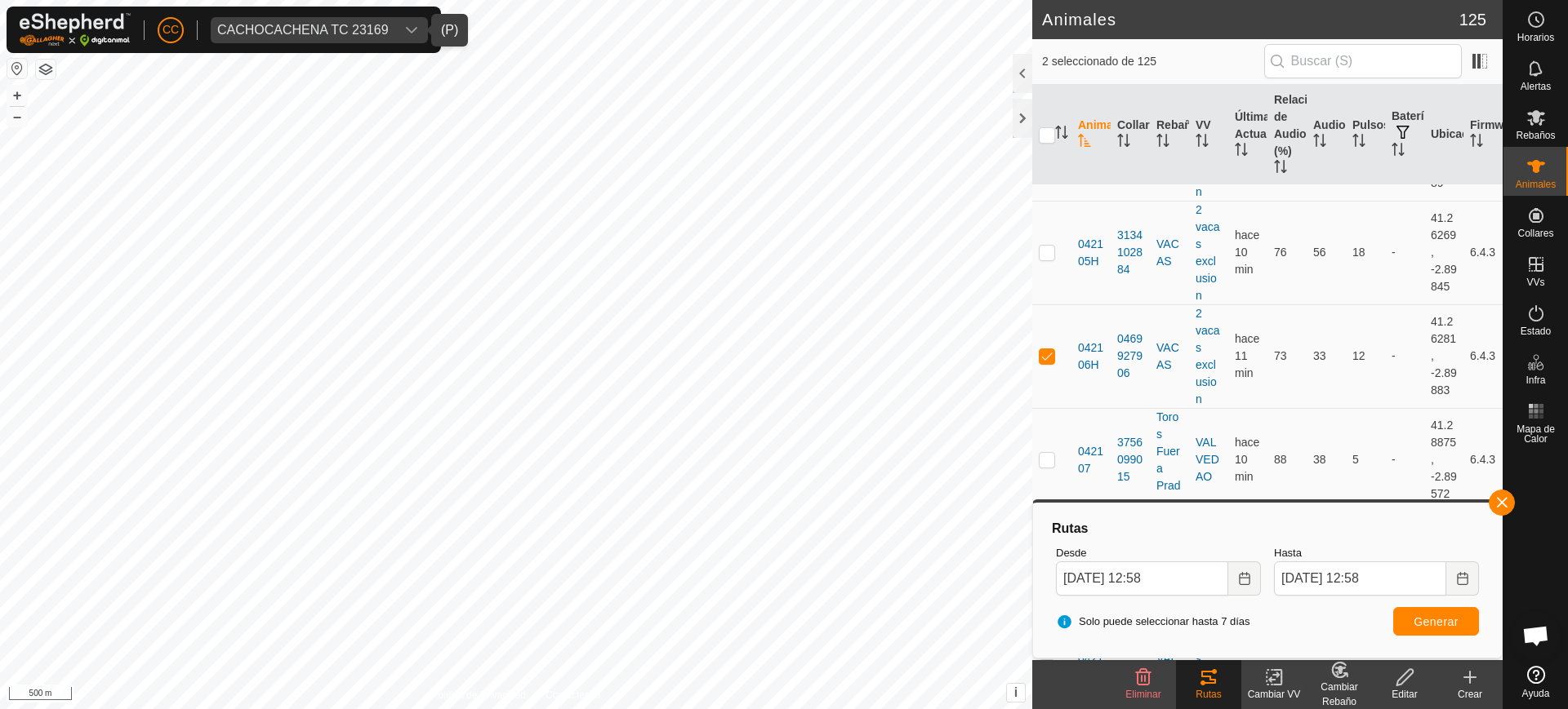
click at [346, 36] on span "CACHOCACHENA TC 23169" at bounding box center [303, 30] width 185 height 26
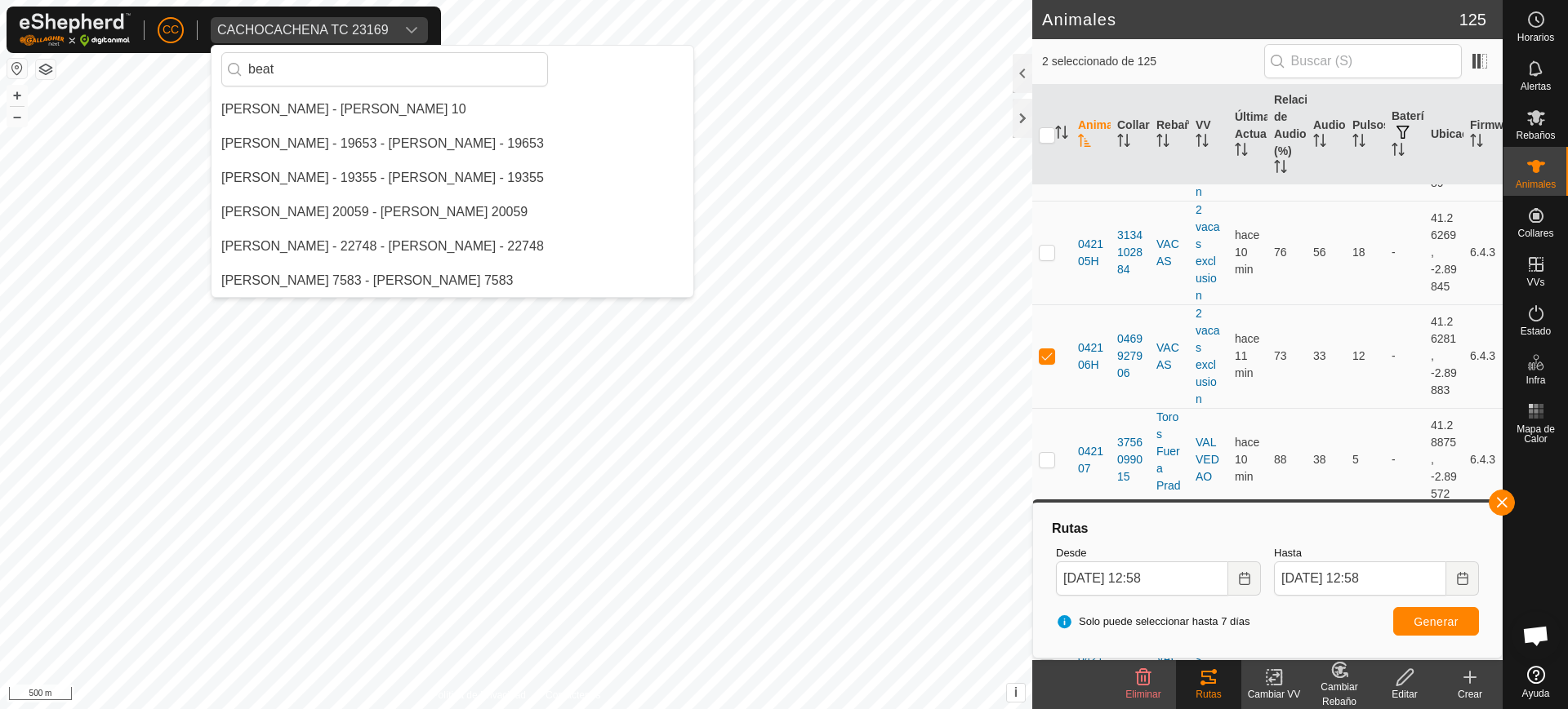
scroll to position [0, 0]
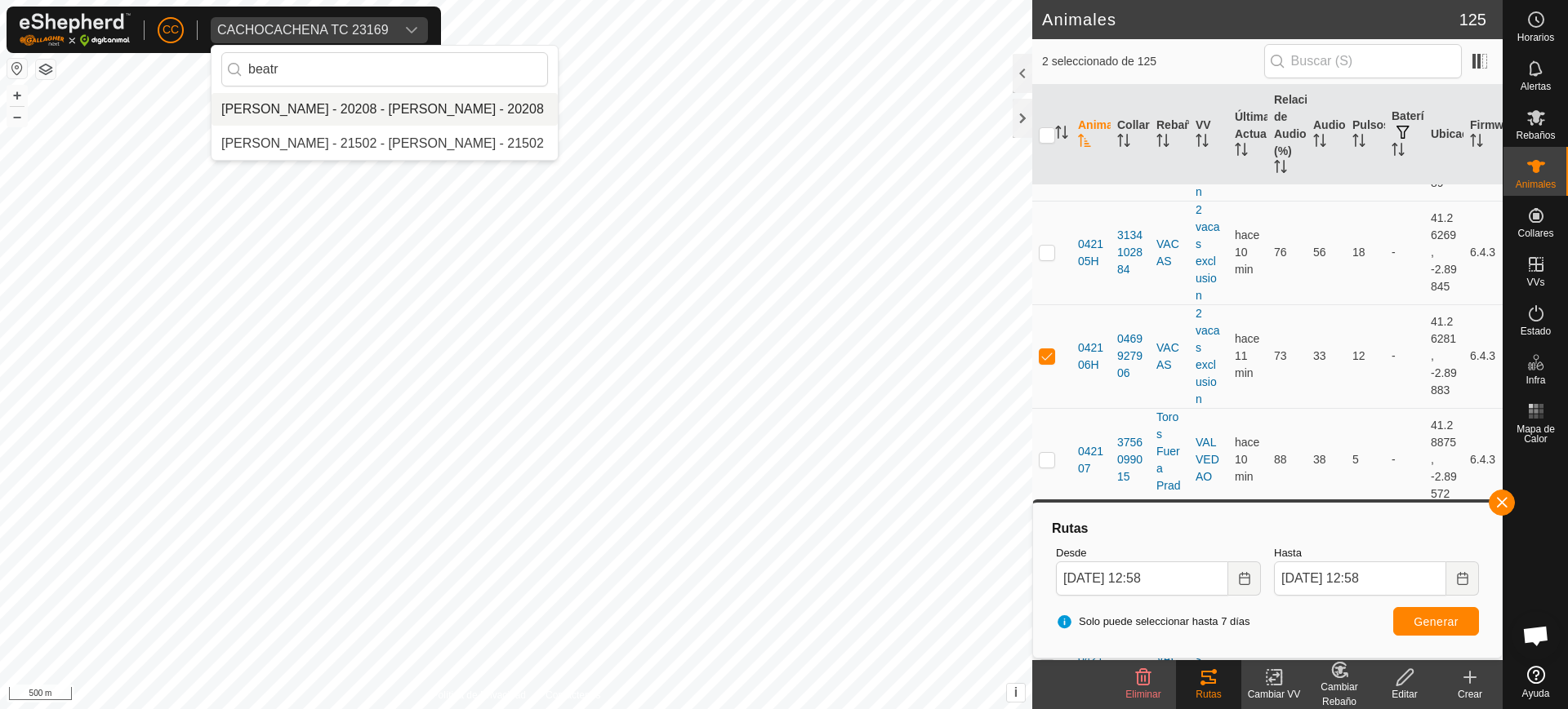
type input "beatr"
click at [324, 113] on li "[PERSON_NAME] - 20208 - [PERSON_NAME] - 20208" at bounding box center [385, 109] width 346 height 33
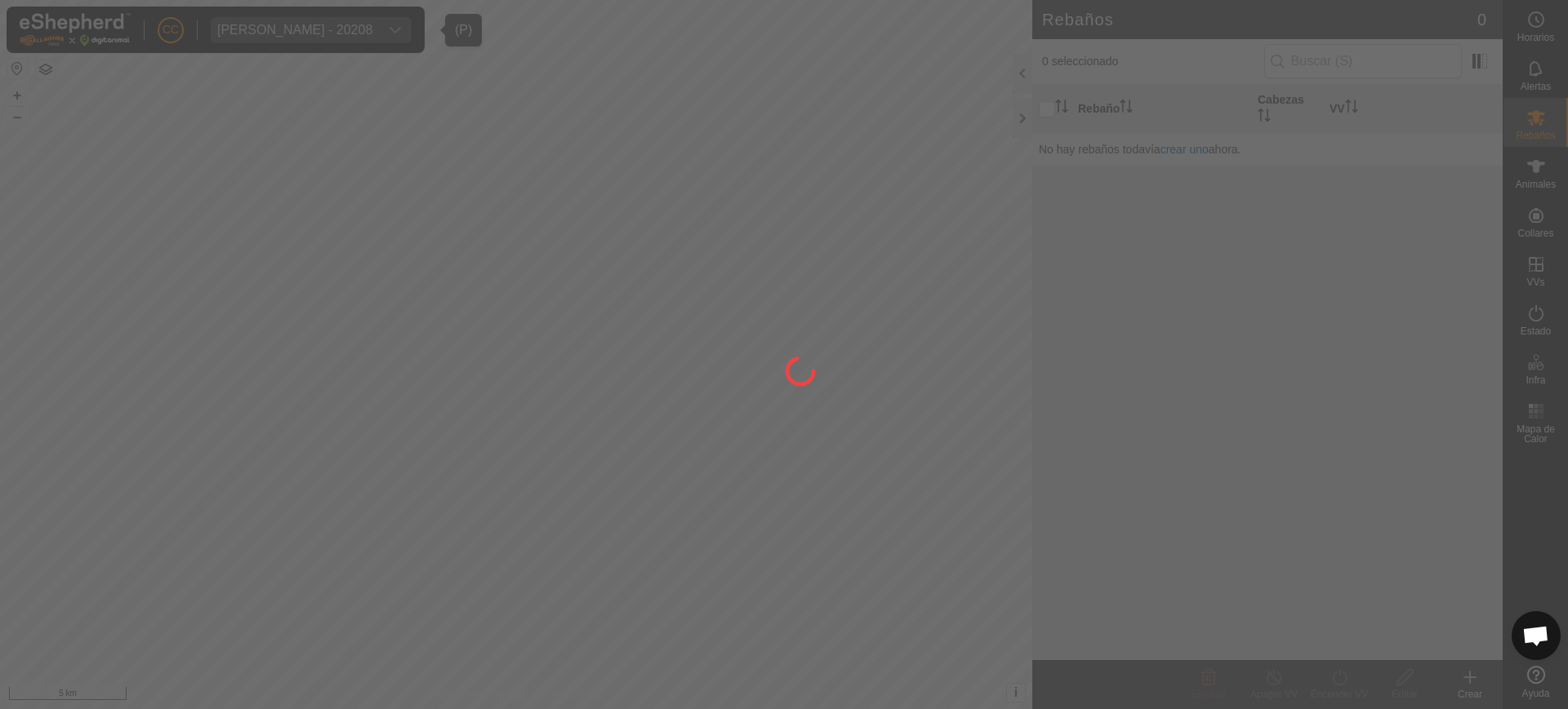
click at [1534, 180] on div at bounding box center [784, 354] width 1568 height 709
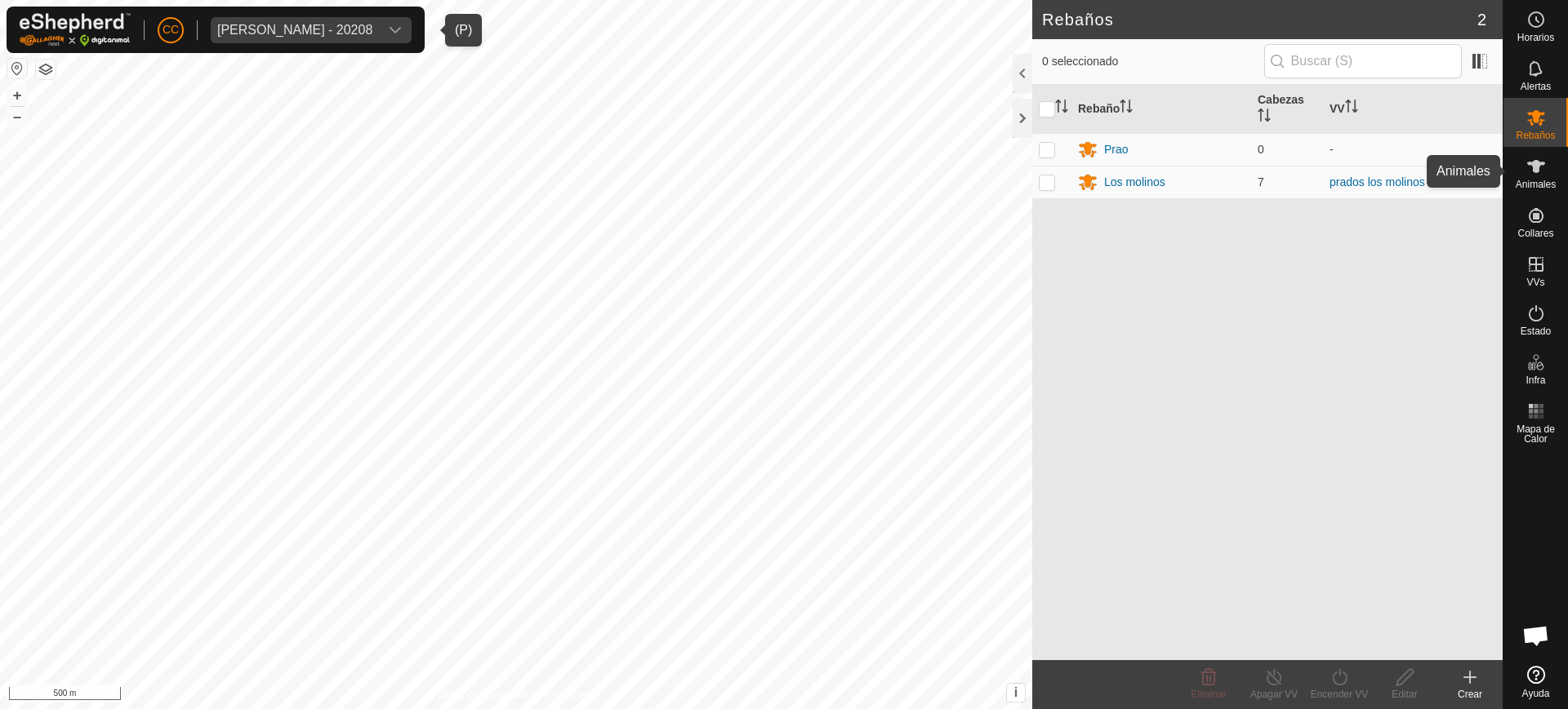
click at [1531, 181] on span "Animales" at bounding box center [1535, 185] width 40 height 10
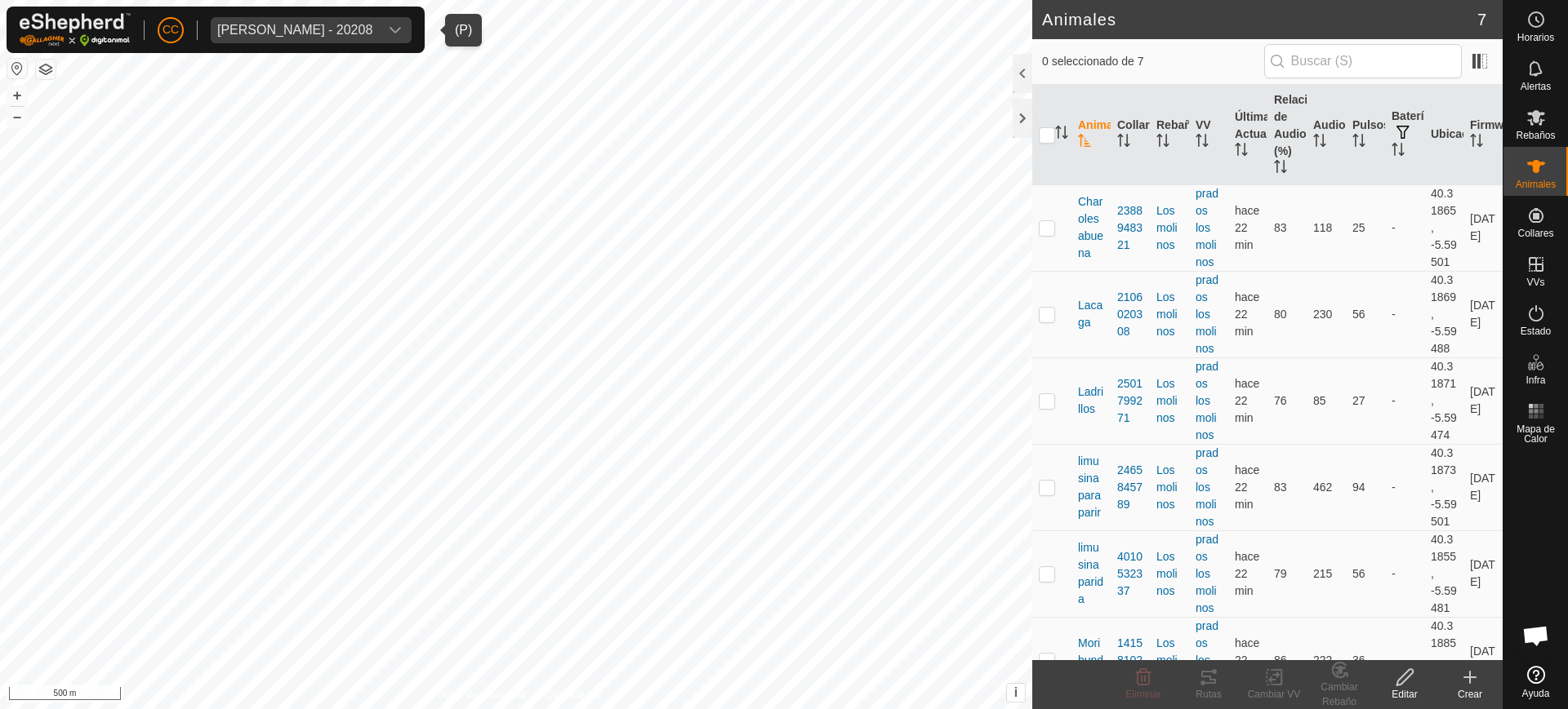
click at [10, 71] on button "button" at bounding box center [17, 69] width 20 height 20
click at [1049, 134] on input "checkbox" at bounding box center [1047, 135] width 16 height 16
checkbox input "true"
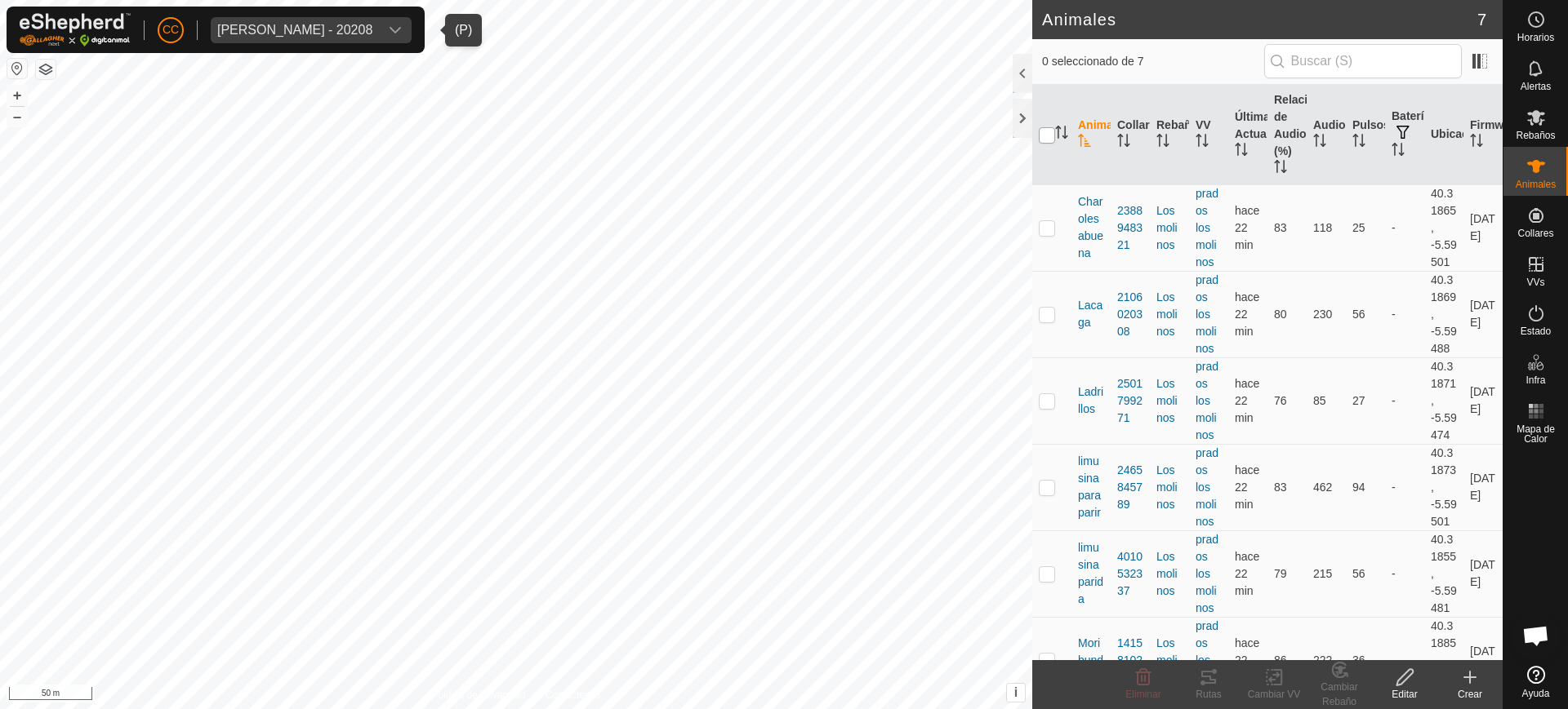
checkbox input "true"
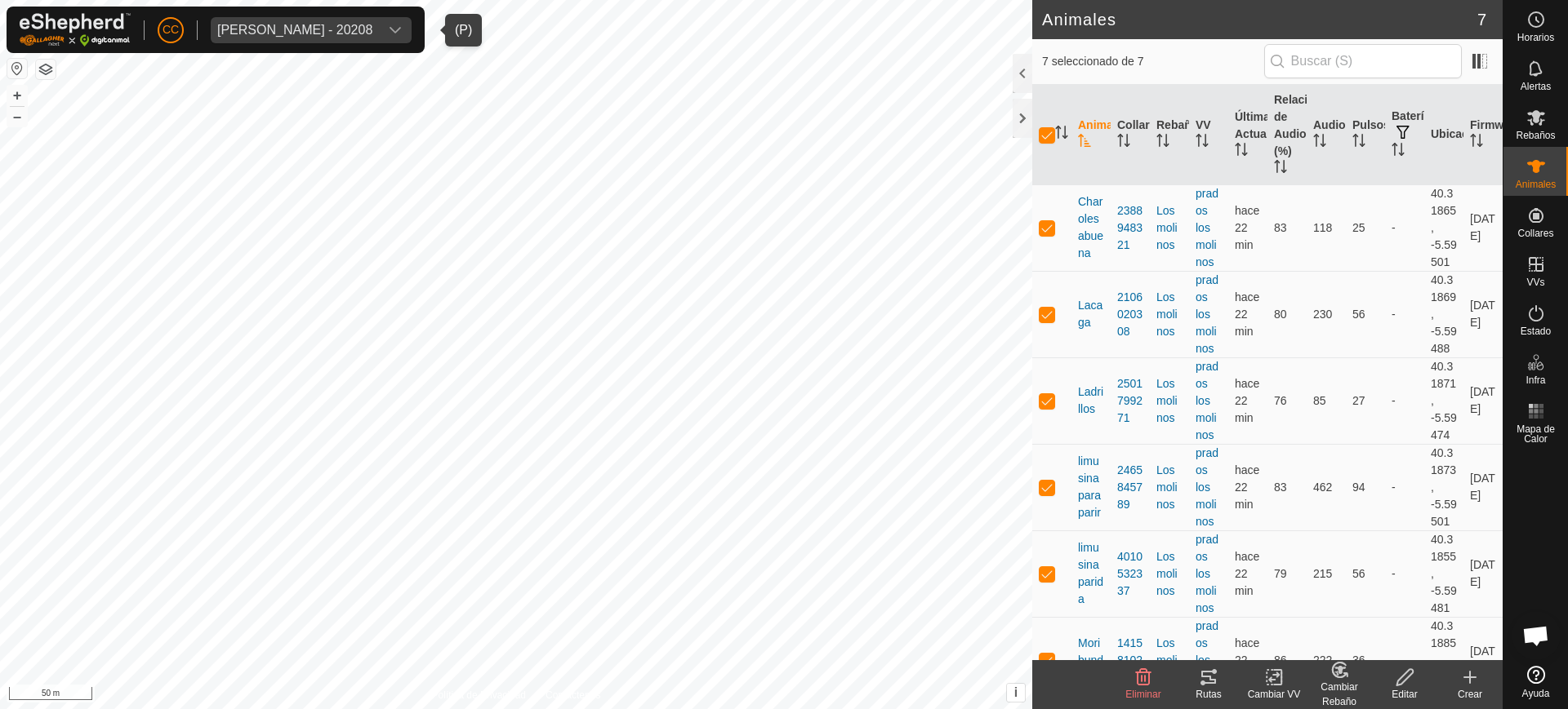
click at [1208, 679] on icon at bounding box center [1208, 678] width 20 height 20
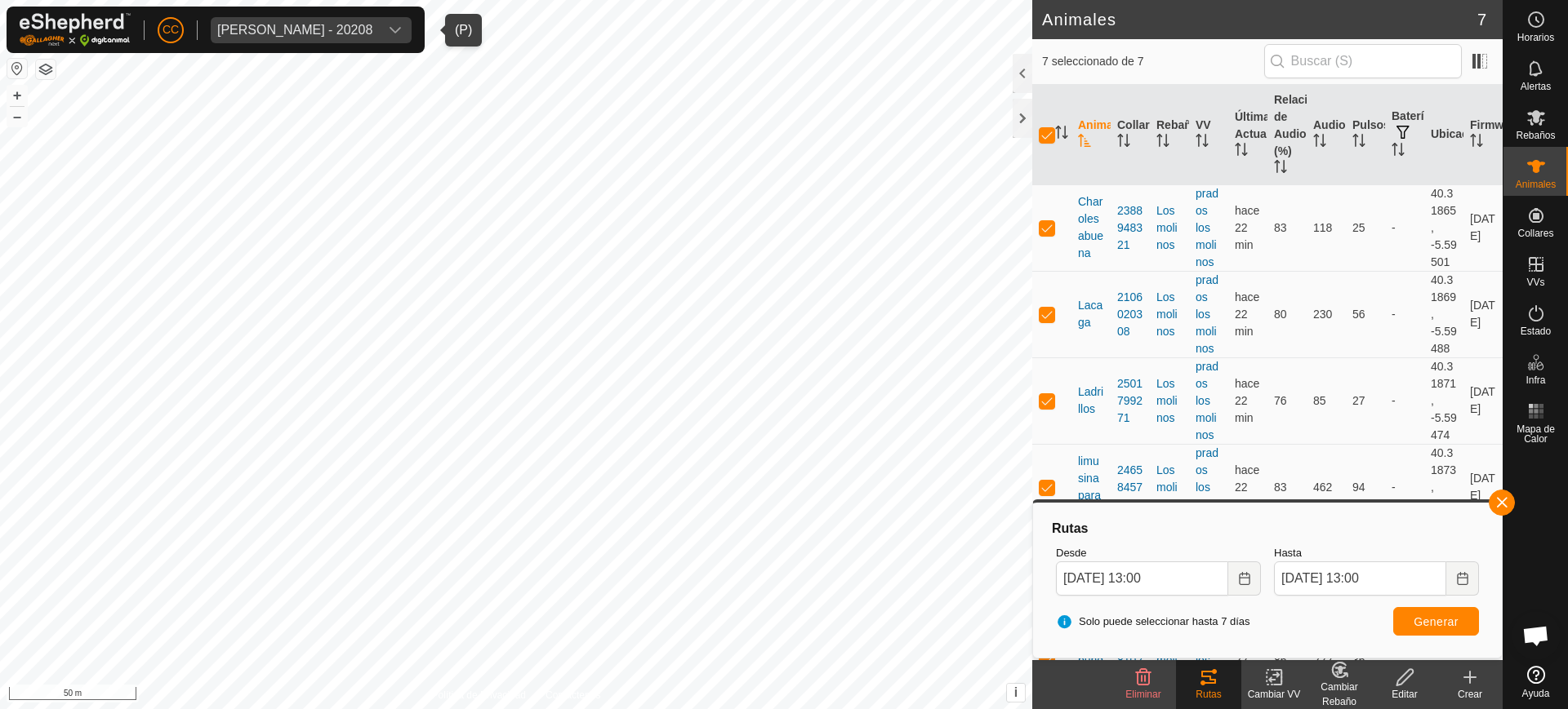
click at [367, 29] on div "[PERSON_NAME] - 20208" at bounding box center [295, 30] width 155 height 13
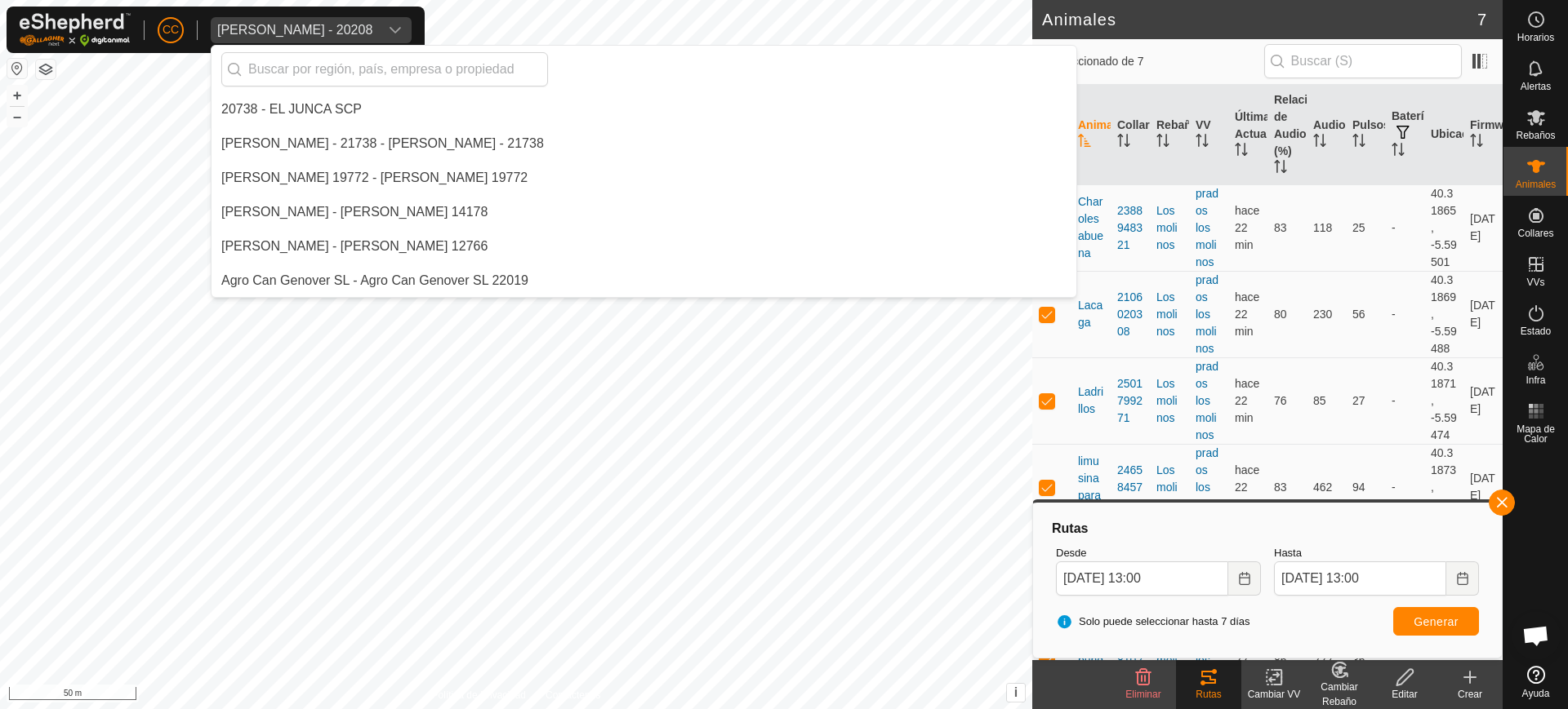
scroll to position [1851, 0]
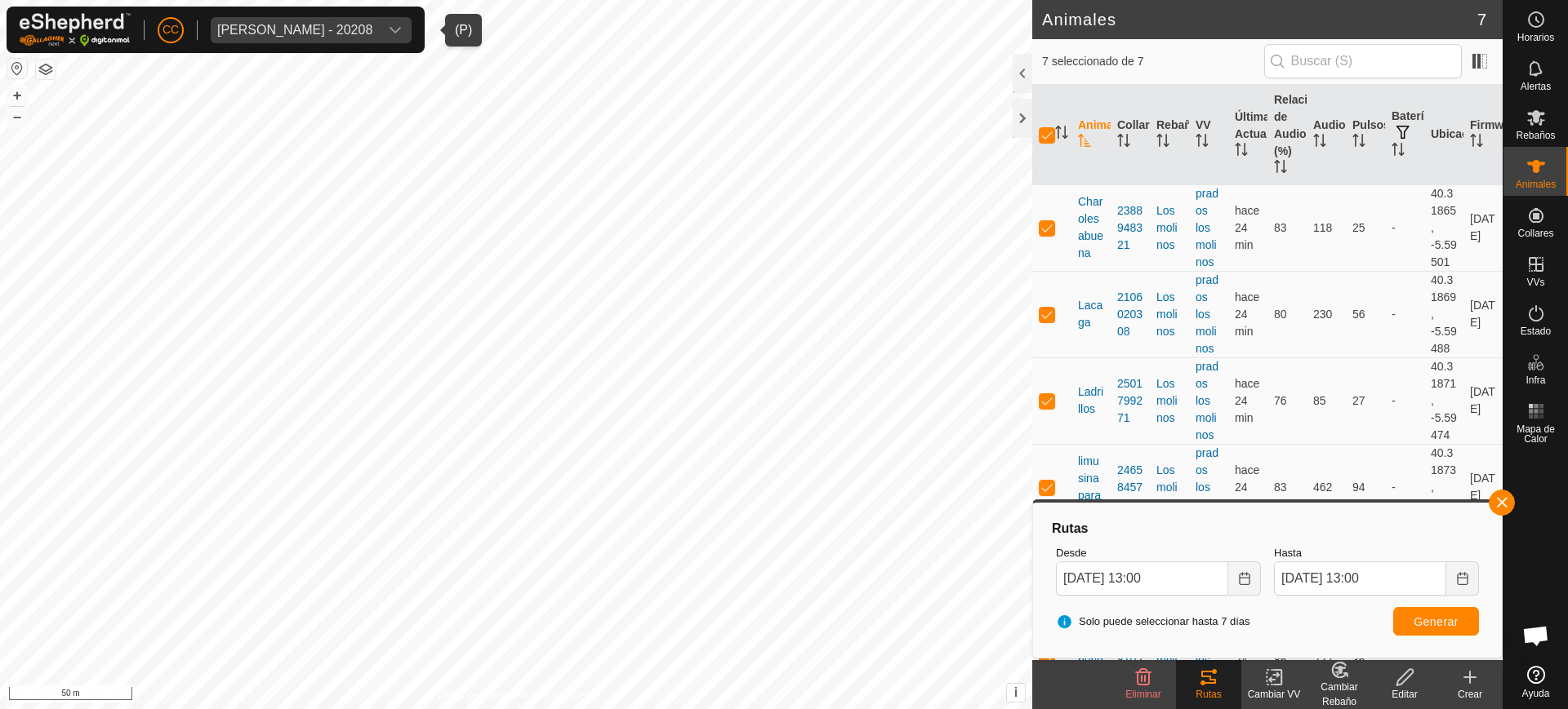
click at [334, 31] on div "[PERSON_NAME] - 20208" at bounding box center [295, 30] width 155 height 13
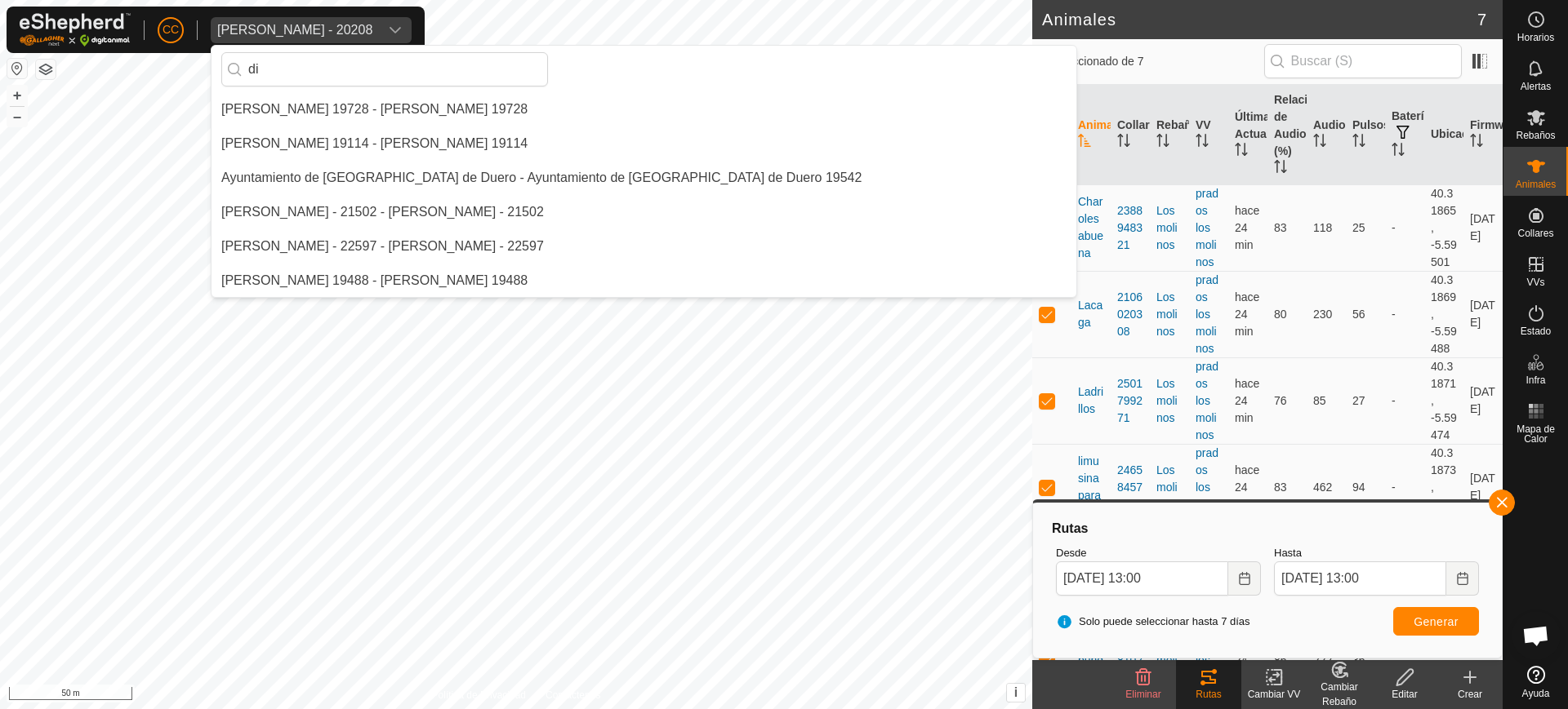
scroll to position [0, 0]
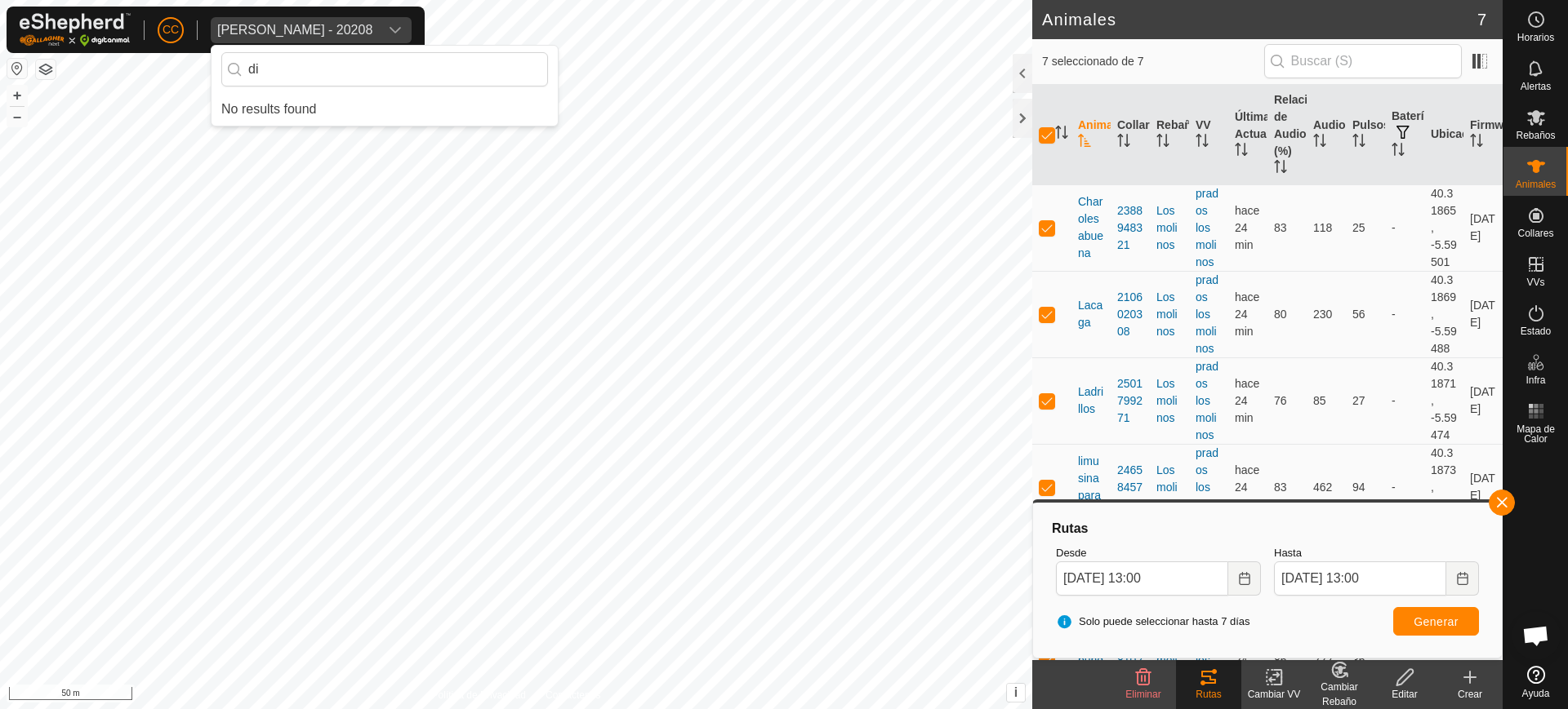
type input "d"
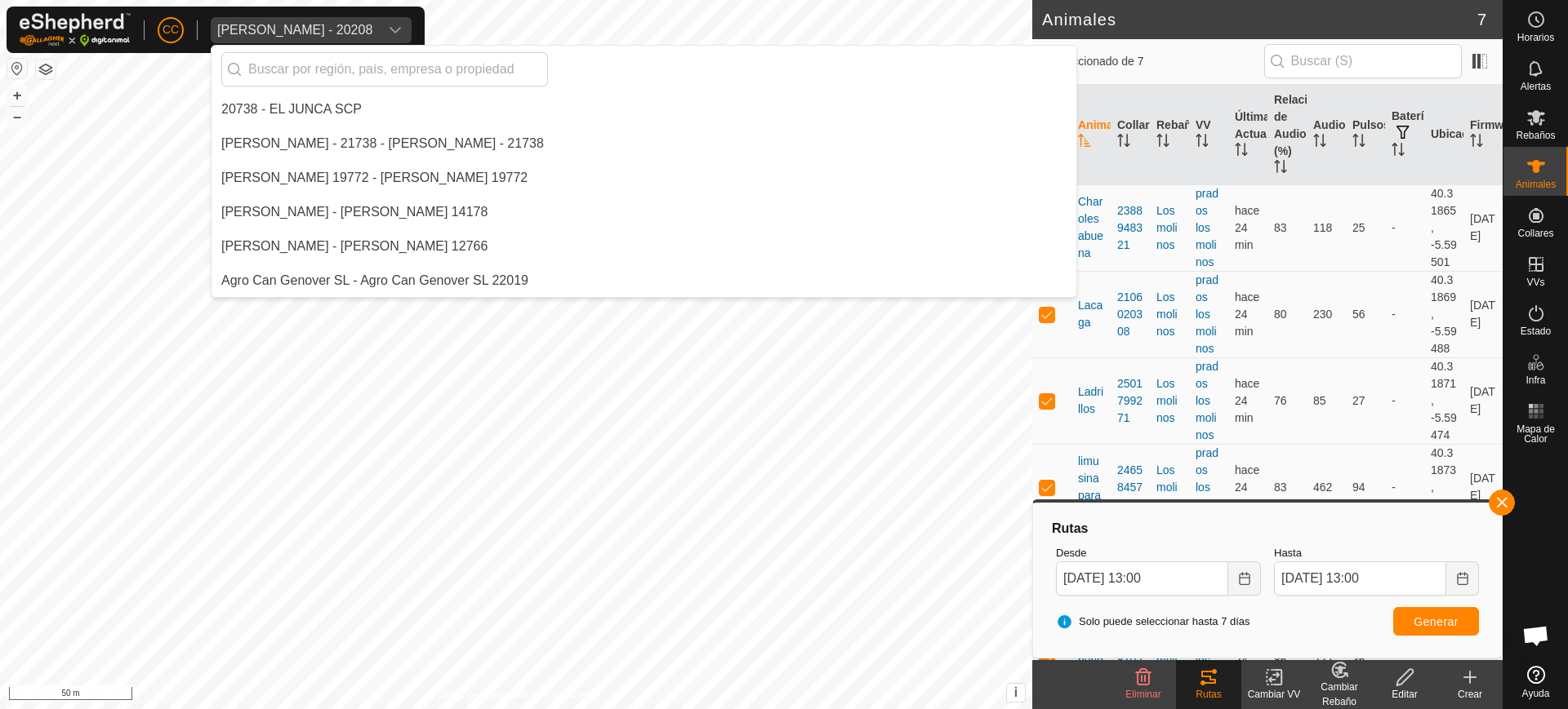
type input "e"
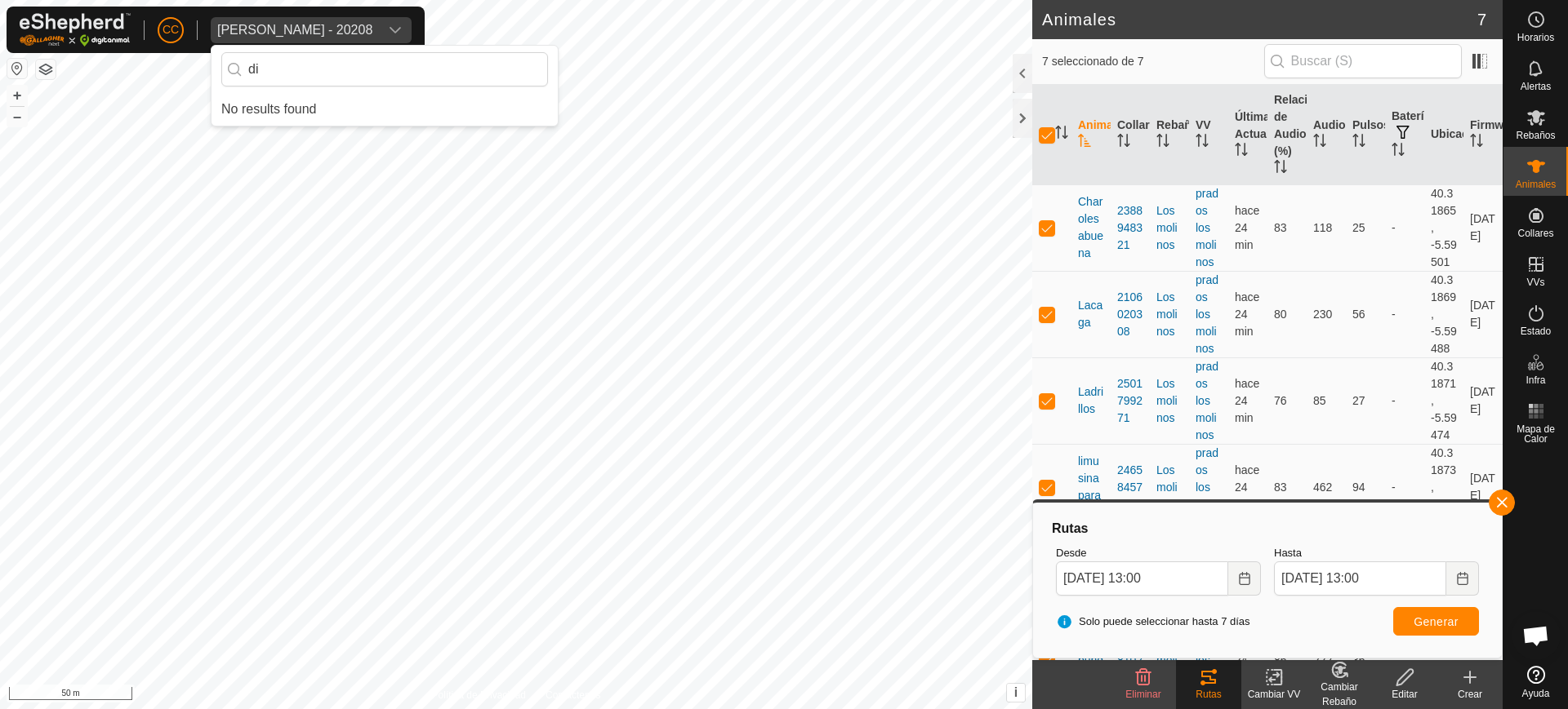
type input "d"
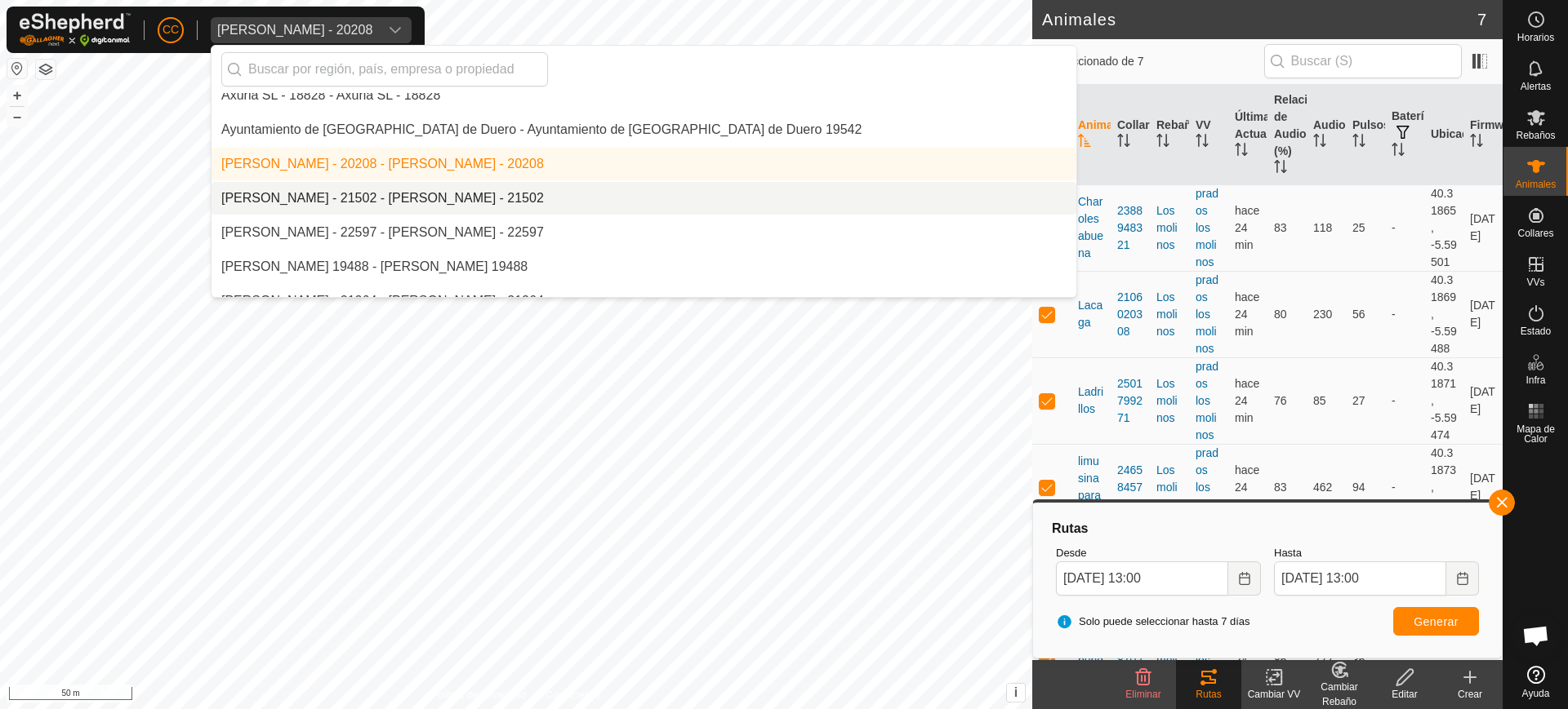
scroll to position [1950, 0]
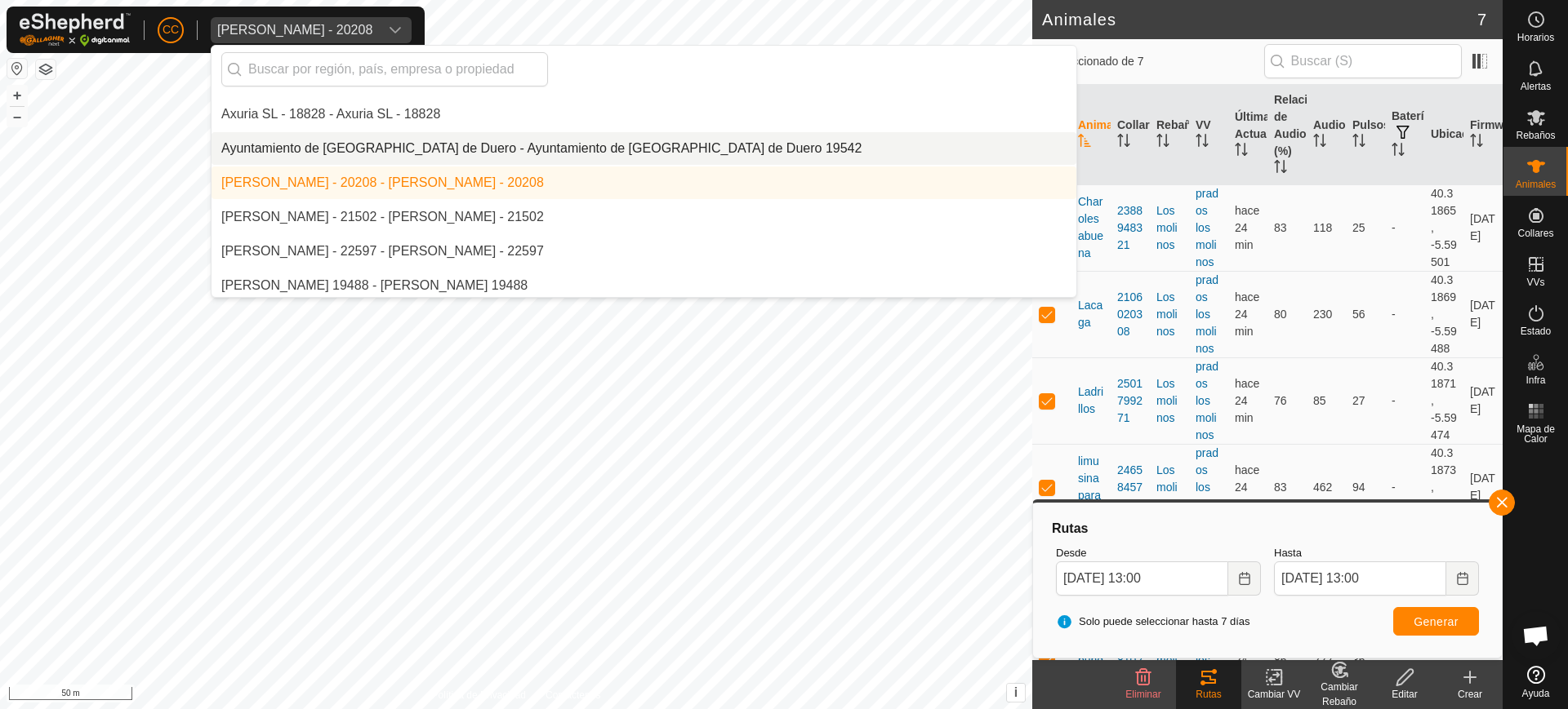
click at [431, 158] on li "Ayuntamiento de [GEOGRAPHIC_DATA] de Duero - Ayuntamiento de [GEOGRAPHIC_DATA] …" at bounding box center [644, 149] width 864 height 33
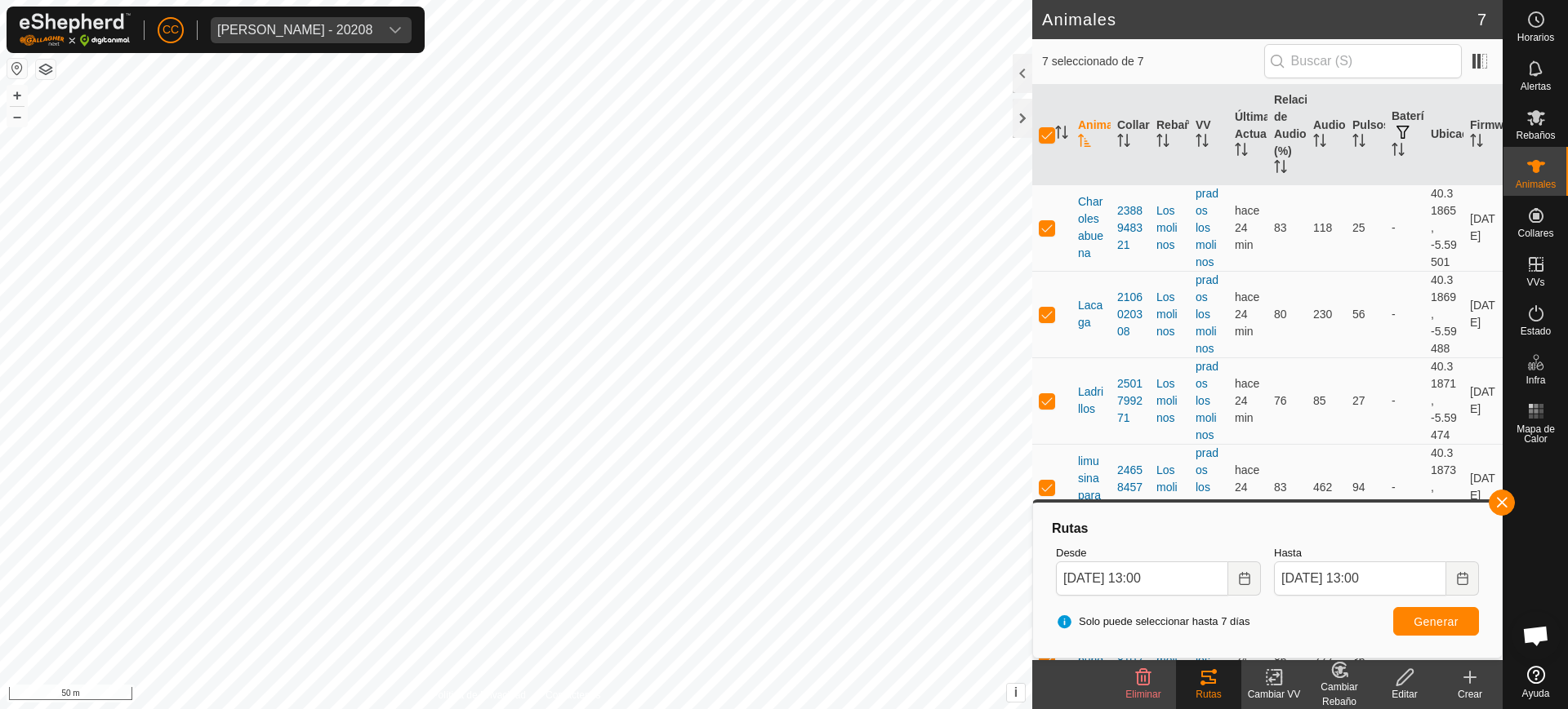
checkbox input "false"
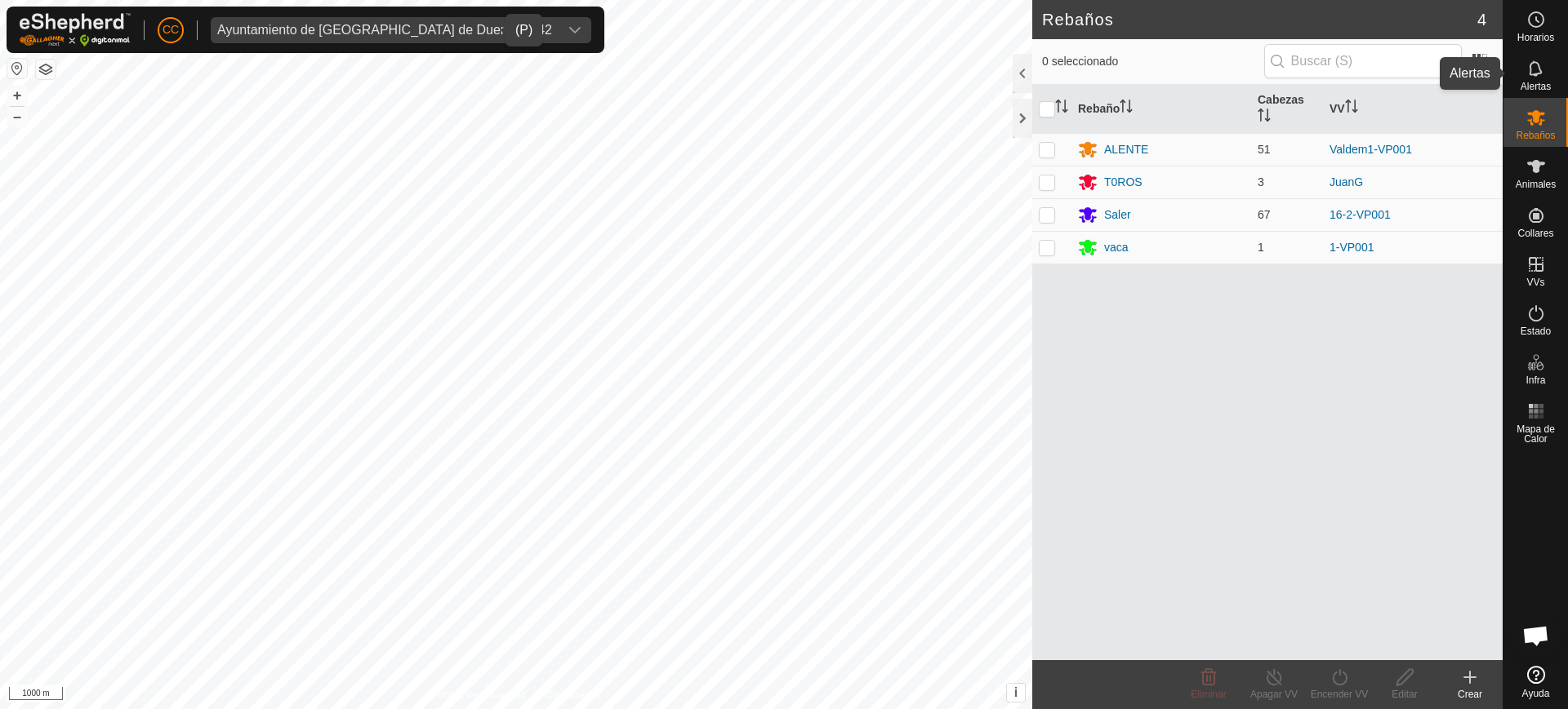
click at [1548, 69] on es-notification-svg-icon at bounding box center [1536, 69] width 30 height 26
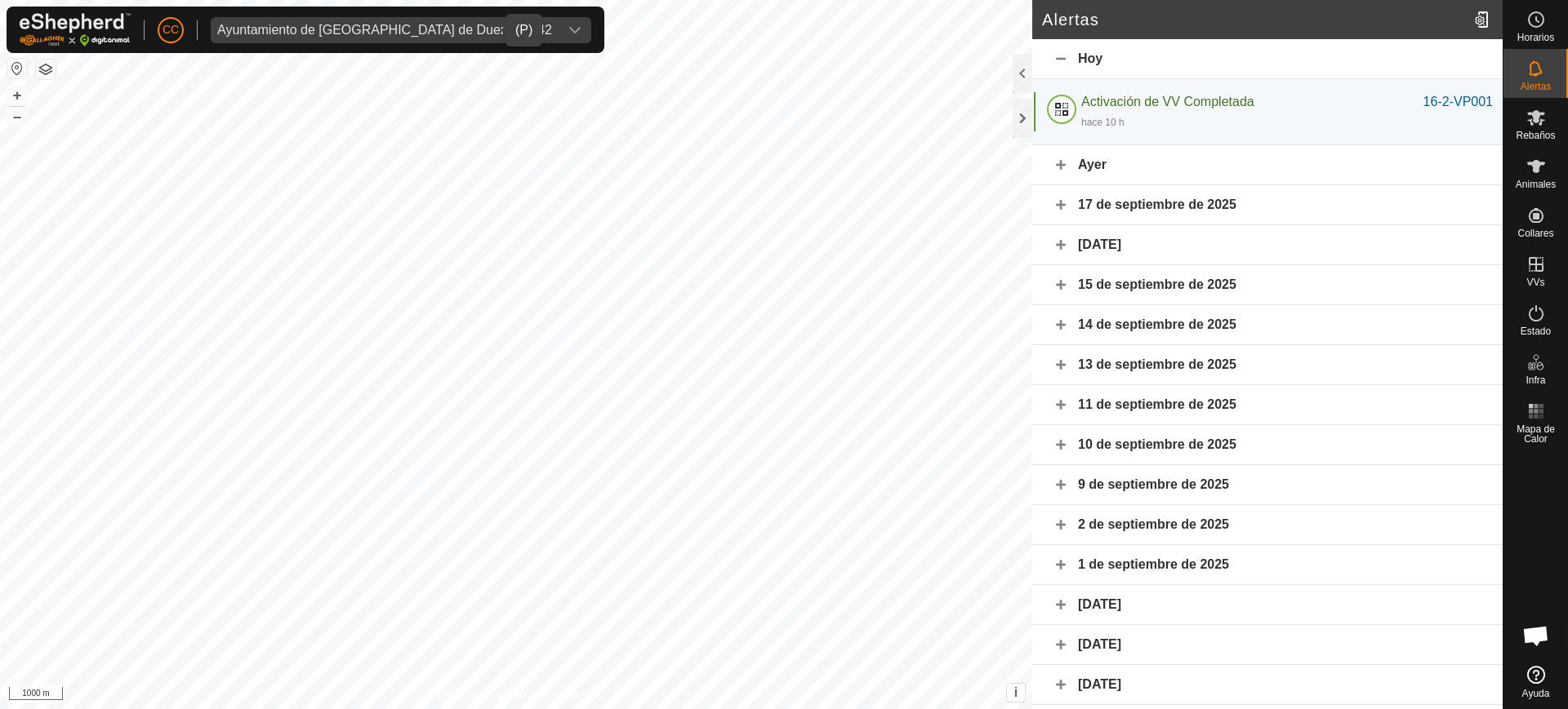
click at [1075, 158] on div "Ayer" at bounding box center [1267, 165] width 470 height 40
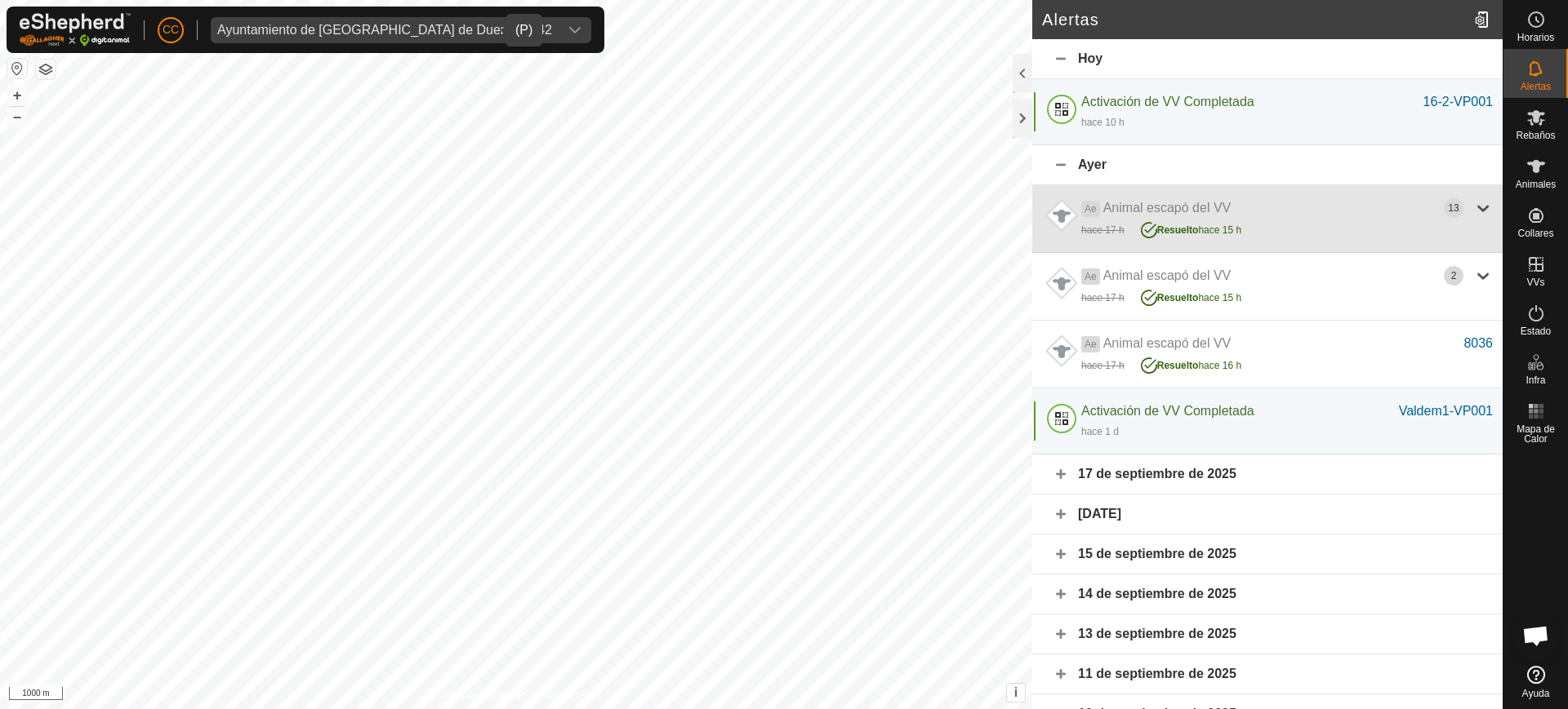
click at [1298, 229] on div "hace 17 h [PERSON_NAME] hace 15 h" at bounding box center [1286, 229] width 411 height 21
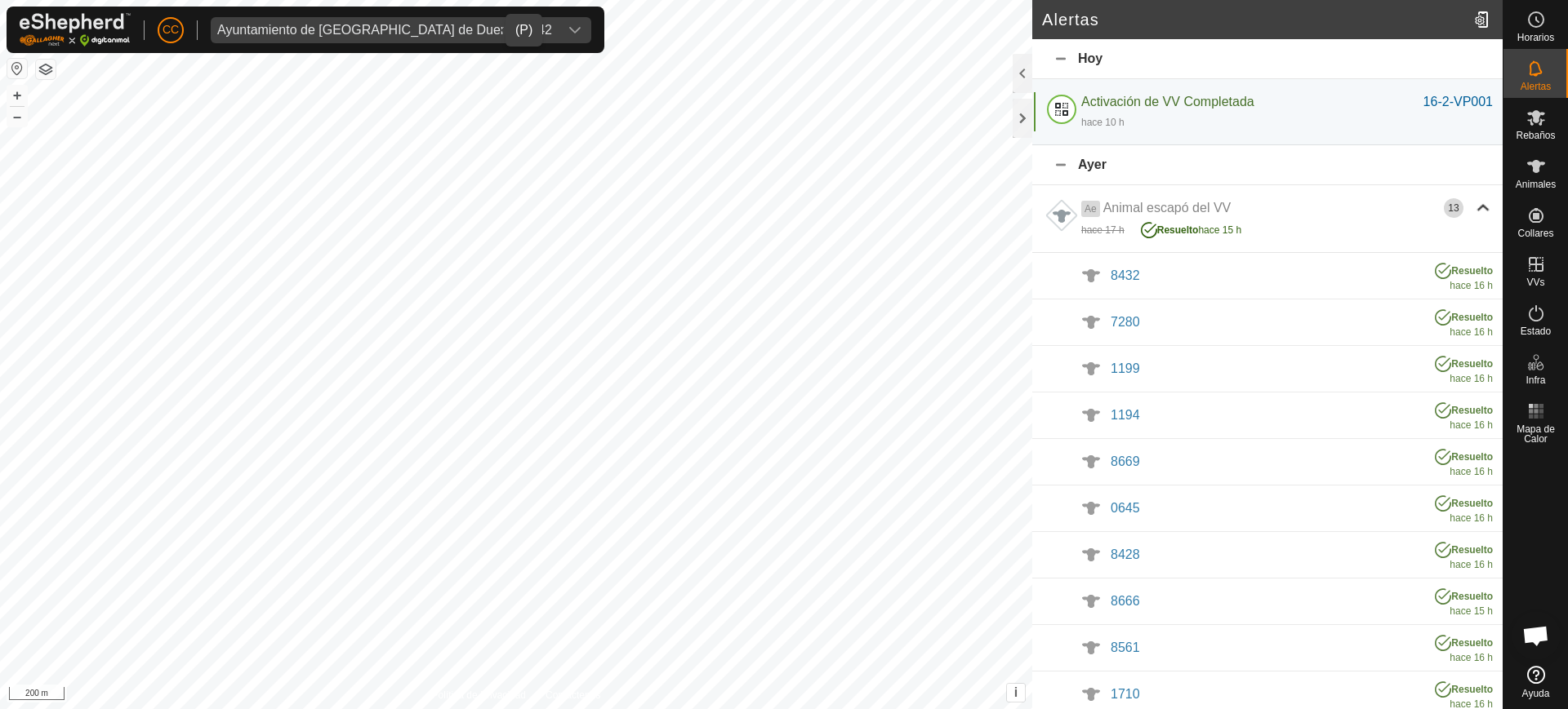
click at [283, 26] on div "Ayuntamiento de [GEOGRAPHIC_DATA] de Duero 19542" at bounding box center [385, 30] width 335 height 13
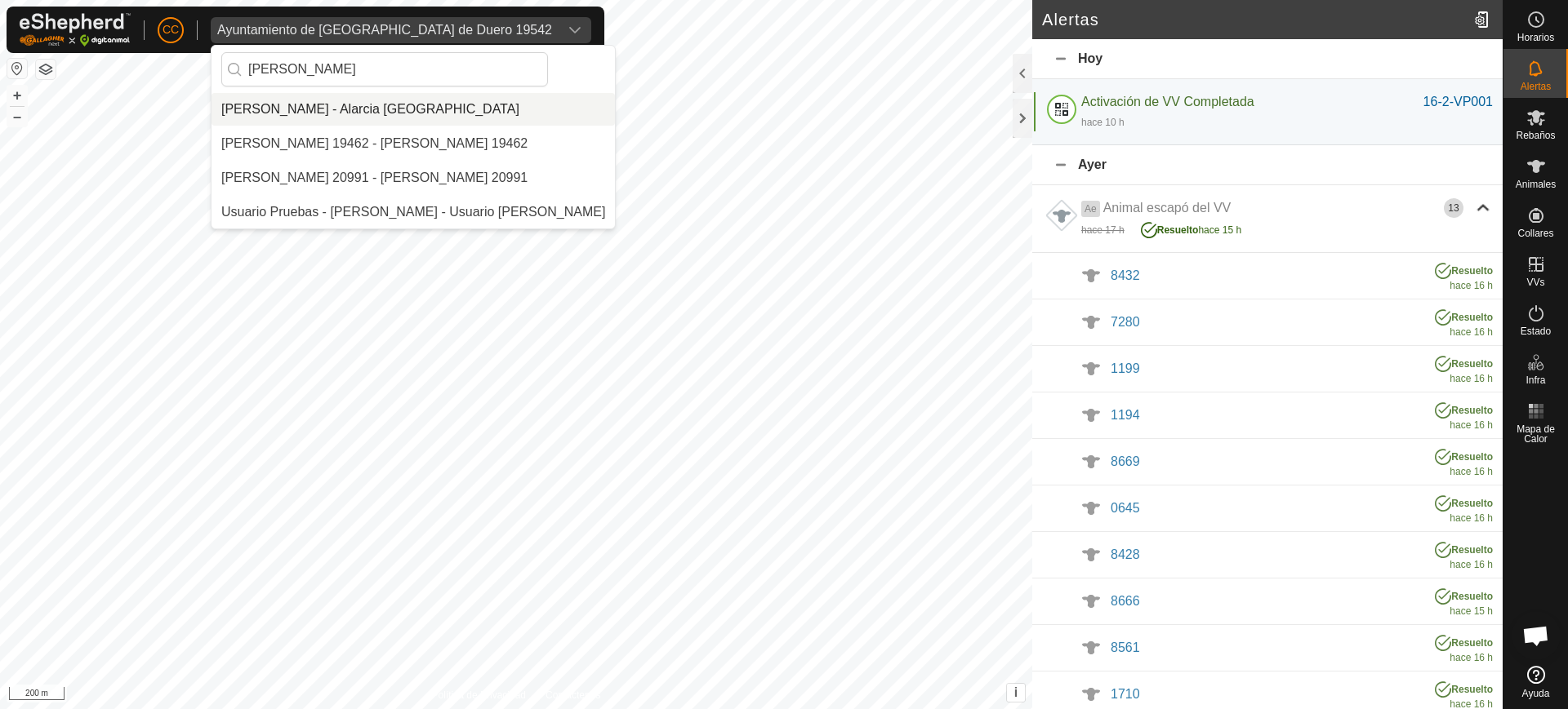
type input "[PERSON_NAME]"
click at [293, 109] on li "[PERSON_NAME] - Alarcia [GEOGRAPHIC_DATA]" at bounding box center [413, 109] width 403 height 33
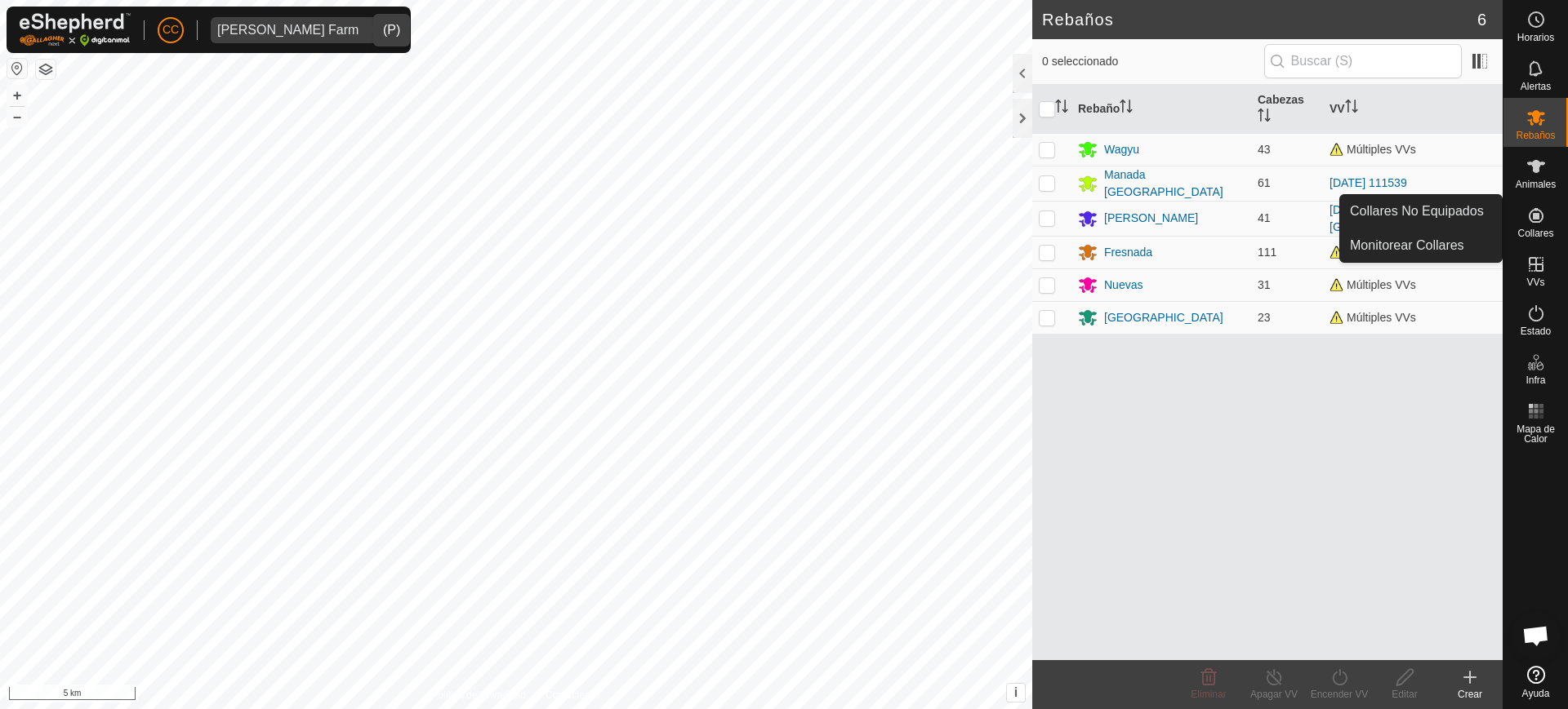
click at [1529, 219] on icon at bounding box center [1536, 216] width 20 height 20
click at [1460, 214] on link "Collares No Equipados" at bounding box center [1420, 212] width 162 height 33
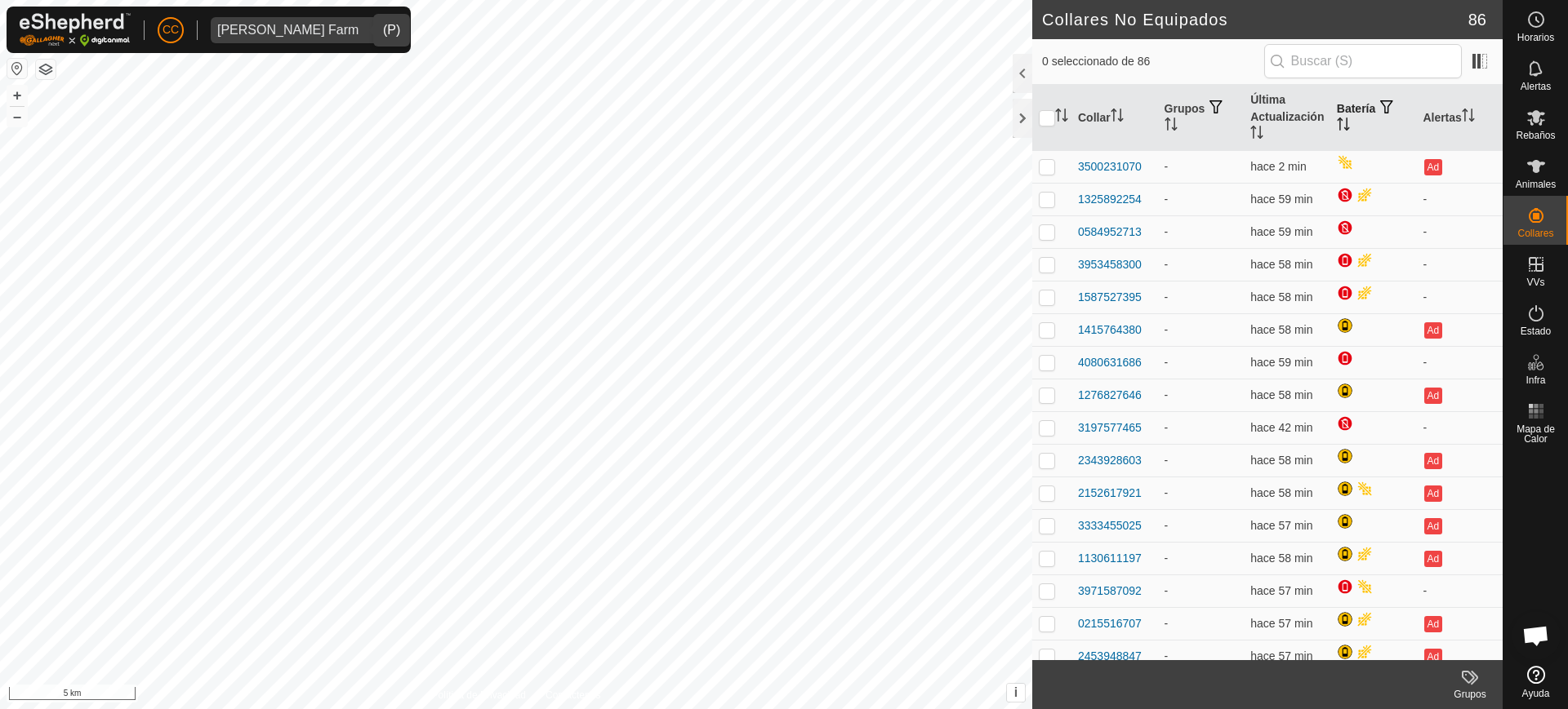
click at [1336, 123] on icon "Activar para ordenar" at bounding box center [1343, 124] width 13 height 13
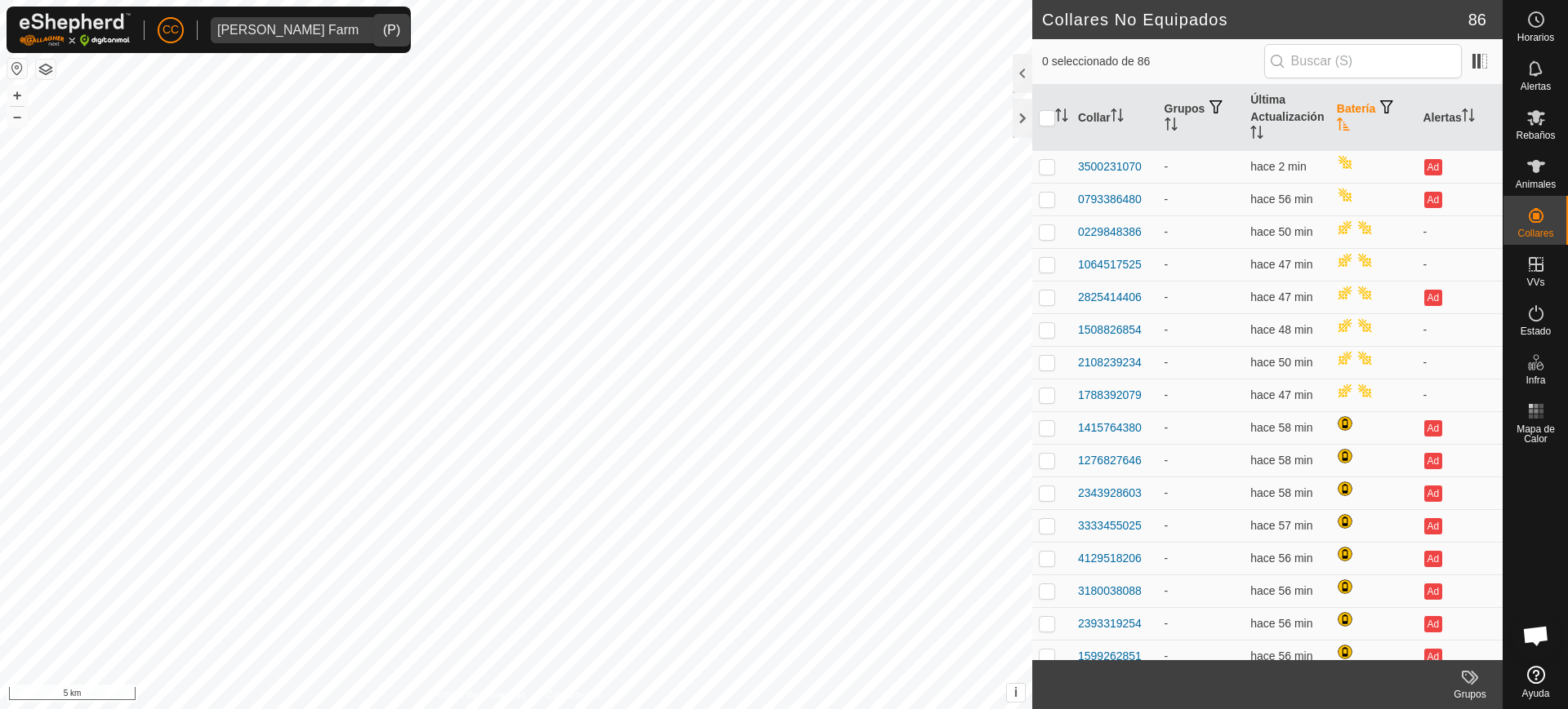
click at [1336, 123] on icon "Activar para ordenar" at bounding box center [1343, 124] width 13 height 13
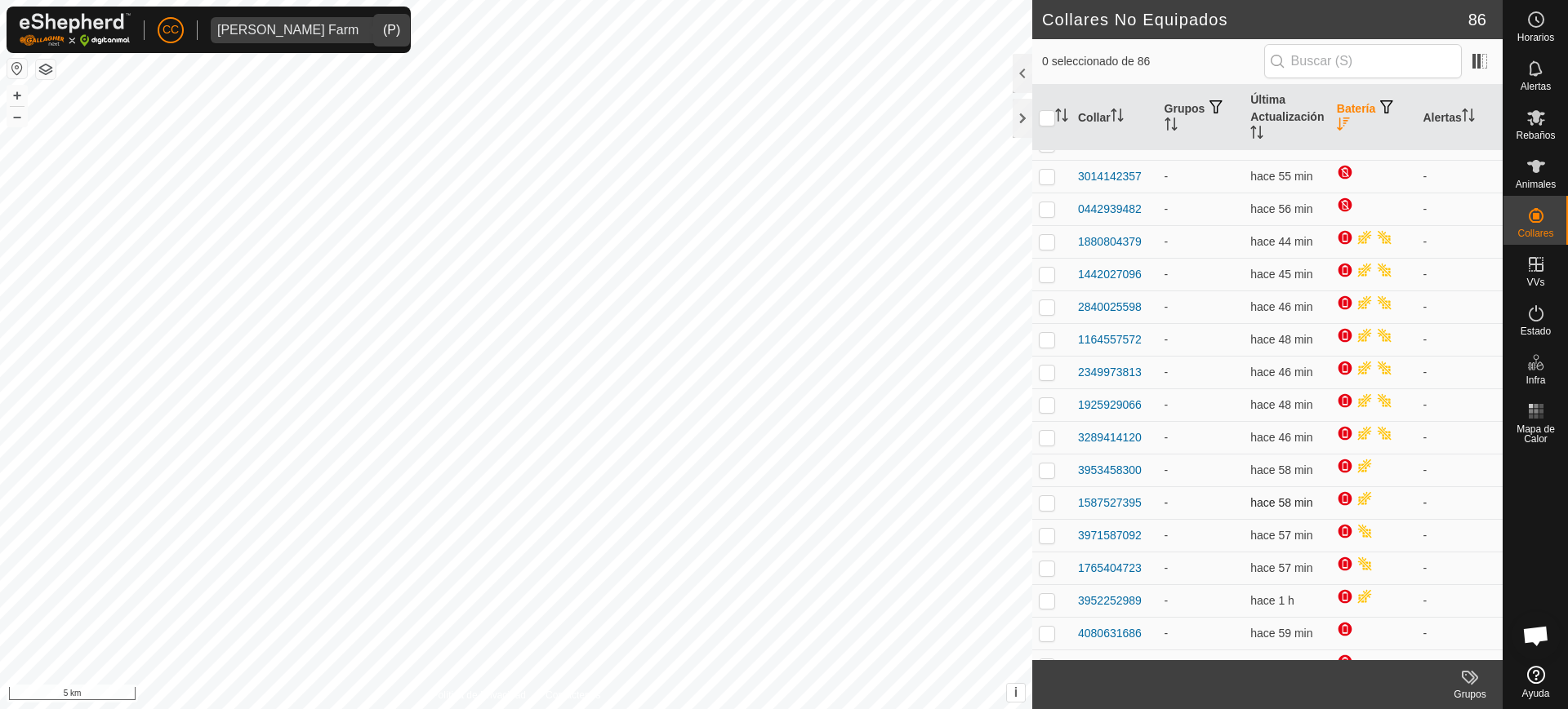
scroll to position [204, 0]
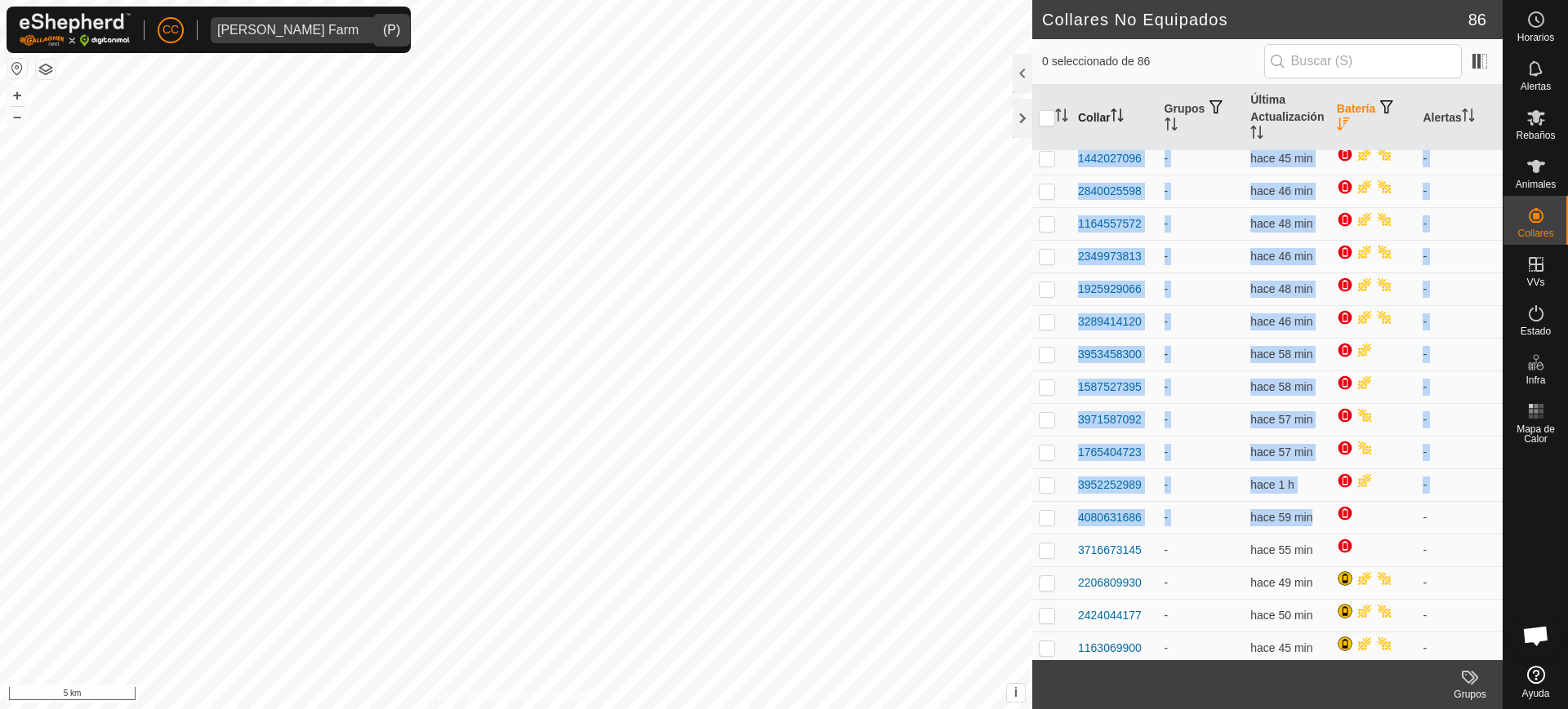
drag, startPoint x: 1378, startPoint y: 526, endPoint x: 1076, endPoint y: 142, distance: 488.5
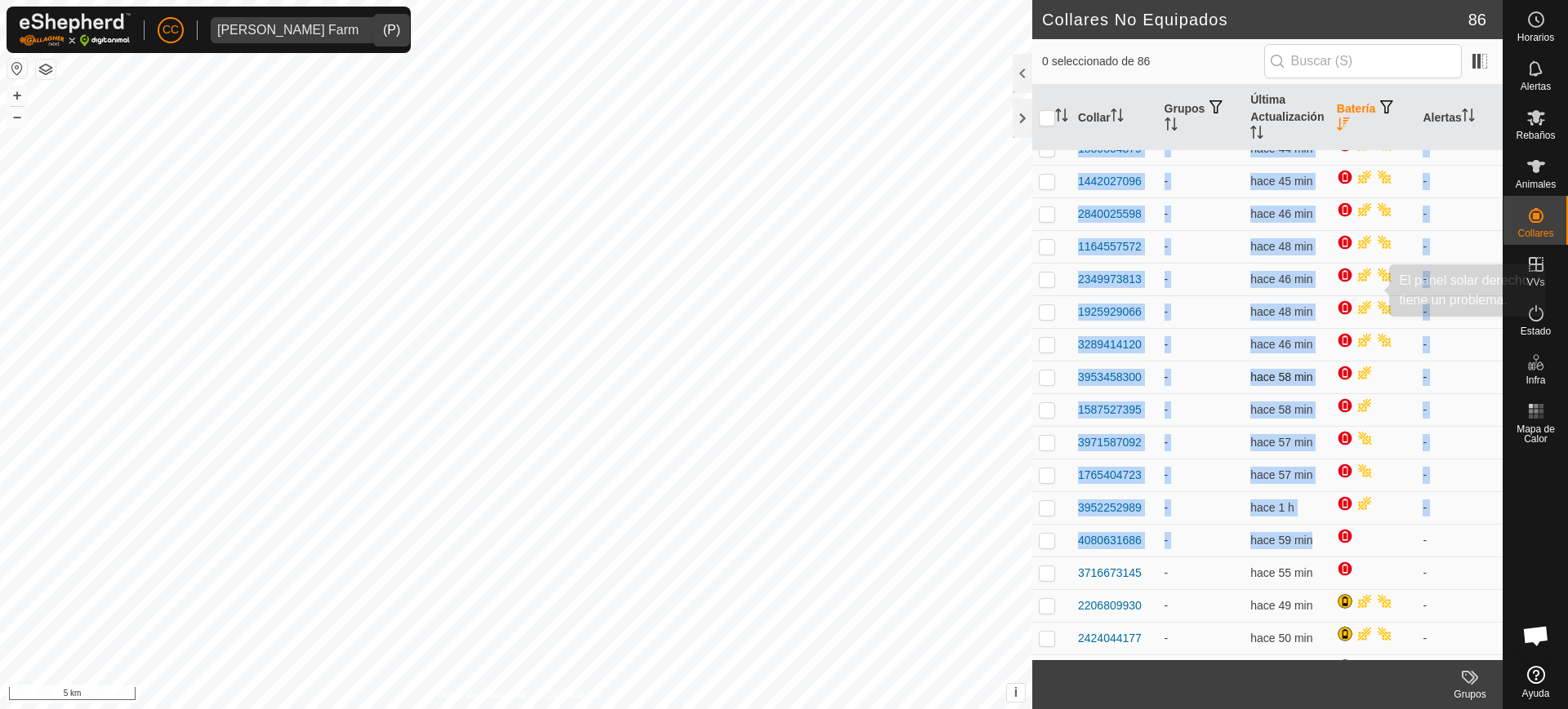
scroll to position [306, 0]
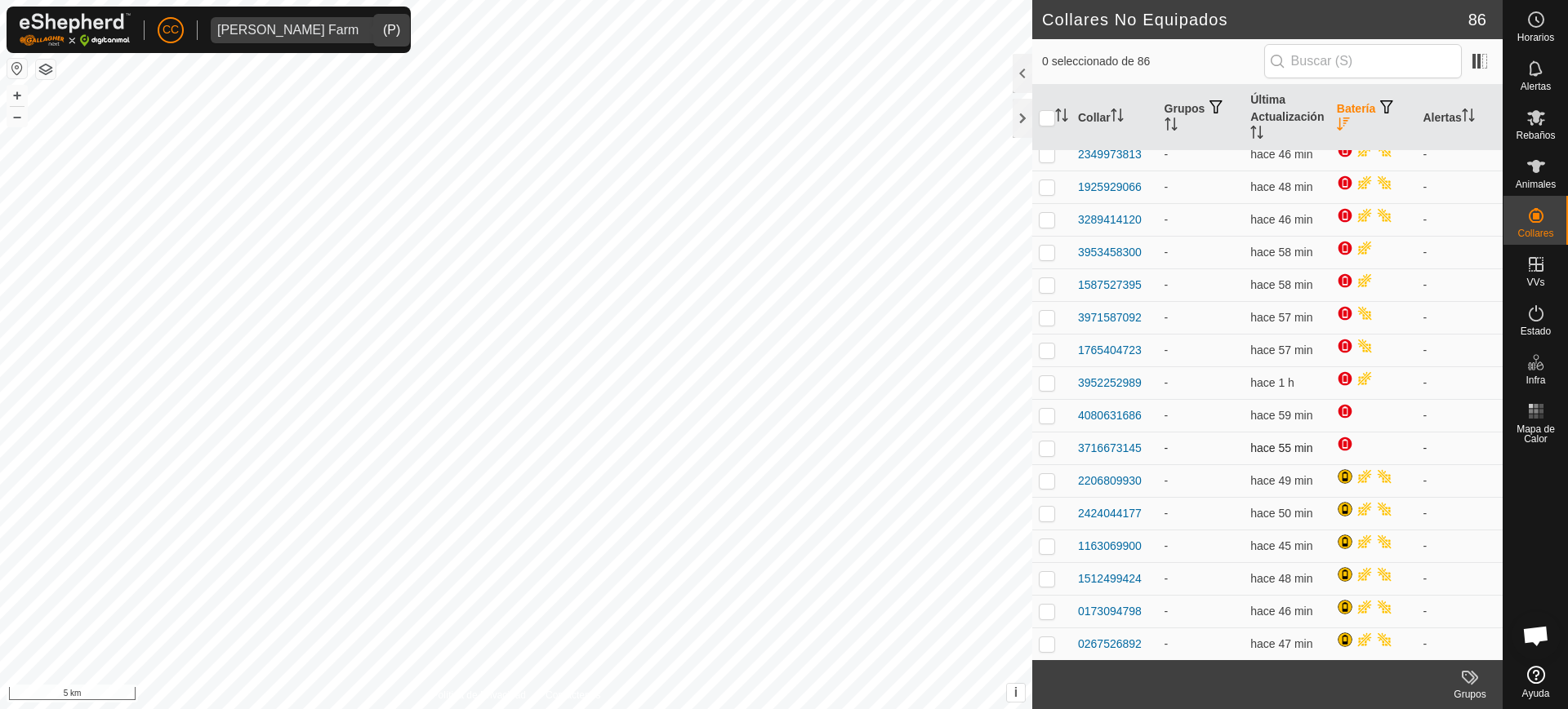
click at [1362, 432] on td at bounding box center [1373, 448] width 86 height 33
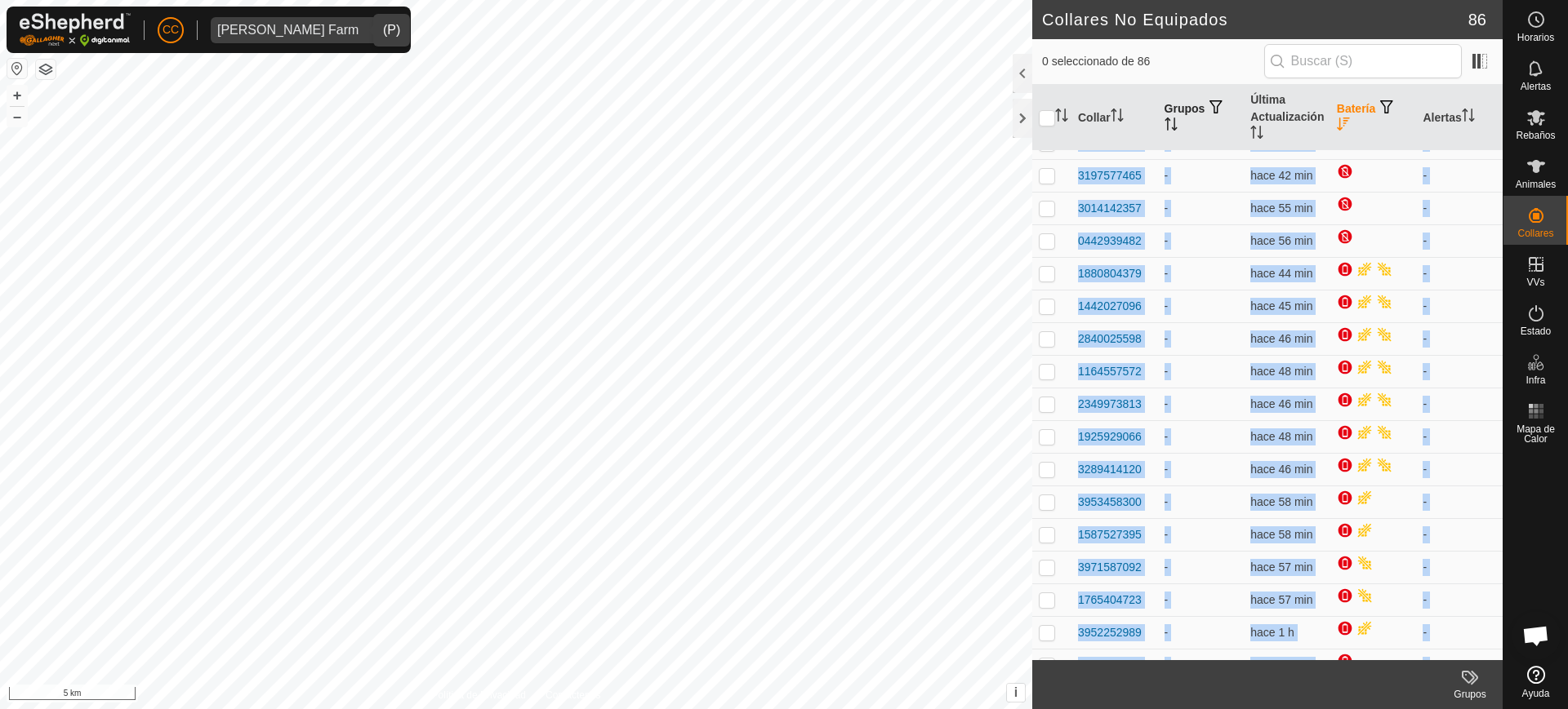
scroll to position [0, 0]
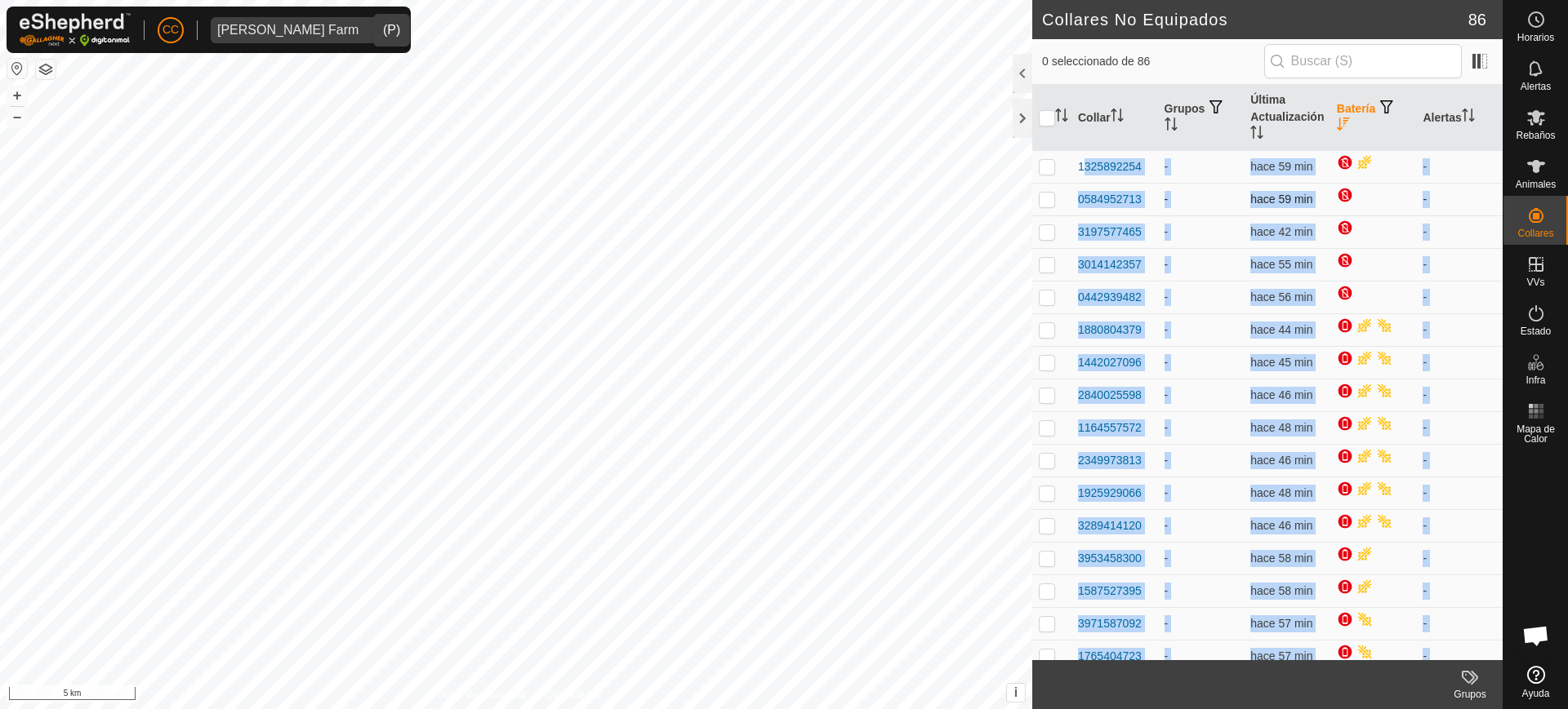
drag, startPoint x: 1344, startPoint y: 444, endPoint x: 1200, endPoint y: 185, distance: 296.3
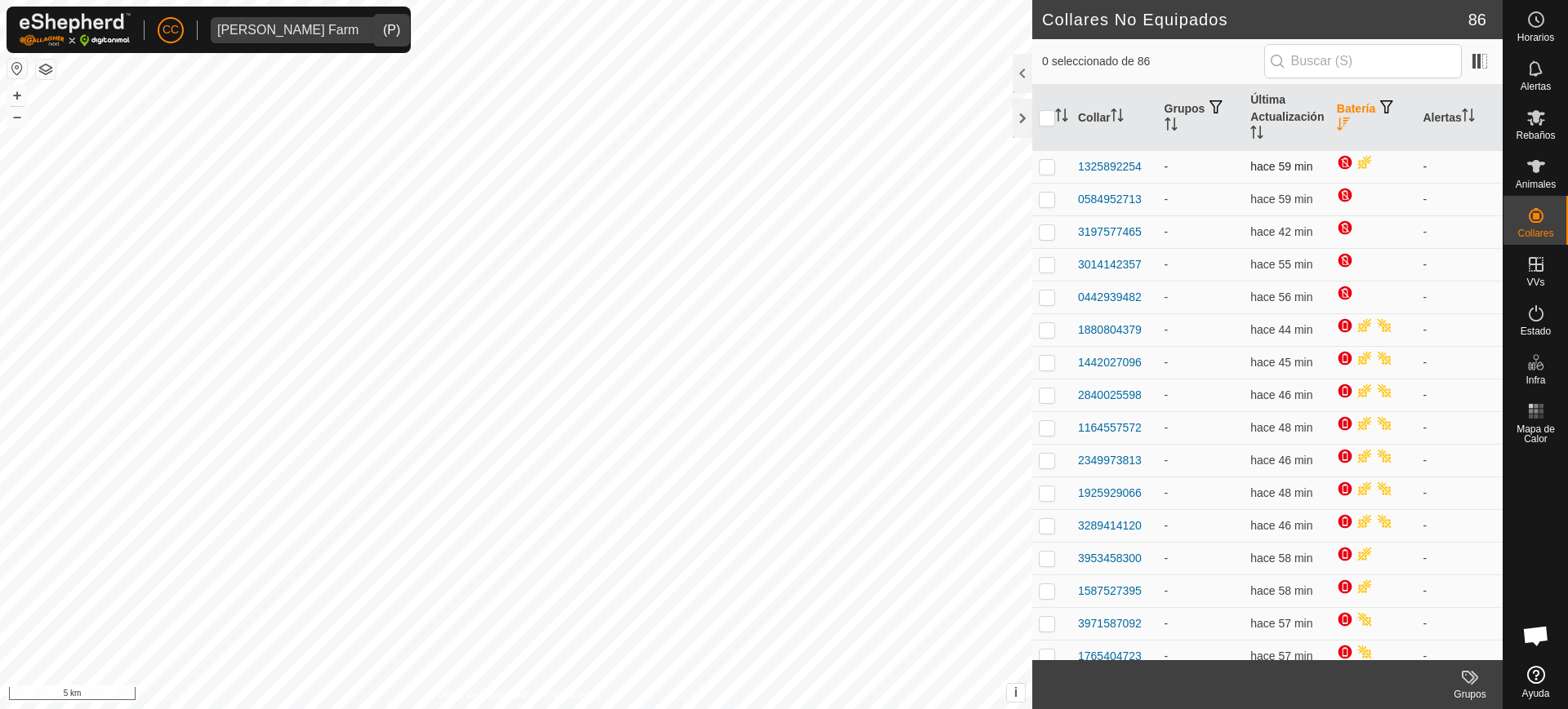
click at [1071, 164] on td at bounding box center [1052, 167] width 39 height 33
drag, startPoint x: 1071, startPoint y: 159, endPoint x: 1082, endPoint y: 174, distance: 18.6
click at [1082, 174] on td "1325892254" at bounding box center [1114, 167] width 86 height 33
click at [1044, 162] on p-checkbox at bounding box center [1047, 167] width 16 height 13
checkbox input "false"
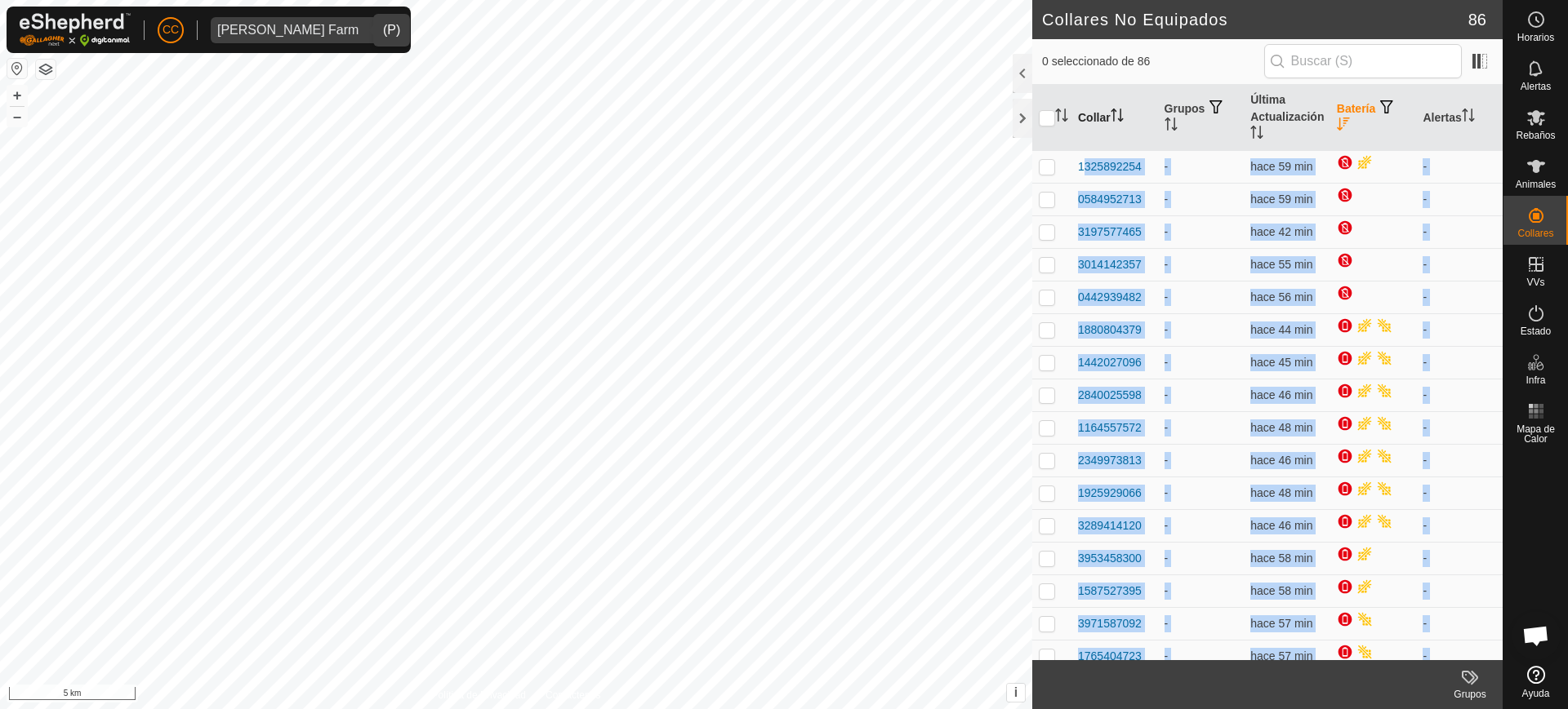
drag, startPoint x: 1393, startPoint y: 540, endPoint x: 1136, endPoint y: 137, distance: 478.0
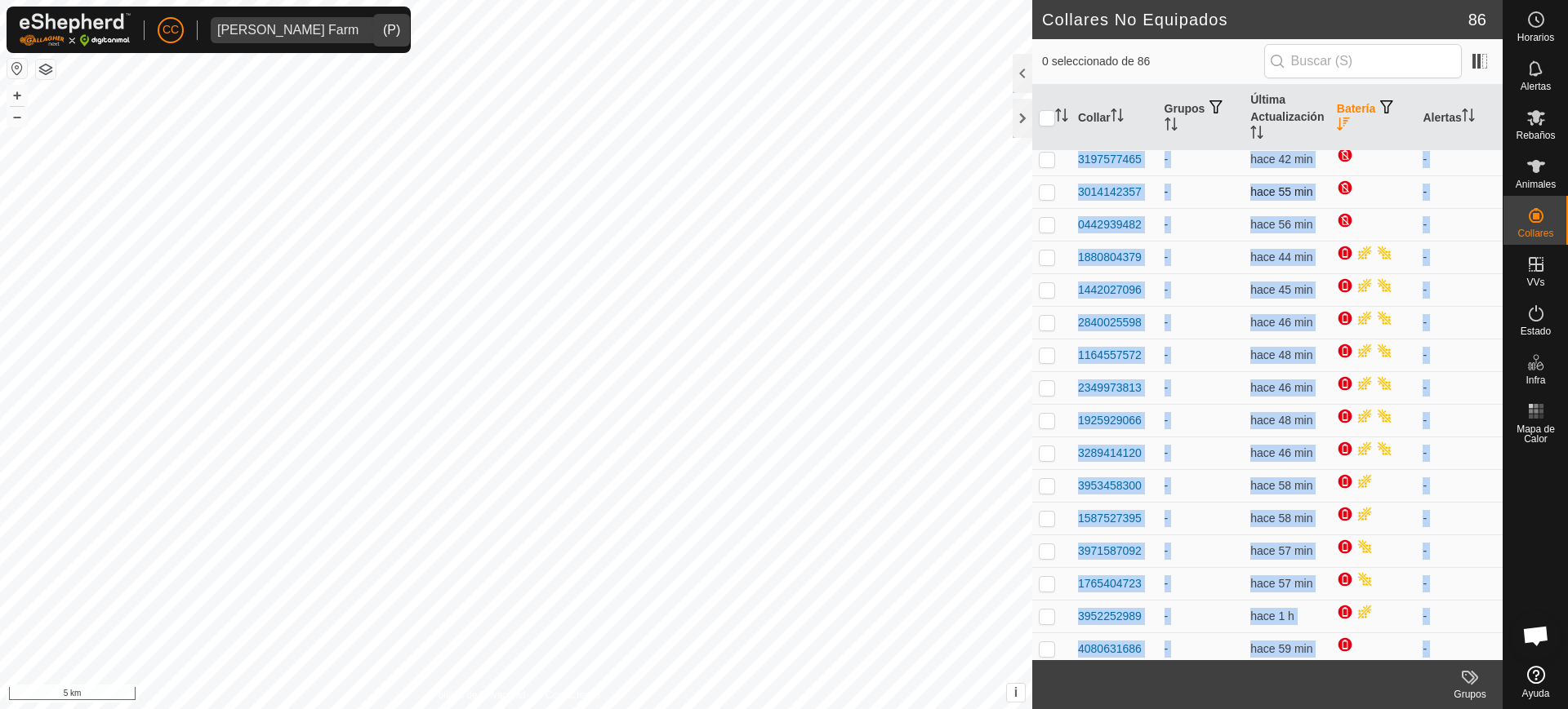
scroll to position [306, 0]
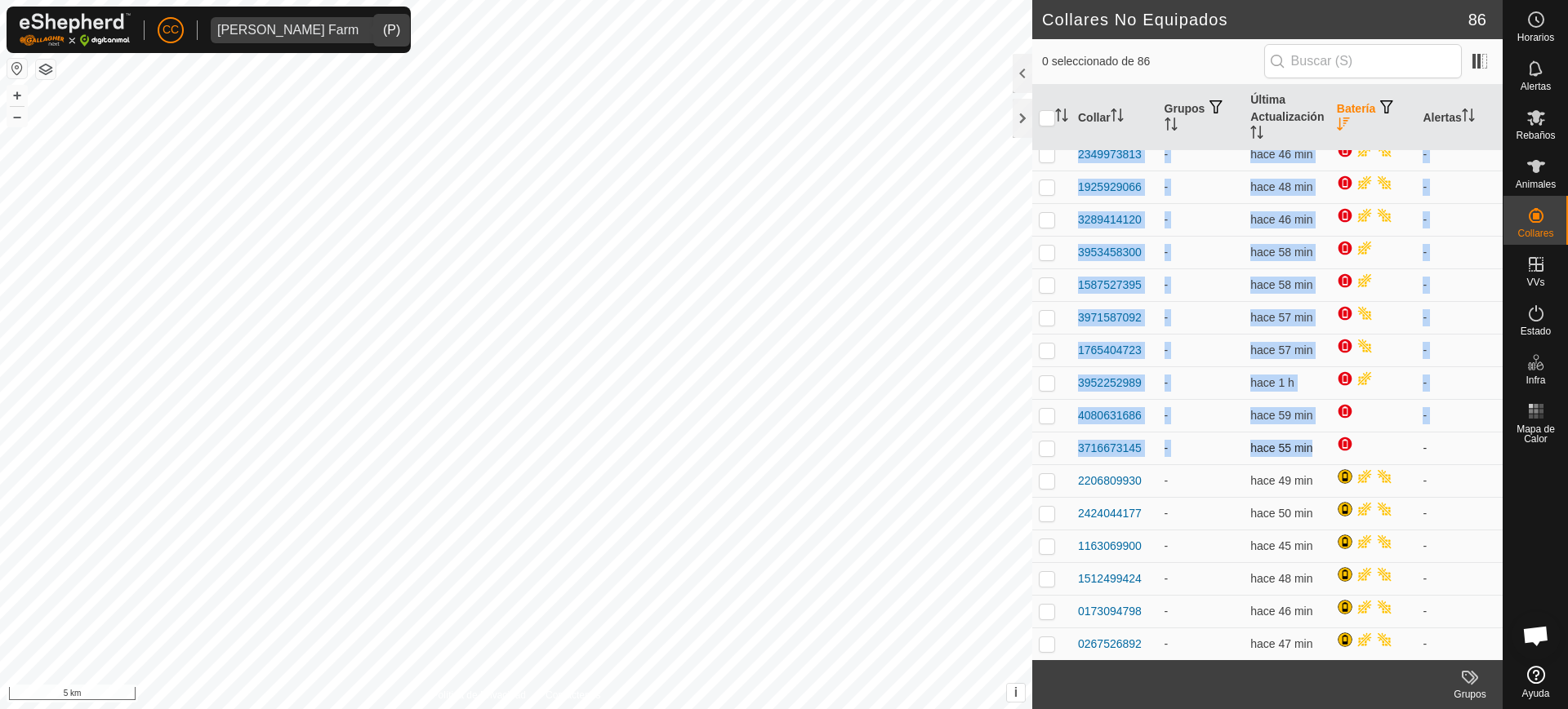
click at [1375, 457] on td at bounding box center [1373, 448] width 86 height 33
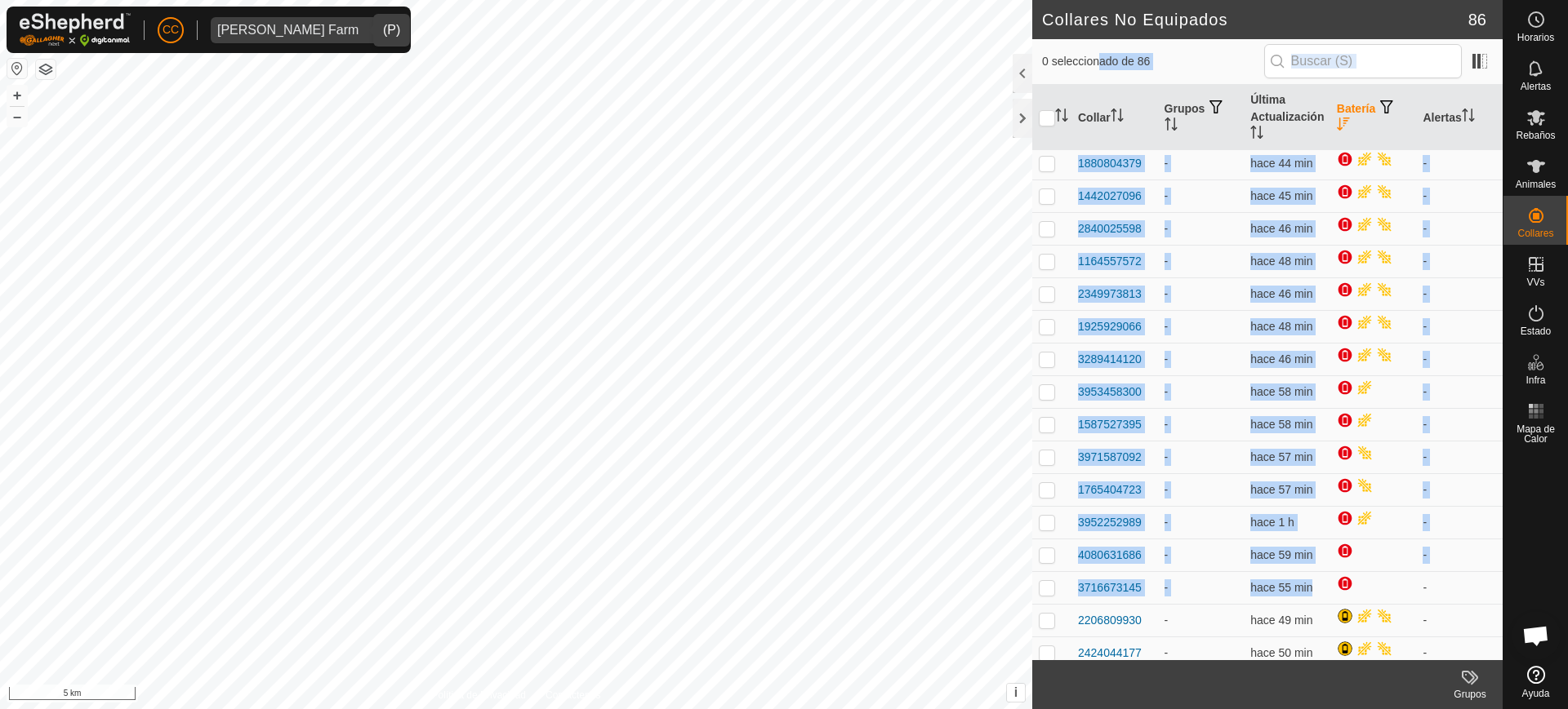
scroll to position [0, 0]
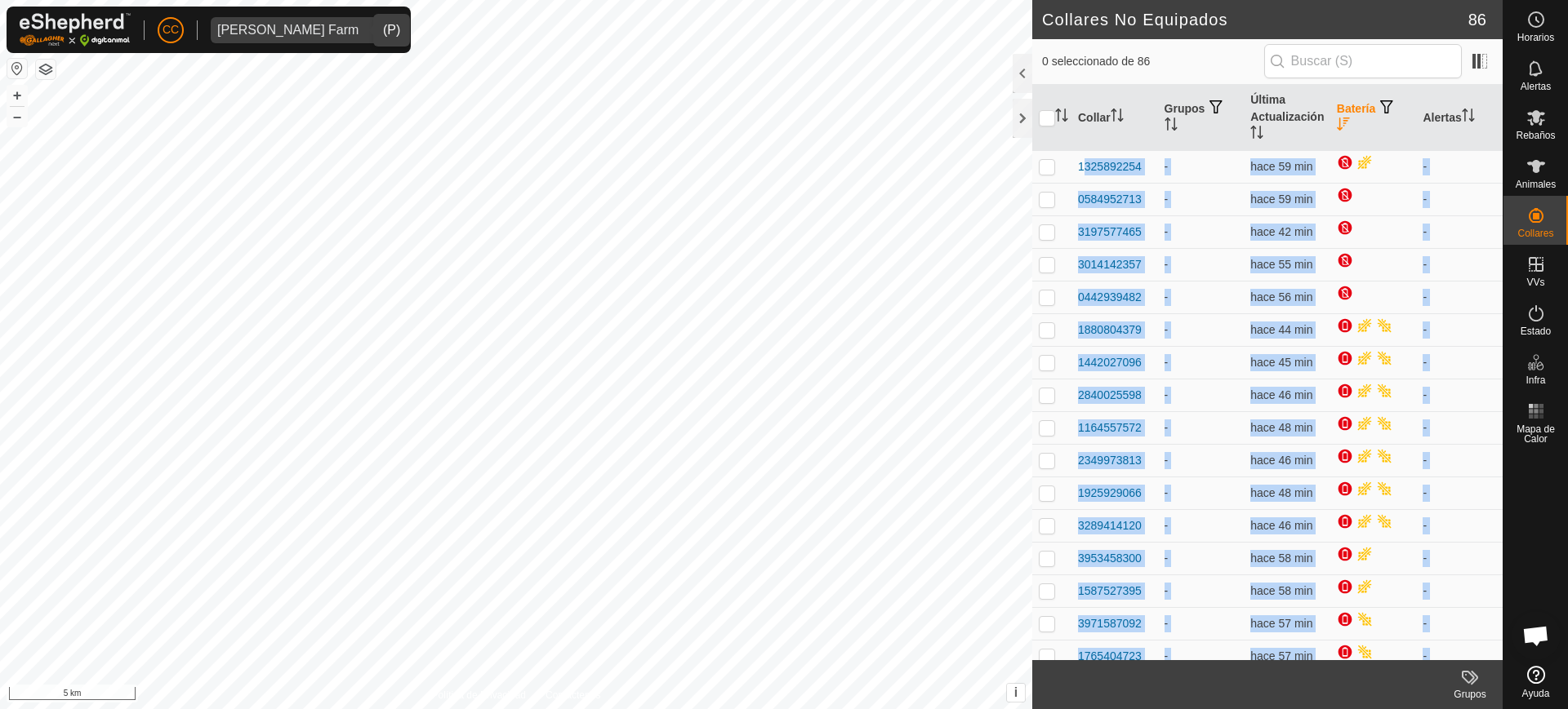
drag, startPoint x: 1375, startPoint y: 457, endPoint x: 1067, endPoint y: 149, distance: 435.6
click at [1075, 155] on td "1325892254" at bounding box center [1114, 167] width 86 height 33
drag, startPoint x: 1074, startPoint y: 161, endPoint x: 1369, endPoint y: 589, distance: 519.8
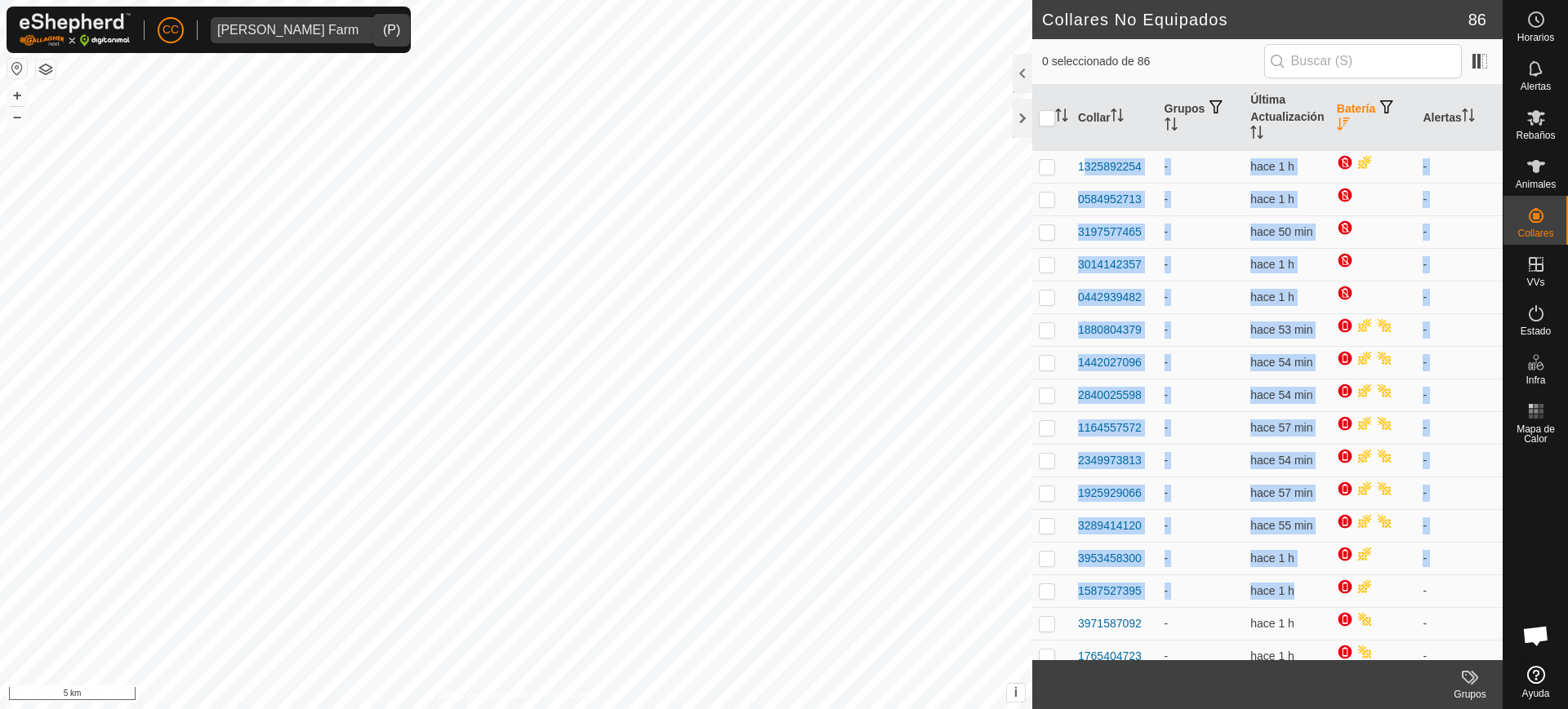
click at [311, 21] on span "[PERSON_NAME] Farm" at bounding box center [288, 30] width 154 height 26
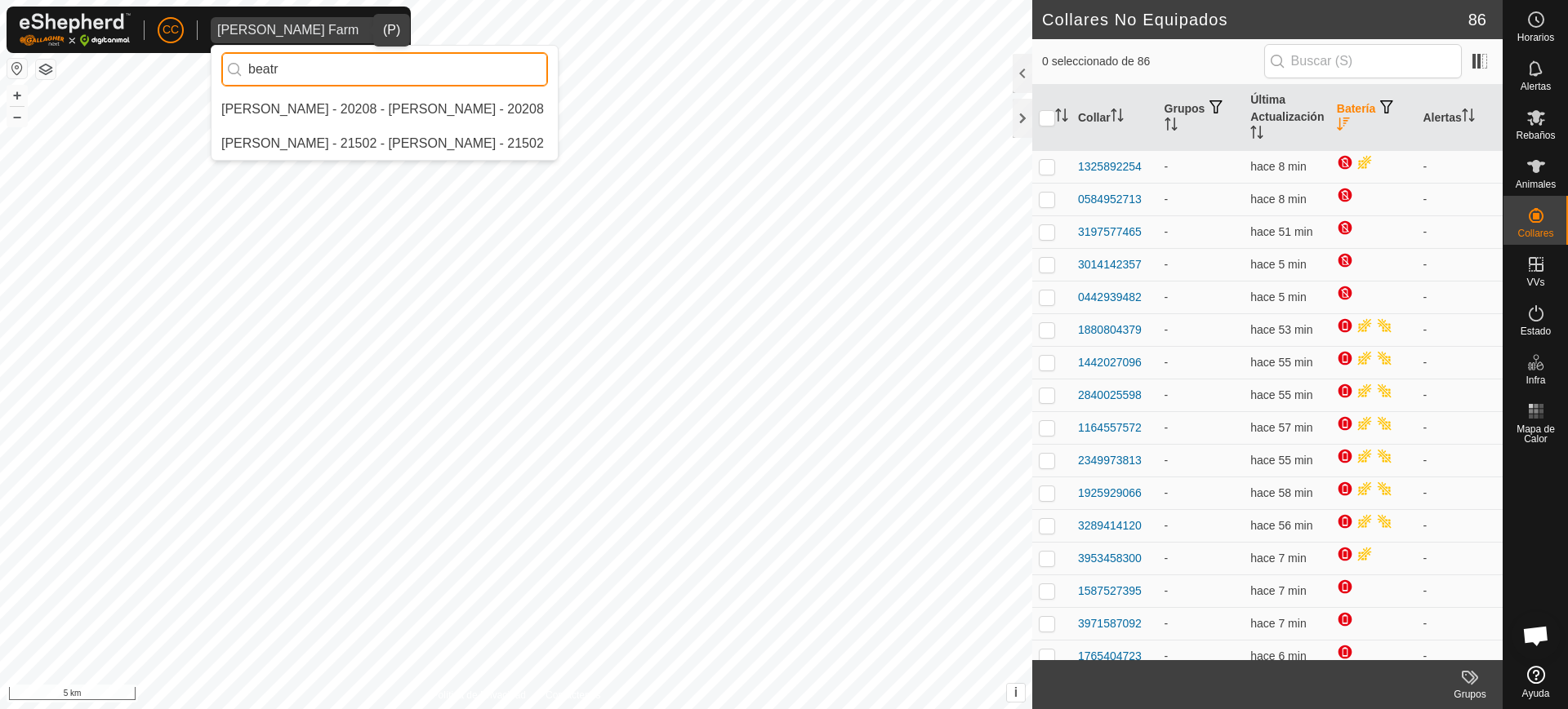
type input "beatr"
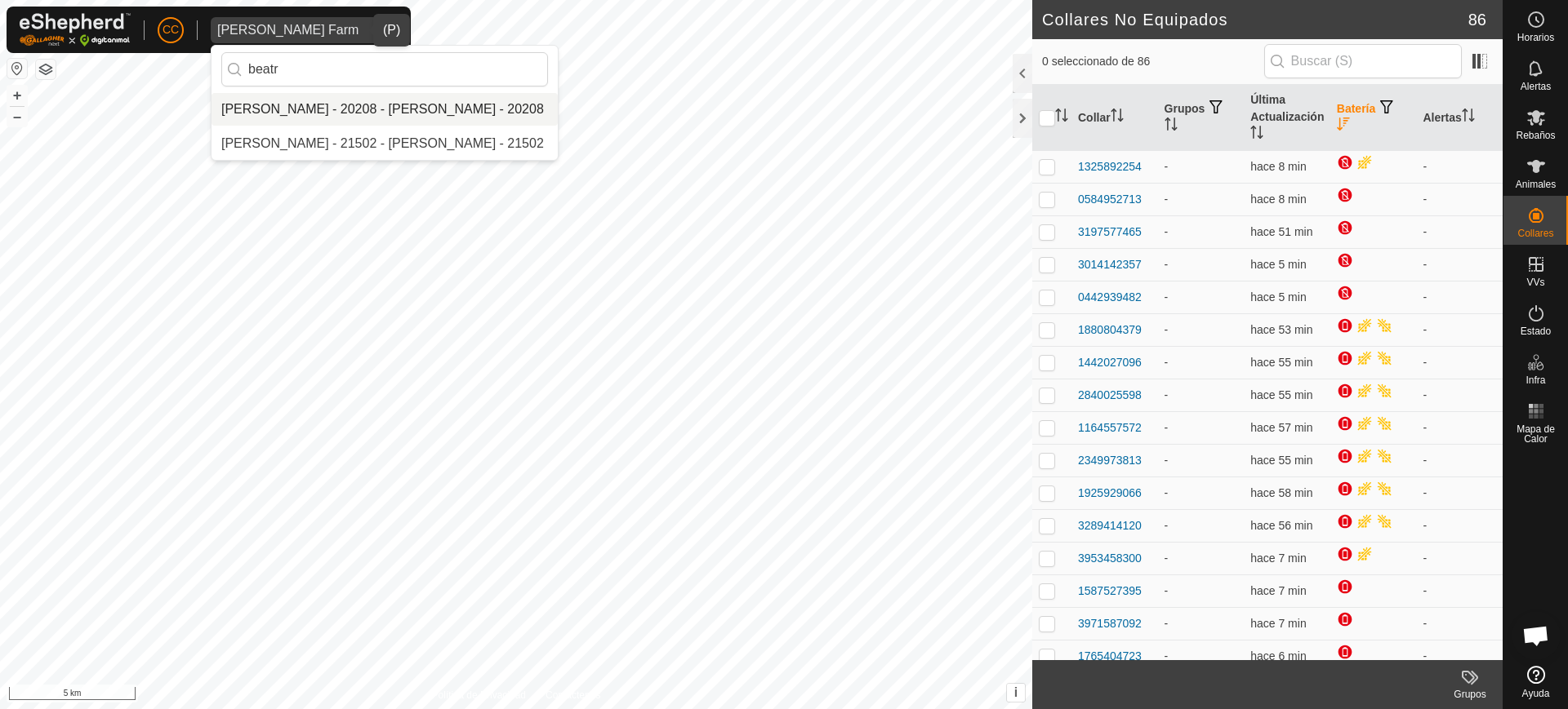
click at [322, 102] on li "[PERSON_NAME] - 20208 - [PERSON_NAME] - 20208" at bounding box center [385, 109] width 346 height 33
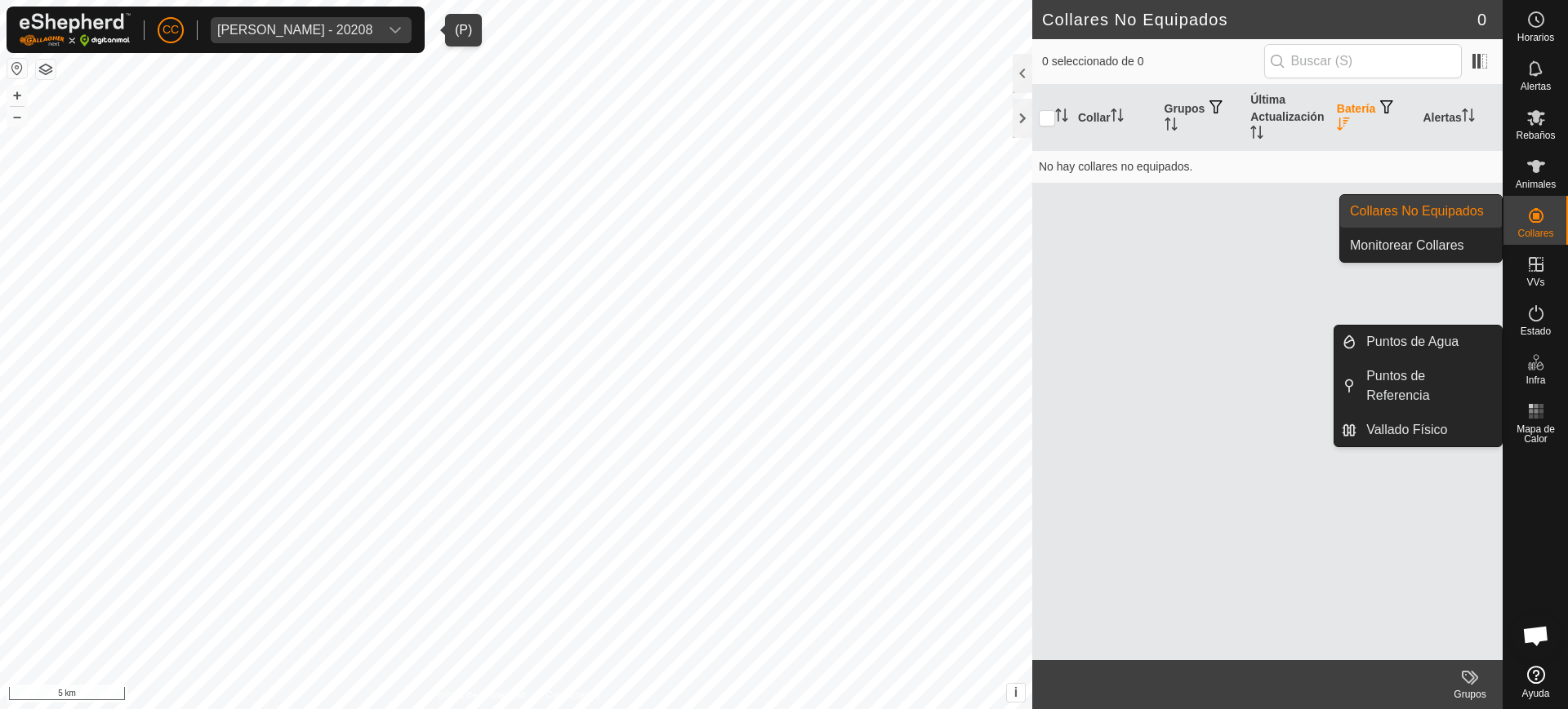
click at [1565, 205] on div "Collares" at bounding box center [1535, 221] width 65 height 49
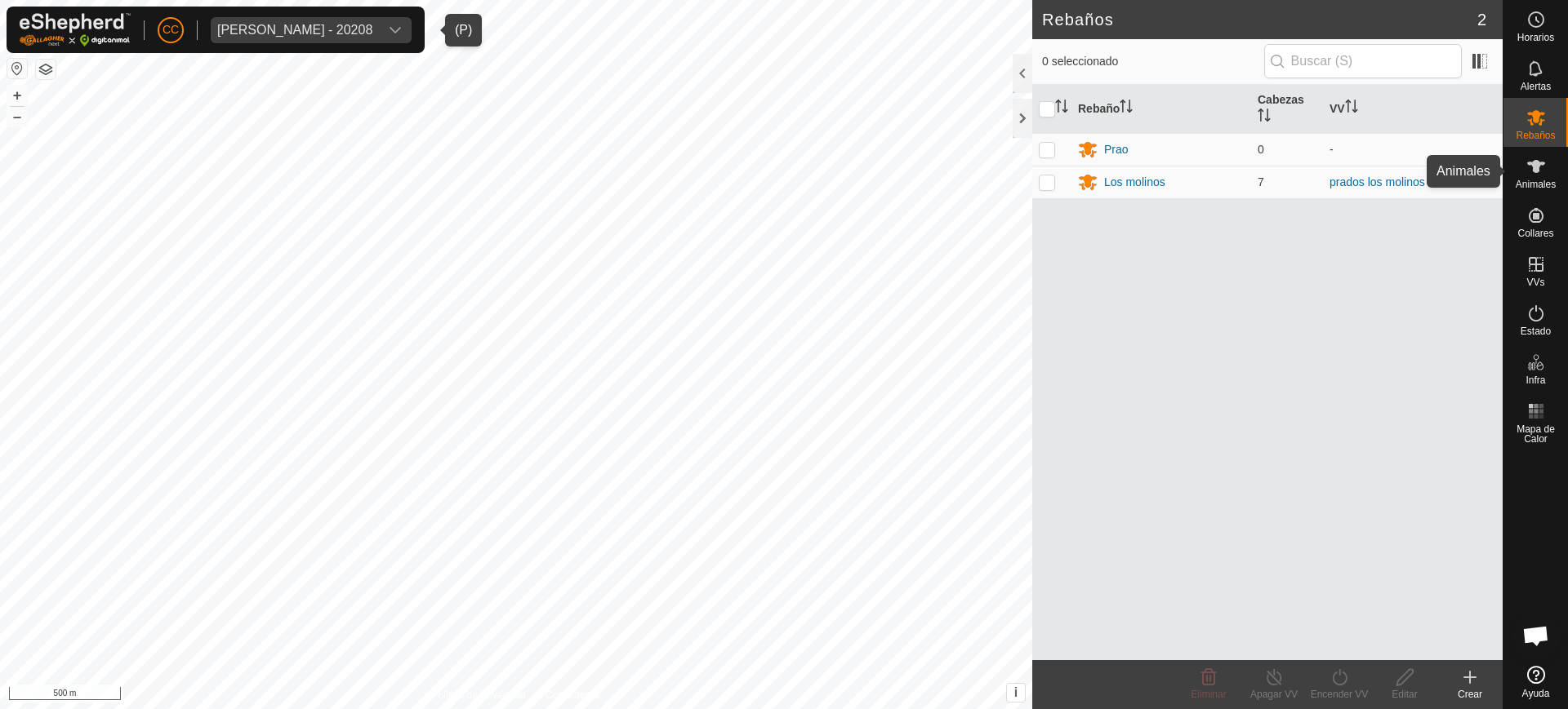
click at [1553, 173] on div "Animales" at bounding box center [1535, 172] width 65 height 49
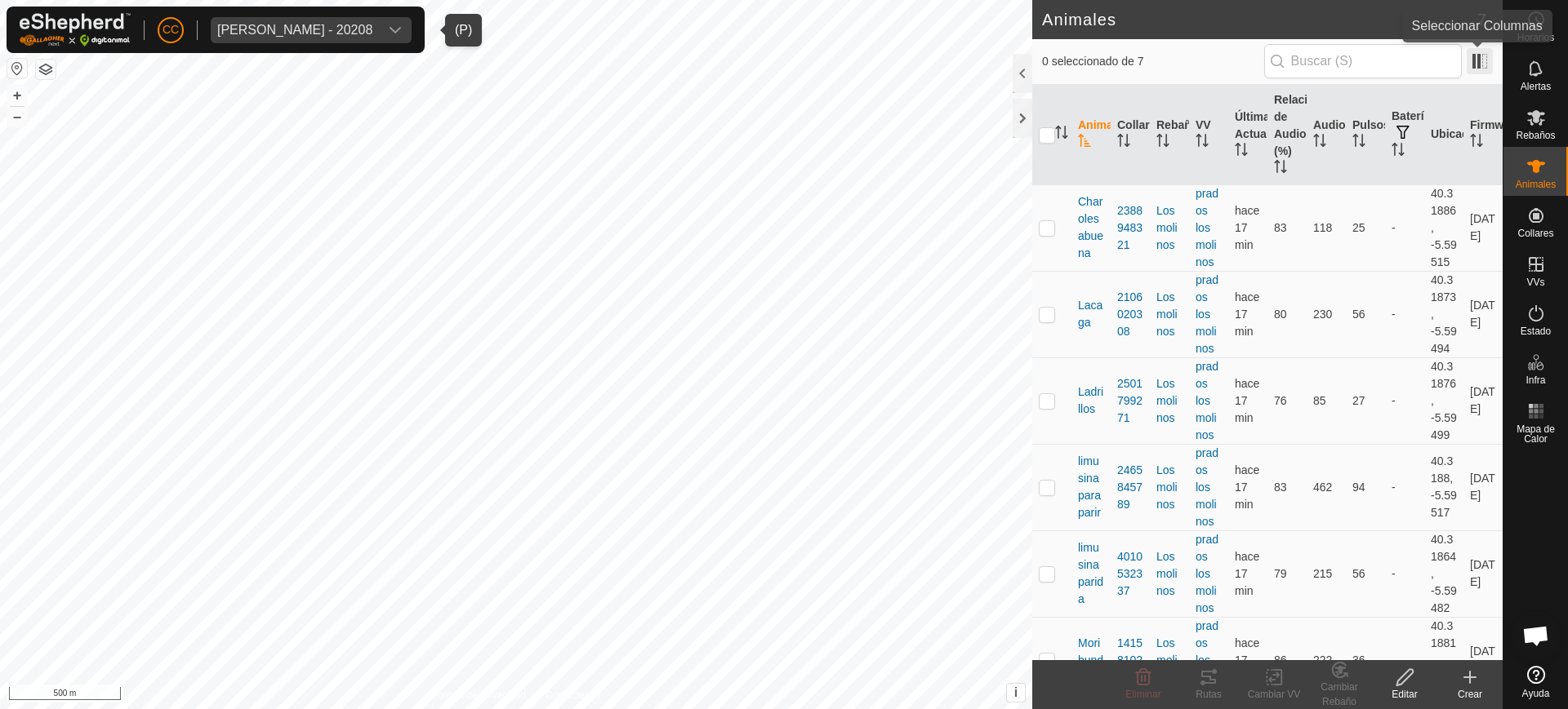
click at [1469, 61] on span at bounding box center [1480, 62] width 26 height 26
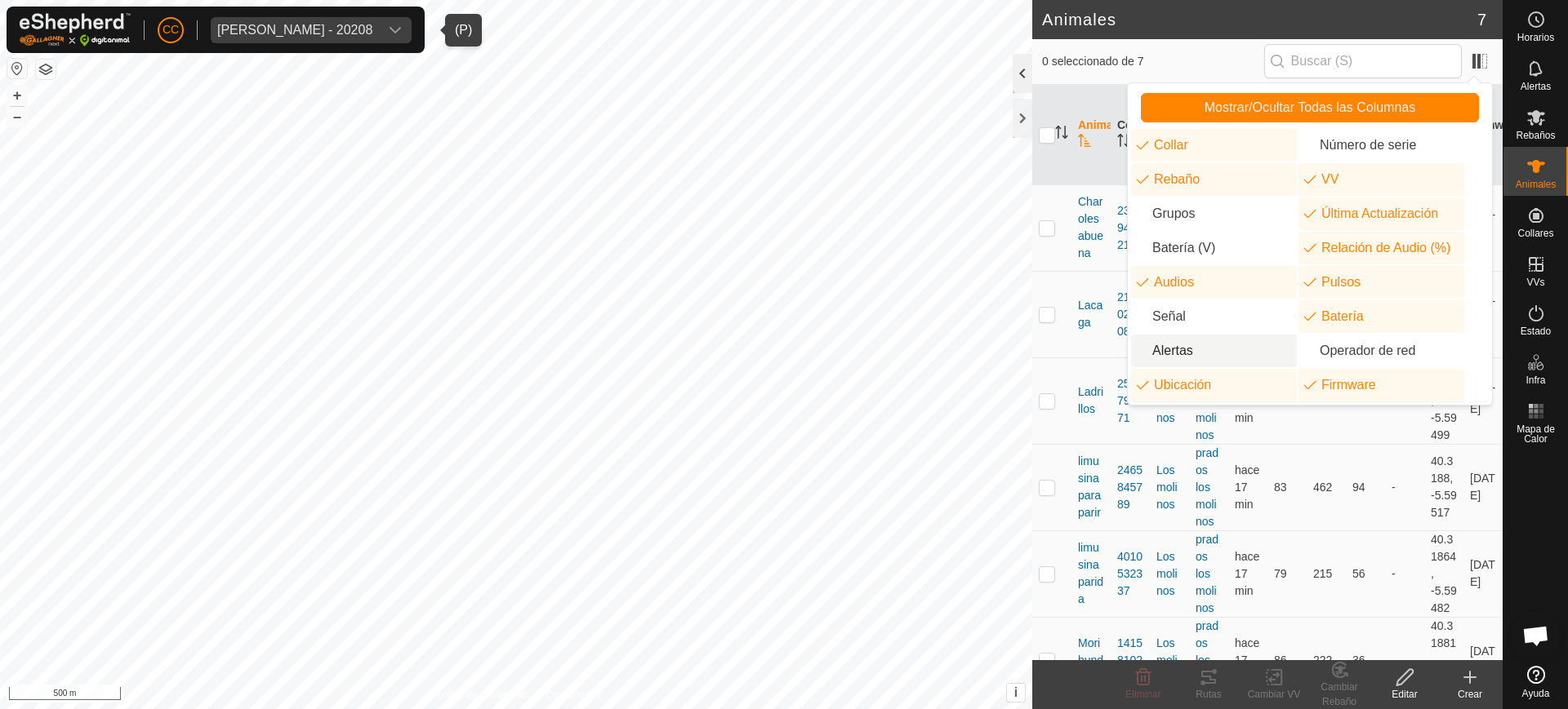
click at [1025, 76] on div at bounding box center [1023, 74] width 20 height 39
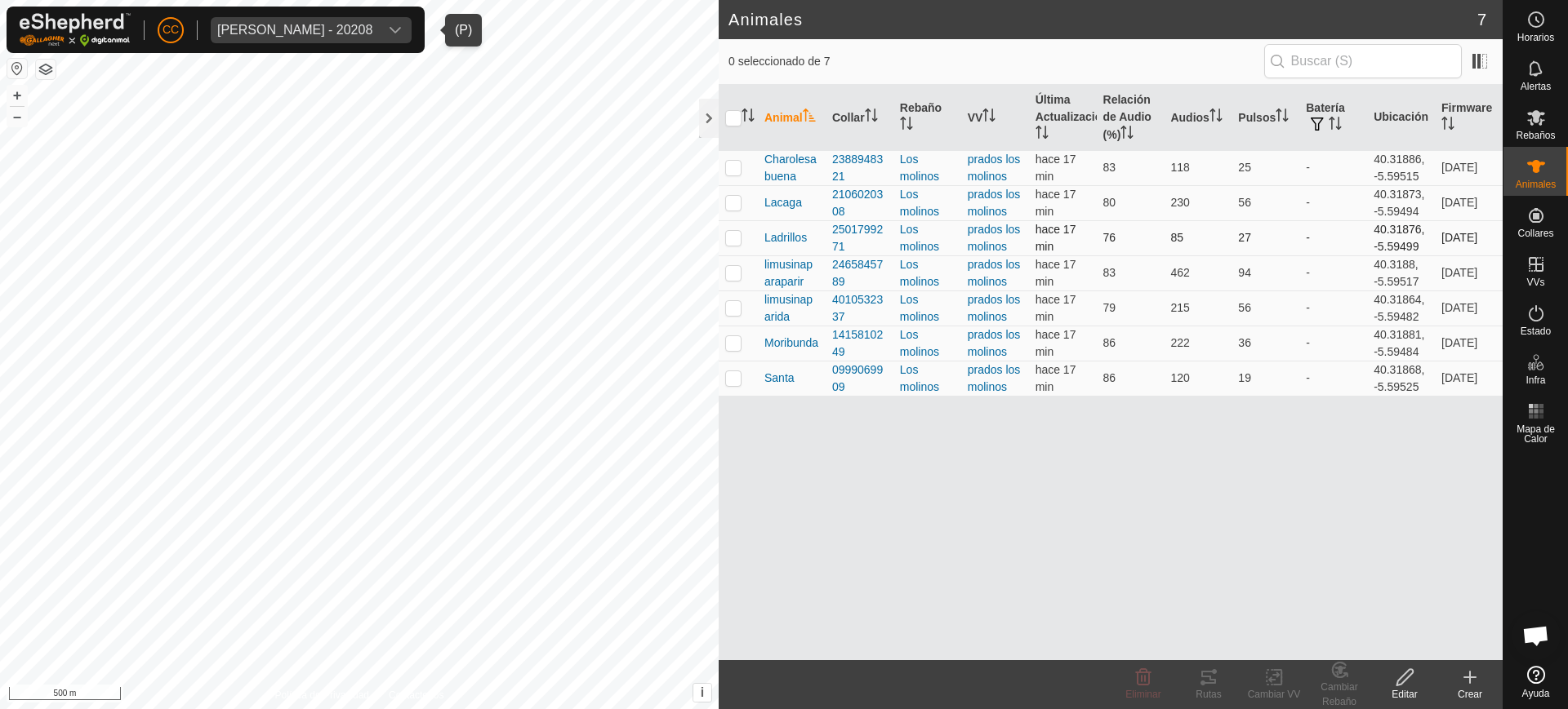
click at [730, 237] on p-checkbox at bounding box center [733, 238] width 16 height 13
checkbox input "true"
click at [1212, 683] on icon at bounding box center [1208, 678] width 15 height 13
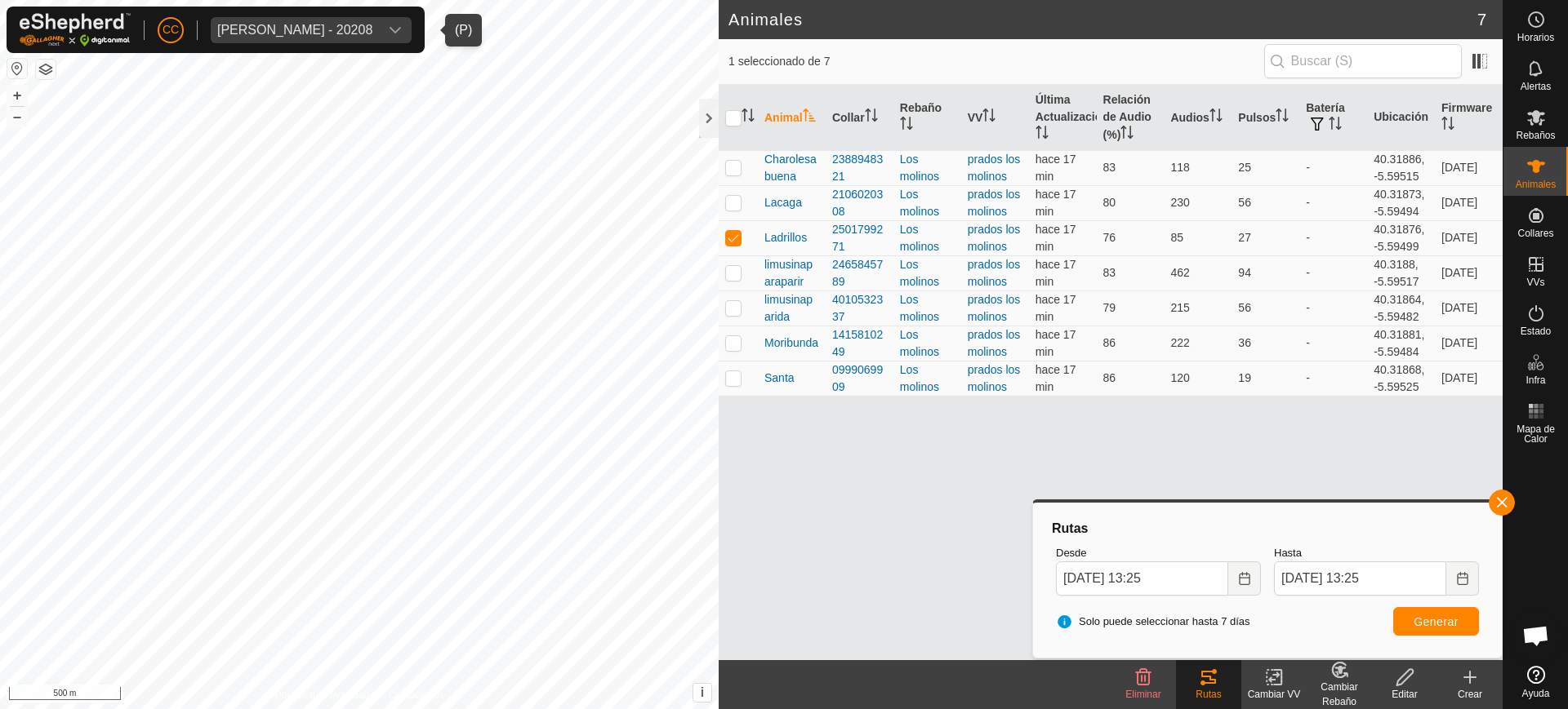
click at [15, 66] on button "button" at bounding box center [17, 69] width 20 height 20
click at [1544, 318] on icon at bounding box center [1536, 313] width 20 height 20
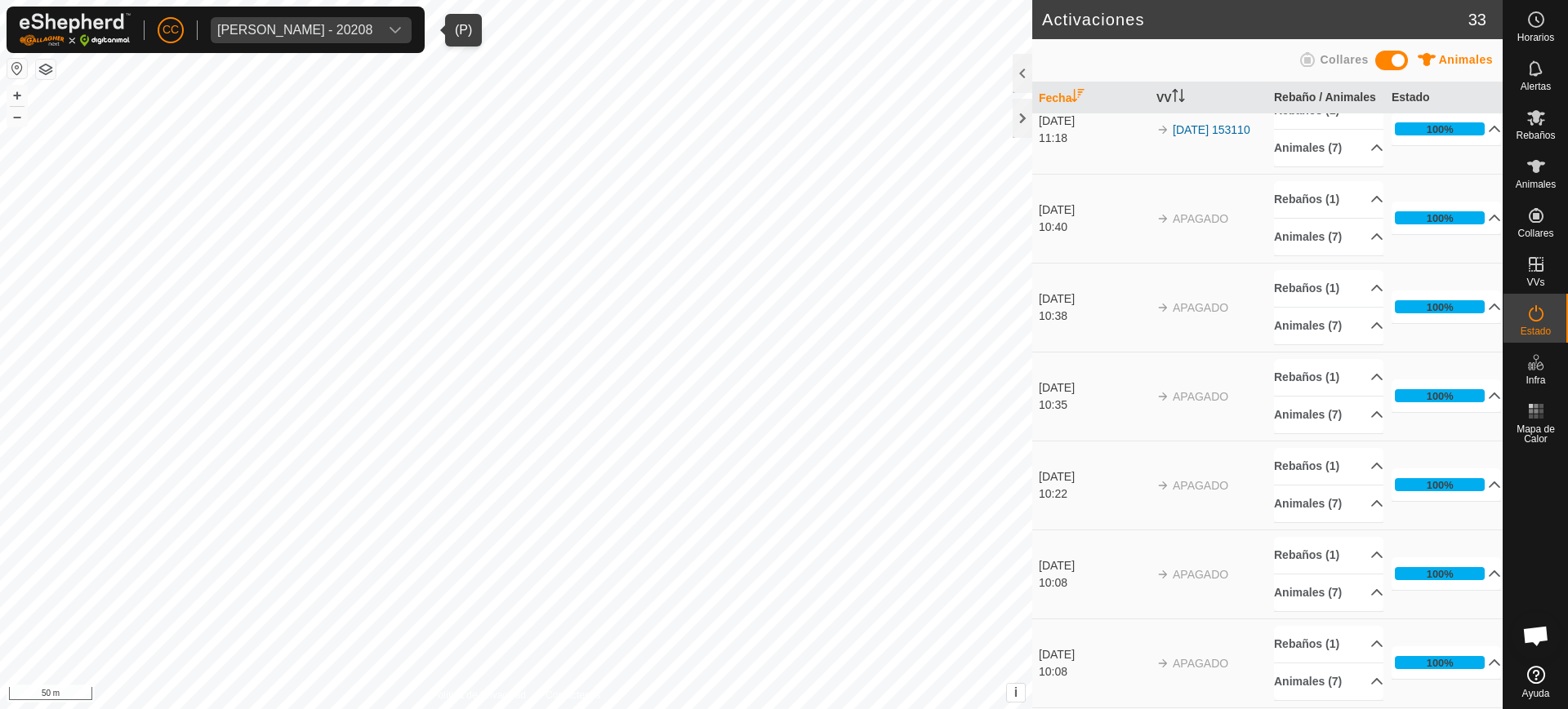
scroll to position [1224, 0]
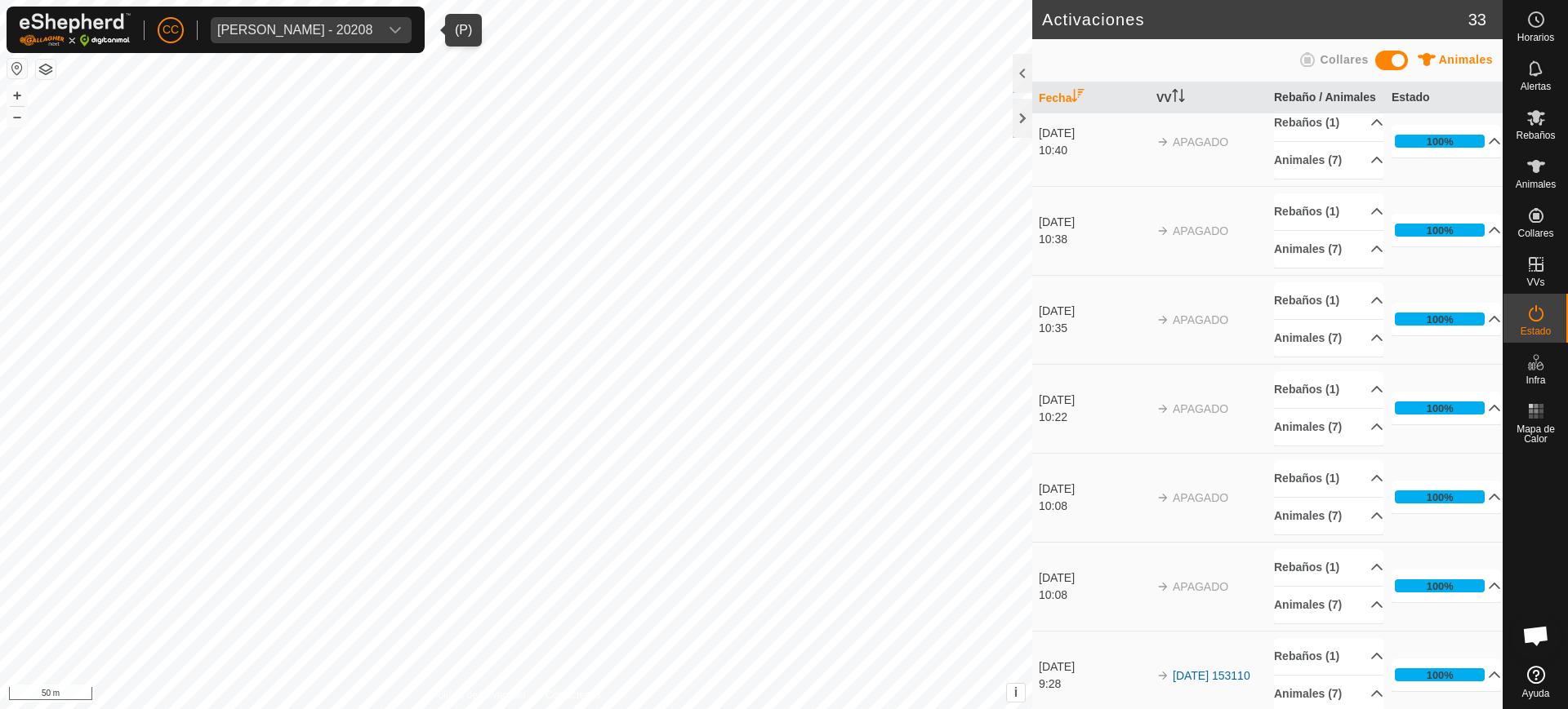
click at [275, 25] on div "[PERSON_NAME] - 20208" at bounding box center [295, 30] width 155 height 13
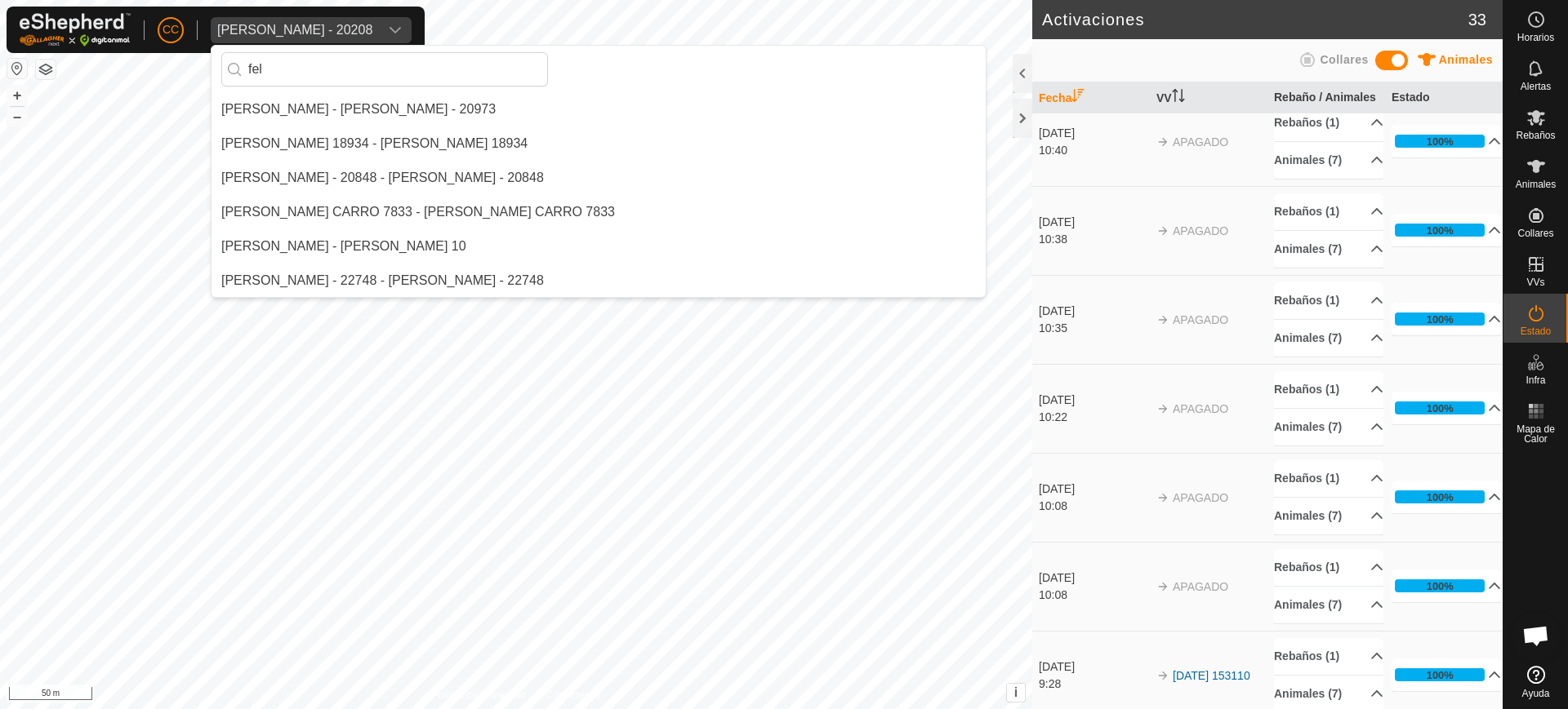
scroll to position [0, 0]
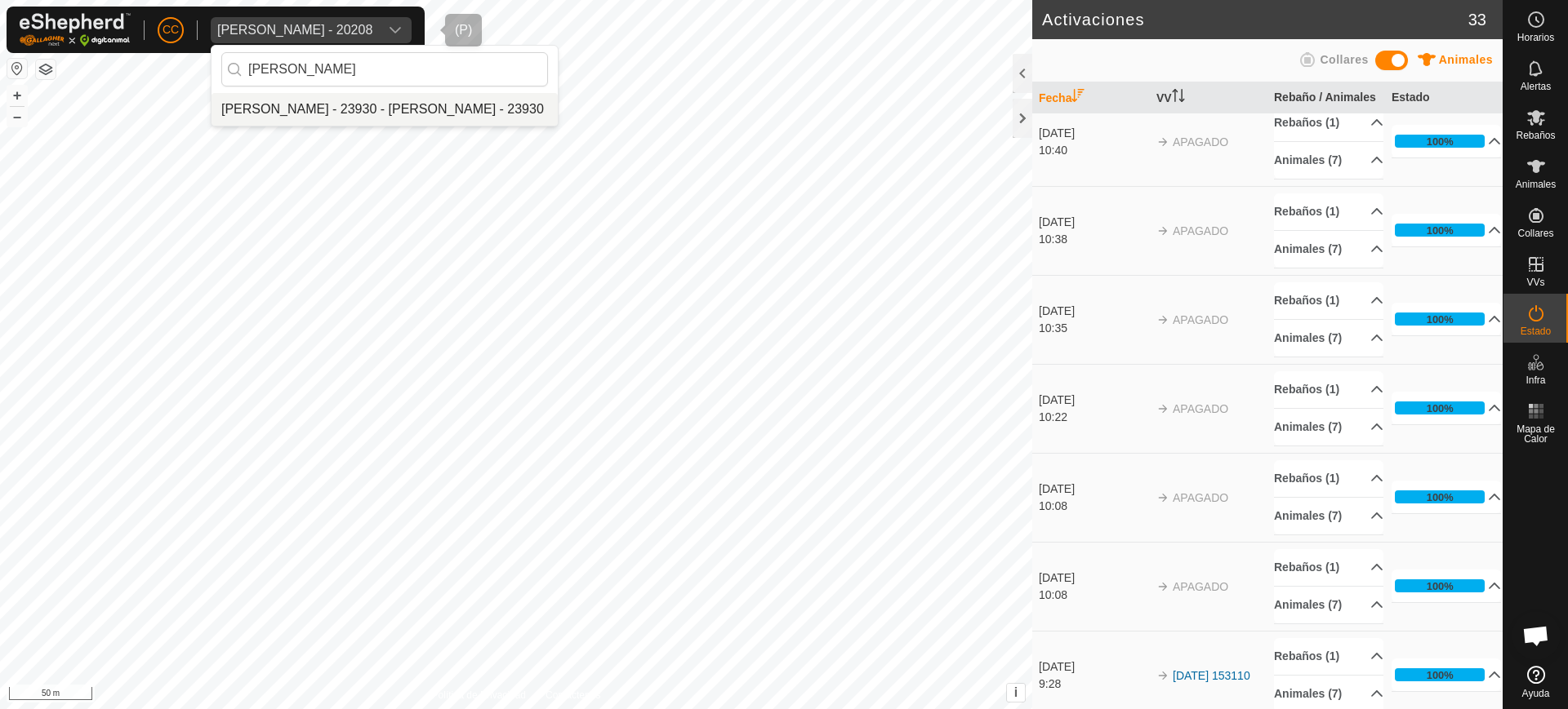
type input "[PERSON_NAME]"
click at [341, 112] on li "[PERSON_NAME] - 23930 - [PERSON_NAME] - 23930" at bounding box center [385, 109] width 346 height 33
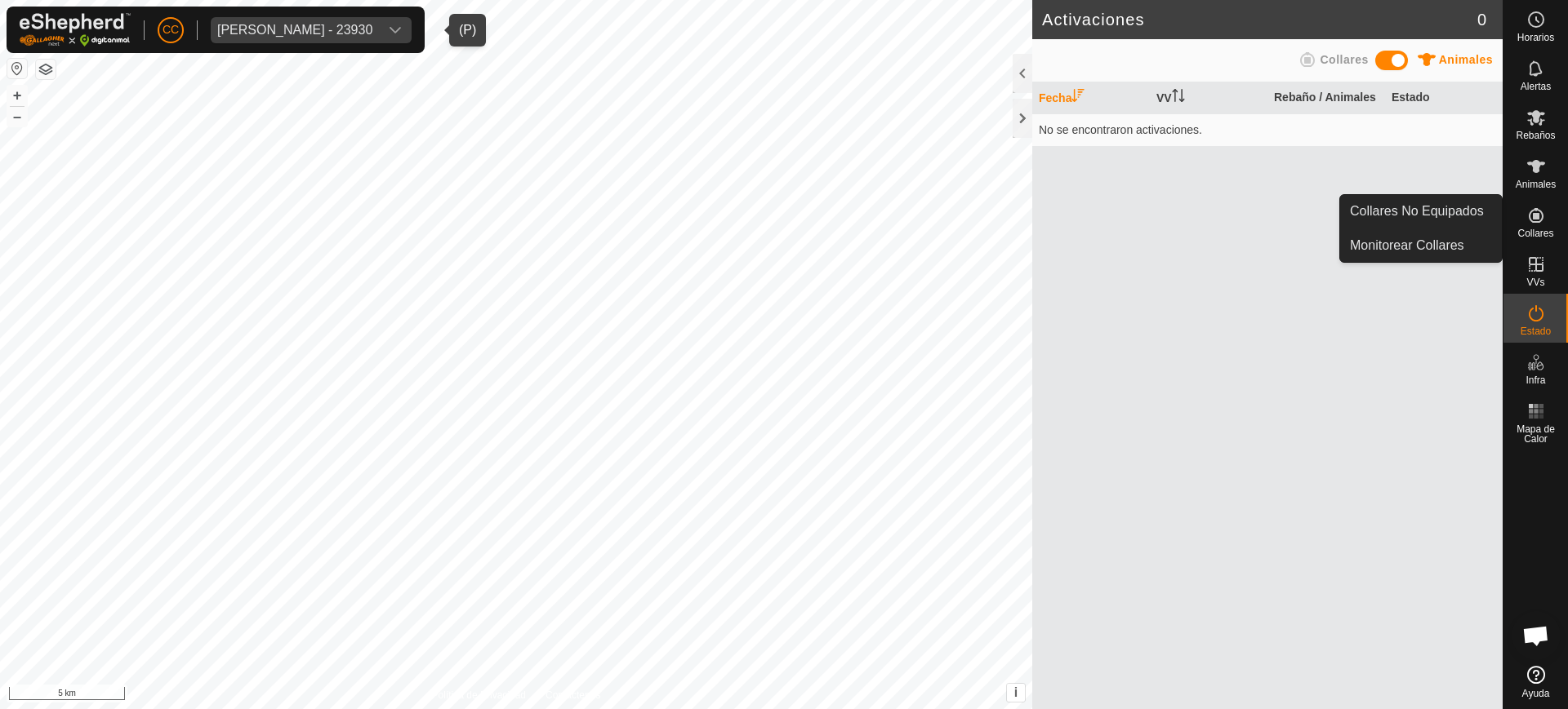
click at [1546, 223] on es-neckbands-svg-icon at bounding box center [1536, 216] width 30 height 26
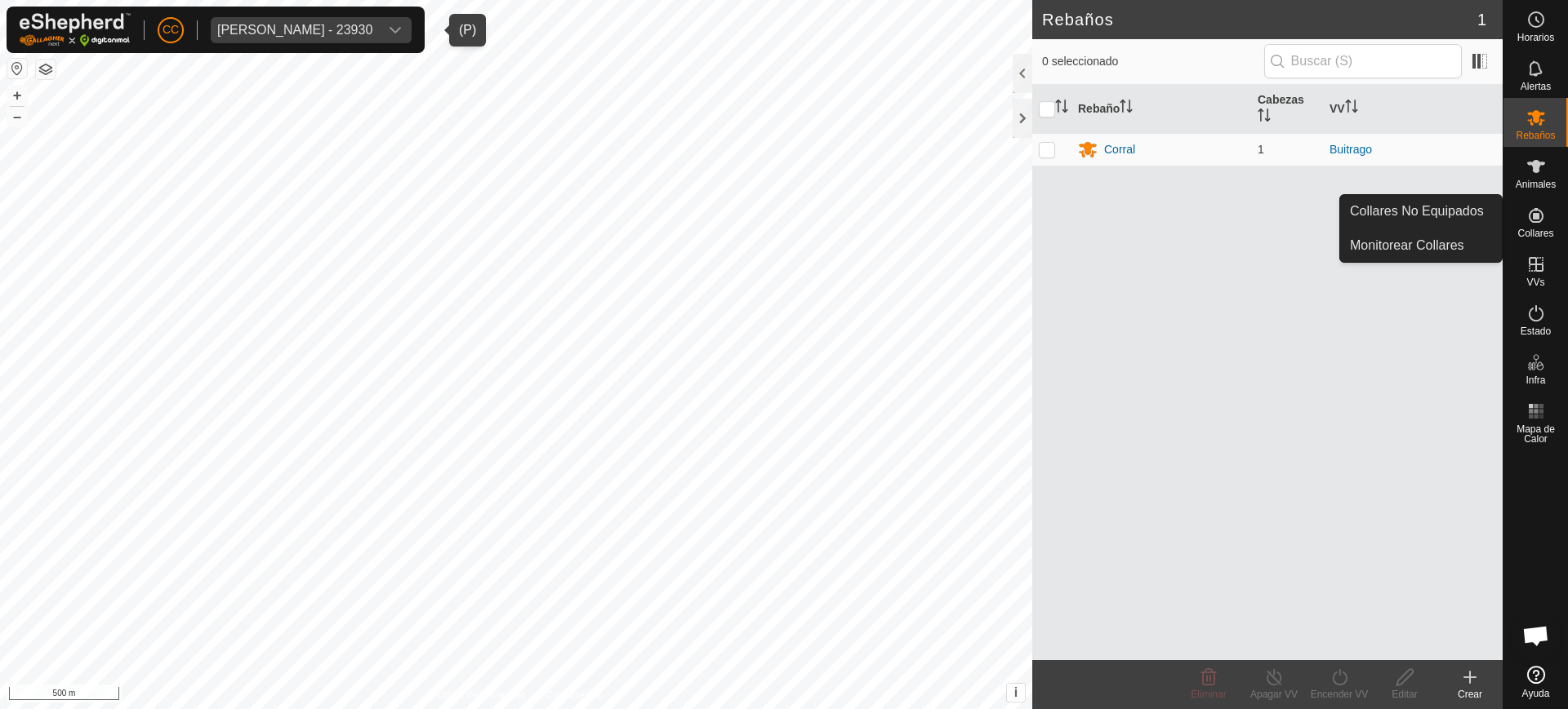
click at [1487, 212] on link "Collares No Equipados" at bounding box center [1420, 212] width 162 height 33
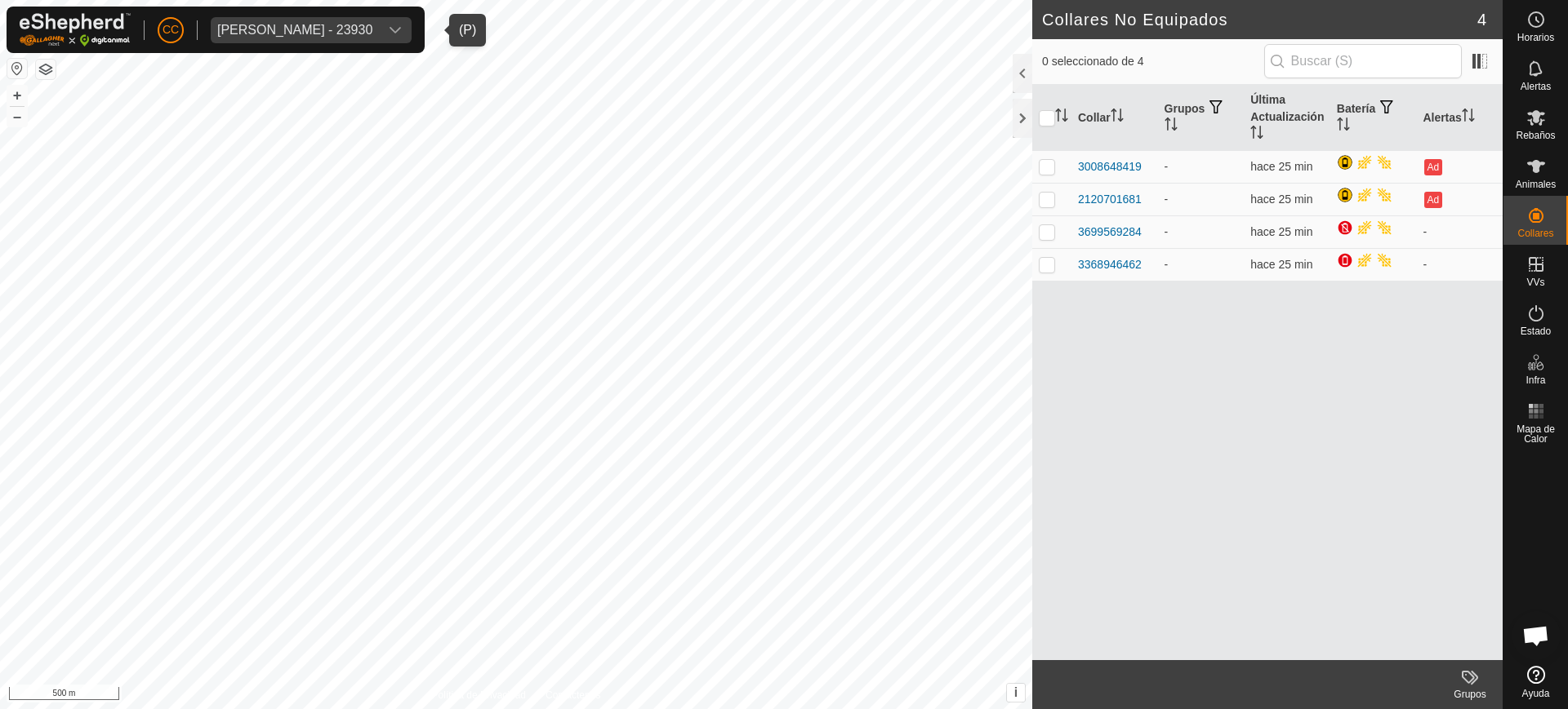
click at [354, 39] on span "[PERSON_NAME] - 23930" at bounding box center [295, 30] width 168 height 26
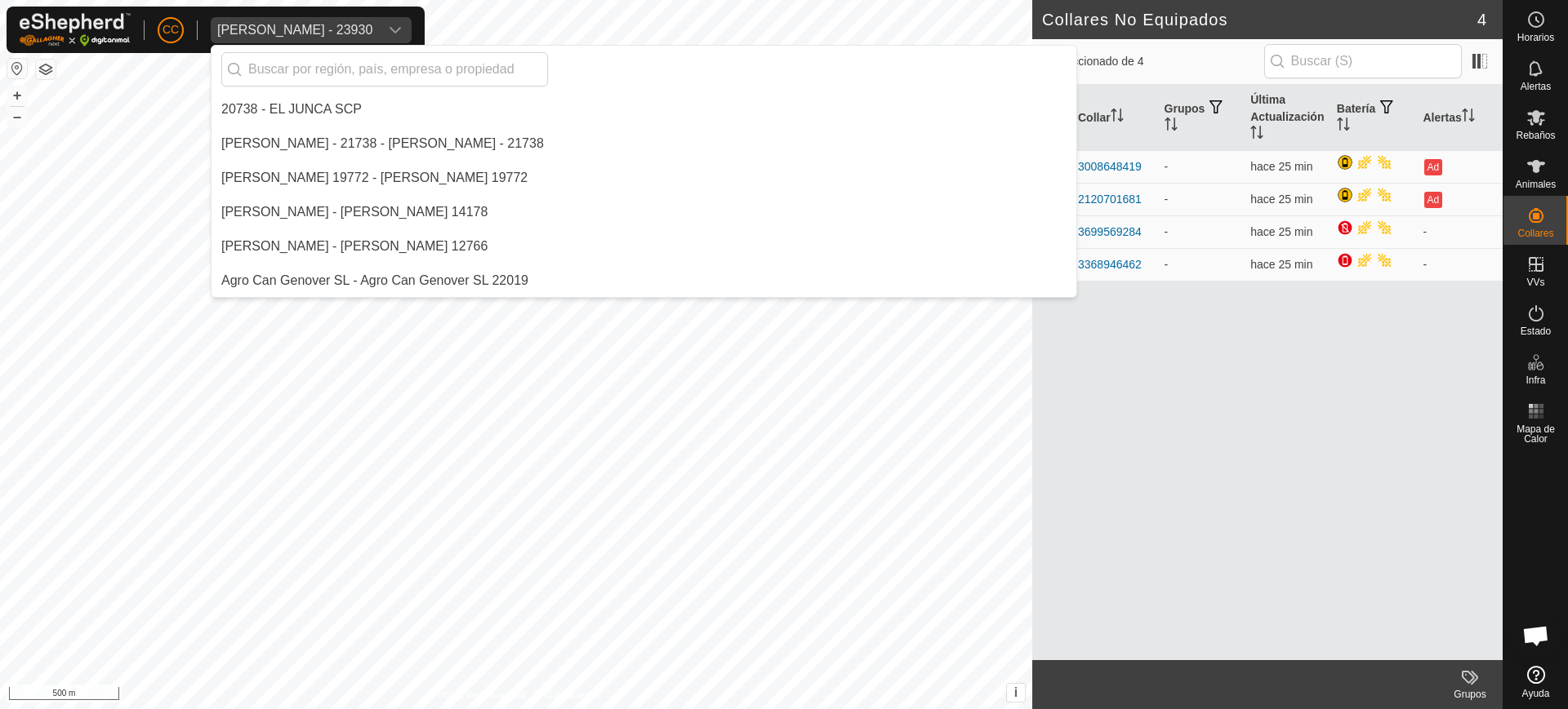
scroll to position [4011, 0]
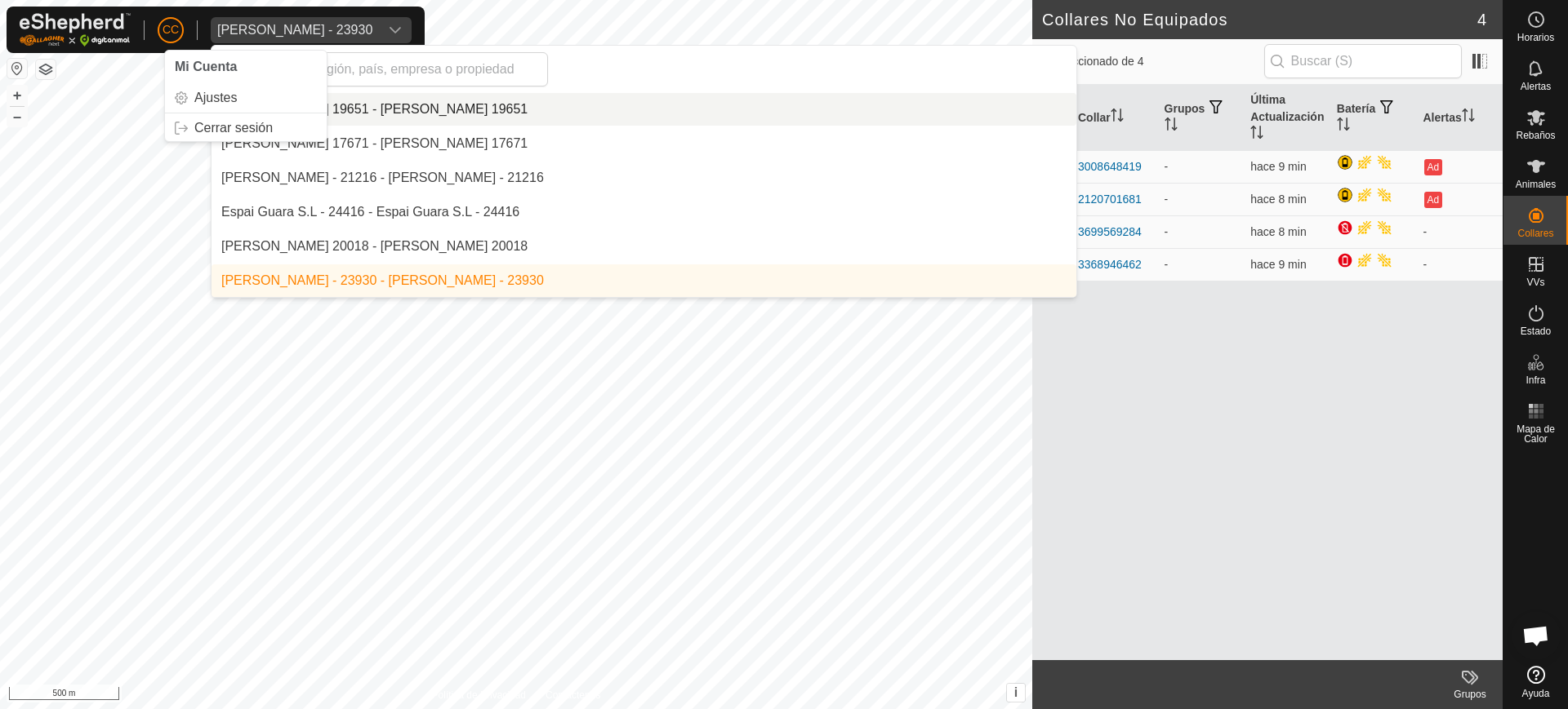
click at [159, 26] on div "CC Mi Cuenta Ajustes Cerrar sesión [PERSON_NAME] - 23930 20738 - EL JUNCA SCP […" at bounding box center [215, 30] width 418 height 47
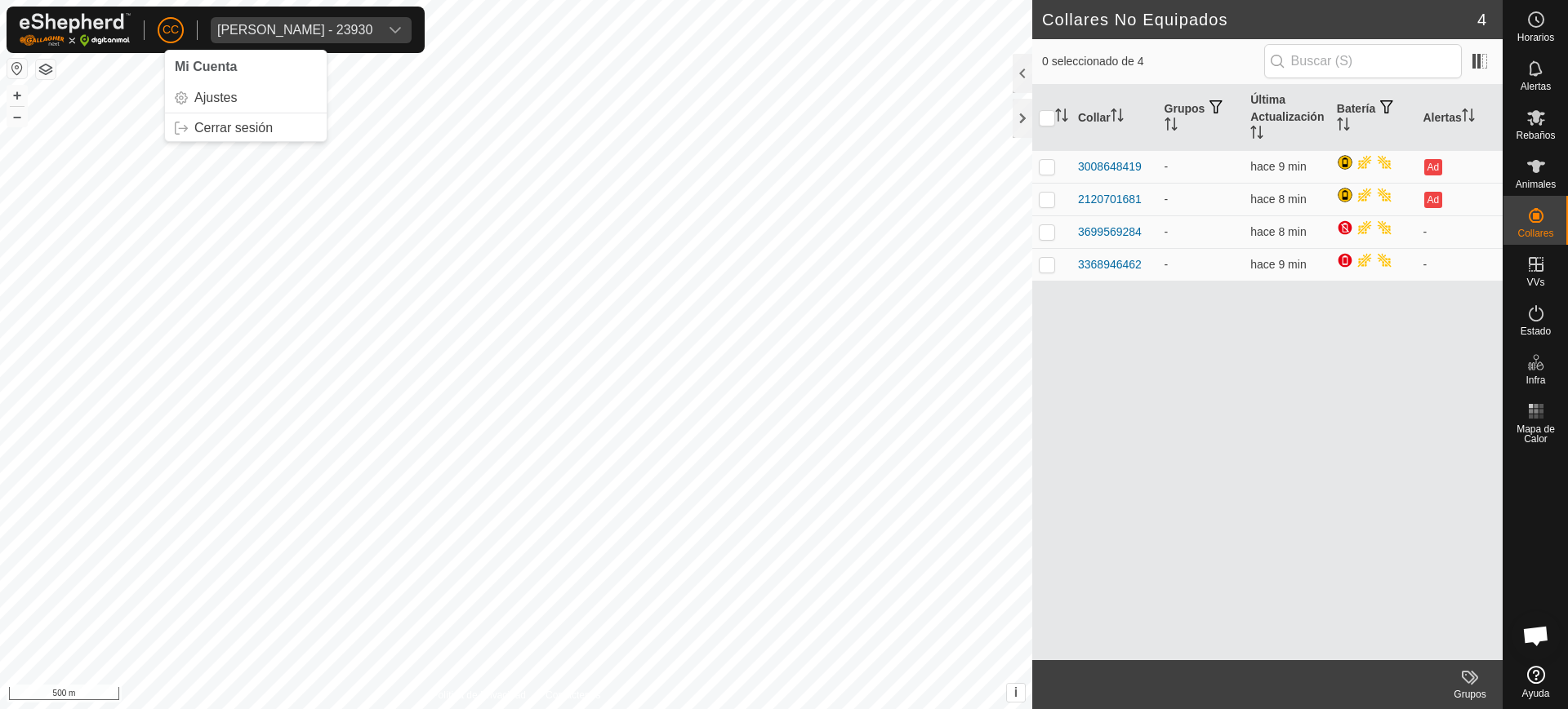
click at [163, 16] on div "CC Mi Cuenta Ajustes Cerrar sesión [PERSON_NAME] - 23930" at bounding box center [215, 30] width 418 height 47
click at [154, 23] on div "CC Mi Cuenta Ajustes Cerrar sesión [PERSON_NAME] - 23930" at bounding box center [215, 30] width 418 height 47
click at [236, 125] on link "Cerrar sesión" at bounding box center [245, 128] width 162 height 26
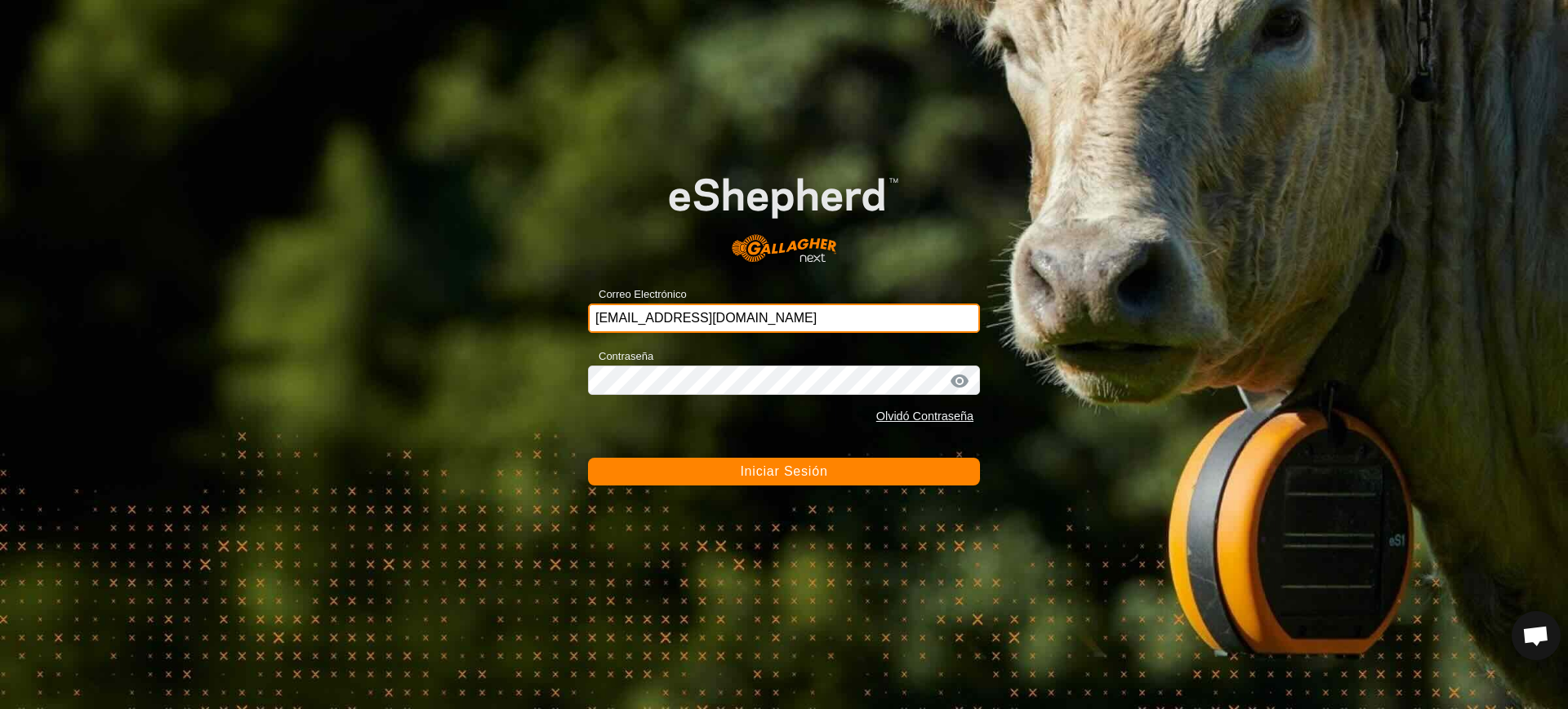
click at [636, 319] on input "[EMAIL_ADDRESS][DOMAIN_NAME]" at bounding box center [783, 318] width 392 height 30
drag, startPoint x: 753, startPoint y: 315, endPoint x: 438, endPoint y: 332, distance: 315.5
click at [439, 332] on div "Correo Electrónico [EMAIL_ADDRESS][DOMAIN_NAME] Contraseña Olvidó Contraseña In…" at bounding box center [784, 354] width 1568 height 709
type input "[EMAIL_ADDRESS][DOMAIN_NAME]"
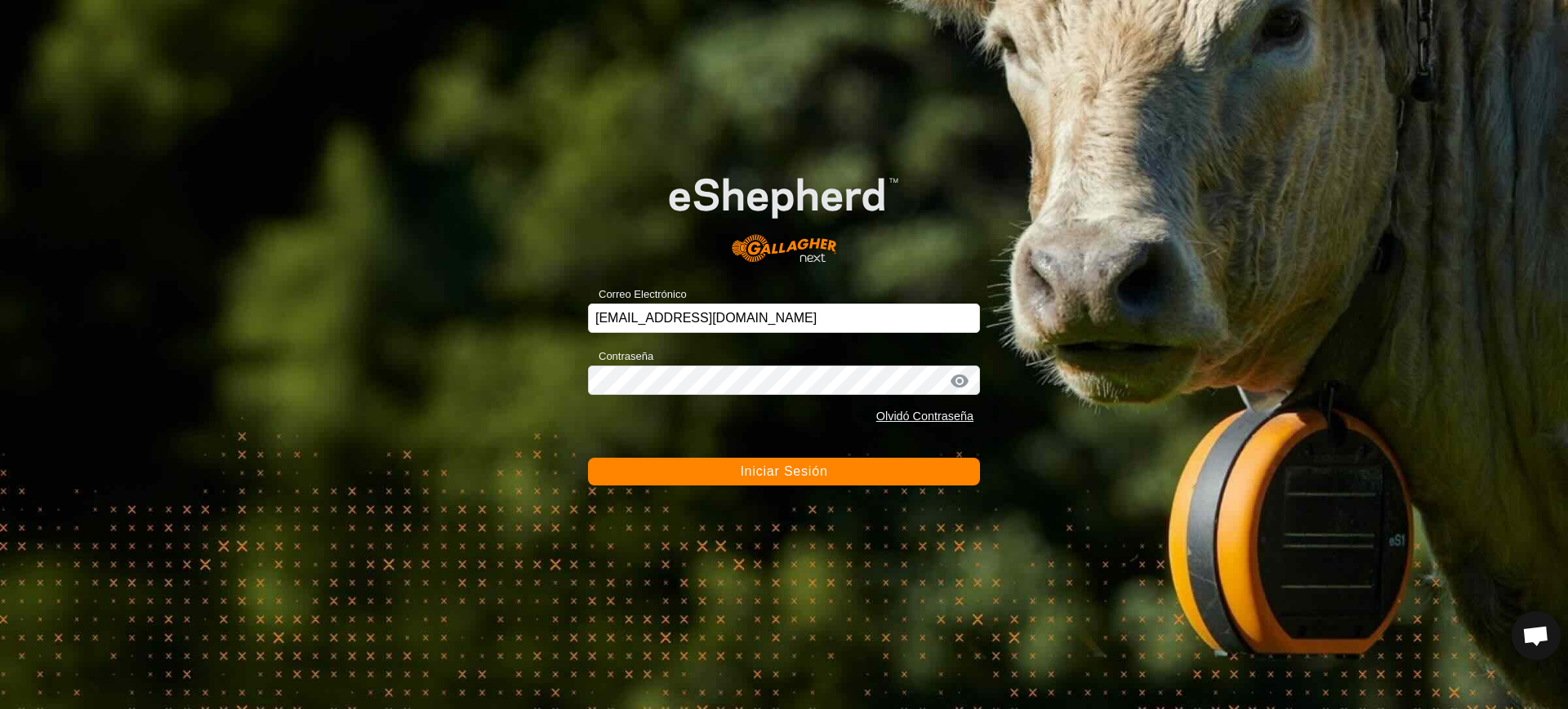
click at [682, 473] on button "Iniciar Sesión" at bounding box center [783, 472] width 392 height 28
